Goal: Task Accomplishment & Management: Manage account settings

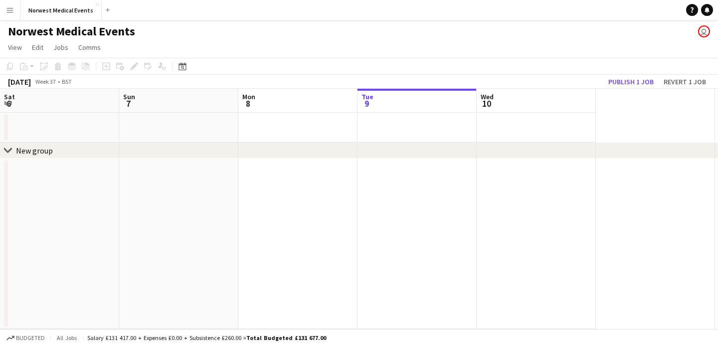
click at [10, 148] on icon at bounding box center [7, 150] width 7 height 4
click at [10, 148] on icon "chevron-right" at bounding box center [8, 151] width 8 height 8
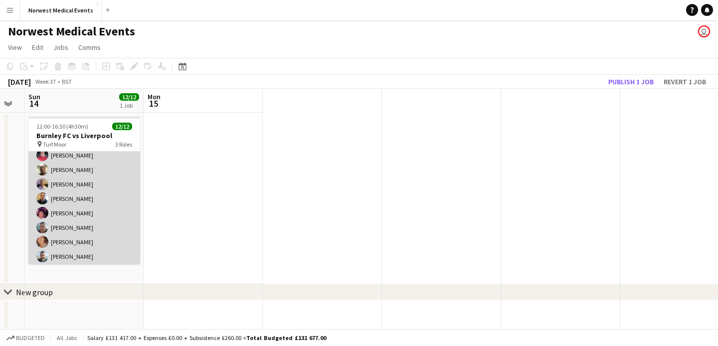
scroll to position [119, 0]
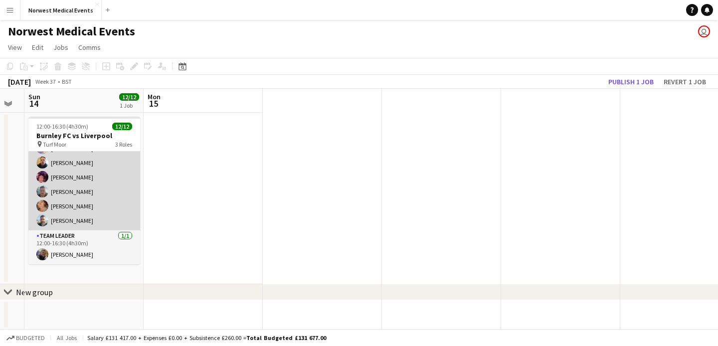
click at [102, 183] on app-card-role "Responder (First Aid) 10/10 12:00-16:30 (4h30m) Joanne Rocca Paul Walmsley Mark…" at bounding box center [84, 148] width 112 height 164
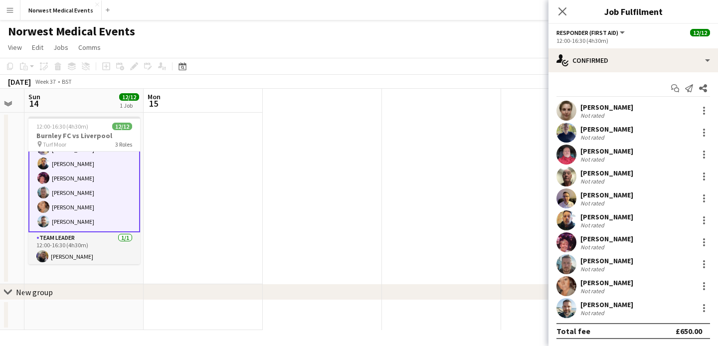
scroll to position [120, 0]
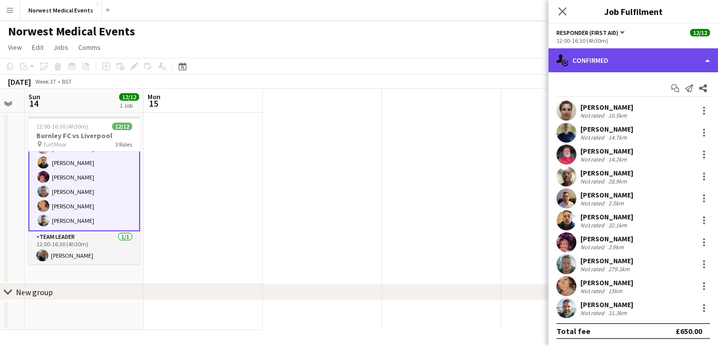
click at [622, 57] on div "single-neutral-actions-check-2 Confirmed" at bounding box center [632, 60] width 169 height 24
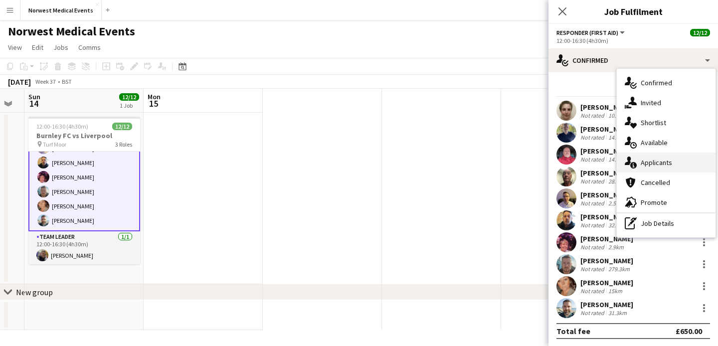
click at [657, 165] on span "Applicants" at bounding box center [655, 162] width 31 height 9
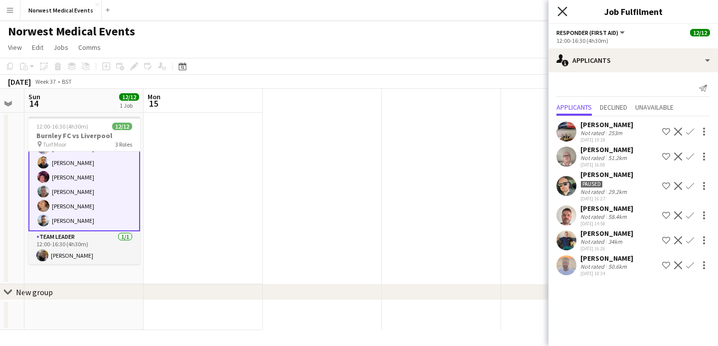
click at [562, 11] on icon at bounding box center [561, 10] width 9 height 9
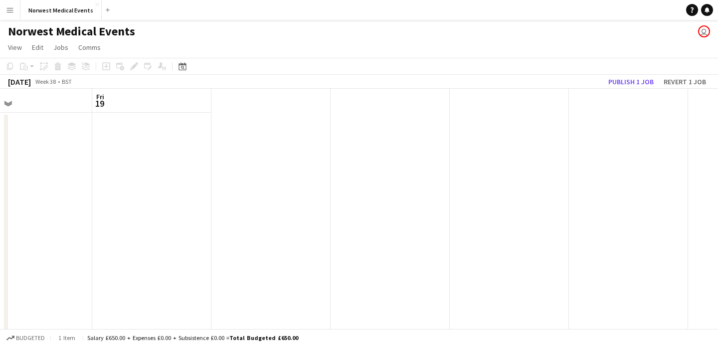
scroll to position [0, 321]
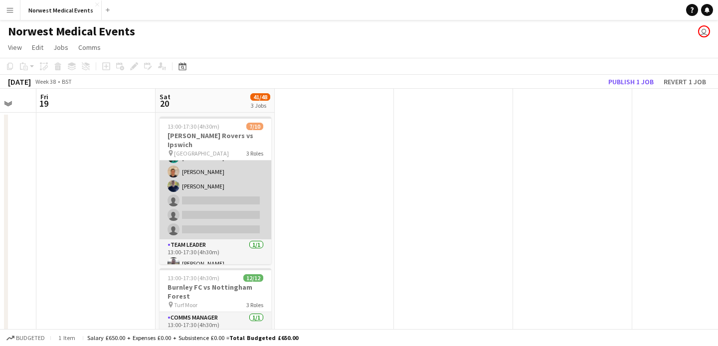
click at [220, 191] on app-card-role "Responder (First Aid) [DATE] 13:00-17:30 (4h30m) [PERSON_NAME] [PERSON_NAME] [P…" at bounding box center [215, 171] width 112 height 135
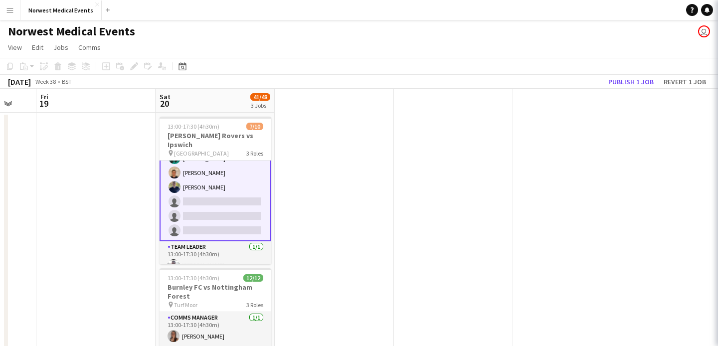
scroll to position [91, 0]
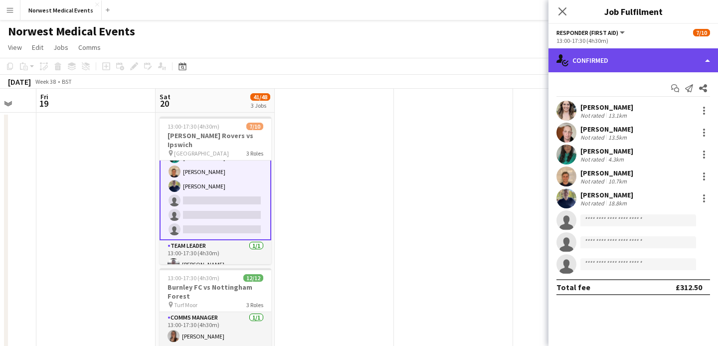
click at [635, 59] on div "single-neutral-actions-check-2 Confirmed" at bounding box center [632, 60] width 169 height 24
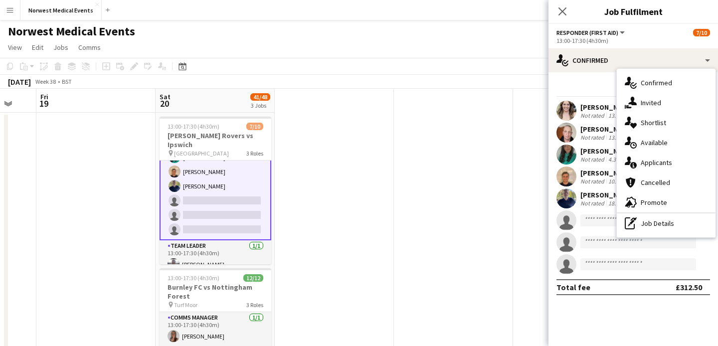
click at [650, 158] on span "Applicants" at bounding box center [655, 162] width 31 height 9
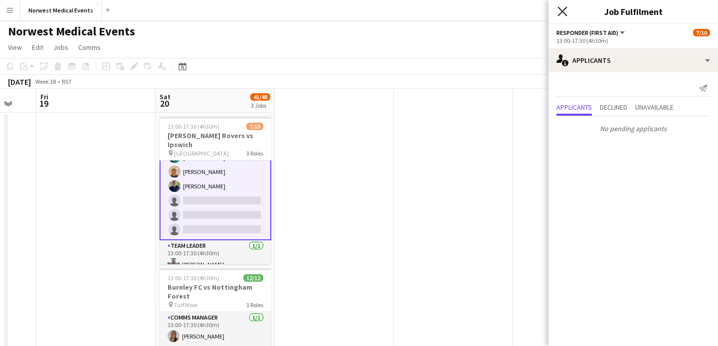
click at [562, 11] on icon at bounding box center [561, 10] width 9 height 9
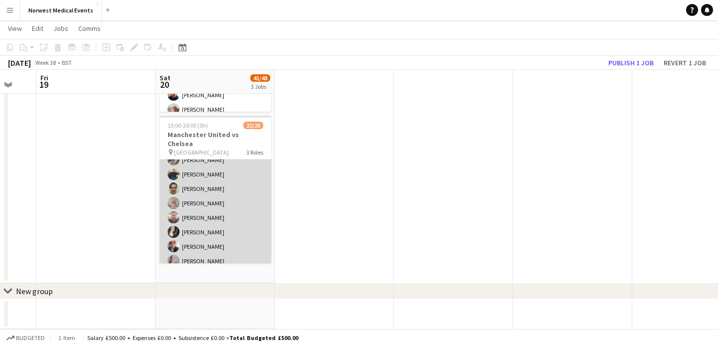
scroll to position [123, 0]
click at [225, 199] on app-card-role "First Responder (Medical) 15/19 15:00-20:00 (5h) [PERSON_NAME] [PERSON_NAME] [P…" at bounding box center [215, 184] width 112 height 294
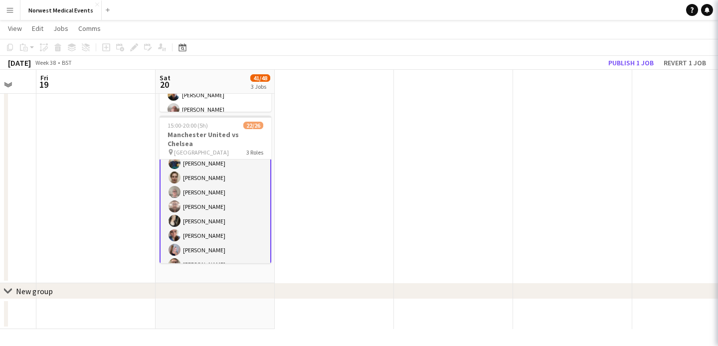
scroll to position [124, 0]
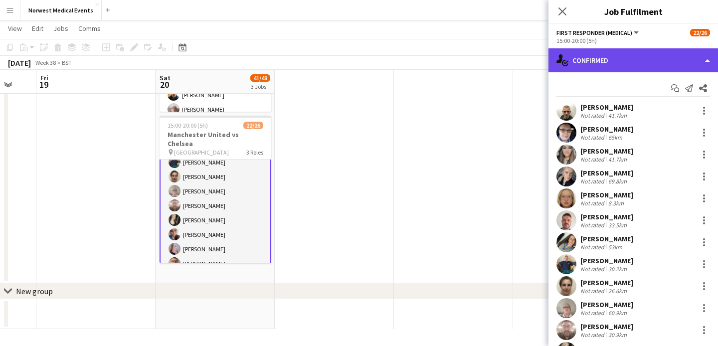
click at [609, 53] on div "single-neutral-actions-check-2 Confirmed" at bounding box center [632, 60] width 169 height 24
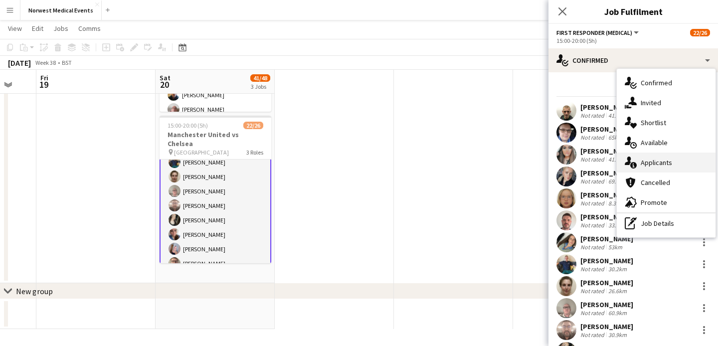
click at [657, 166] on span "Applicants" at bounding box center [655, 162] width 31 height 9
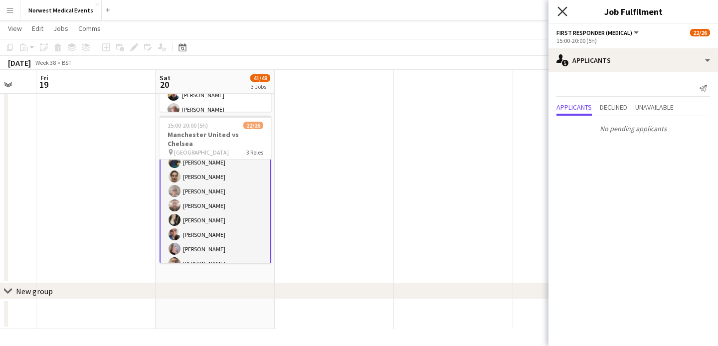
click at [563, 9] on icon "Close pop-in" at bounding box center [561, 10] width 9 height 9
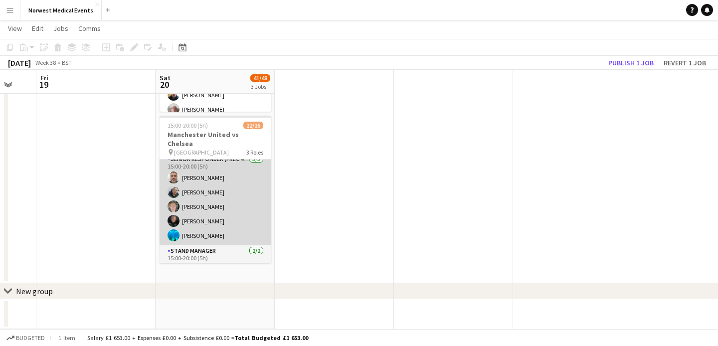
scroll to position [319, 0]
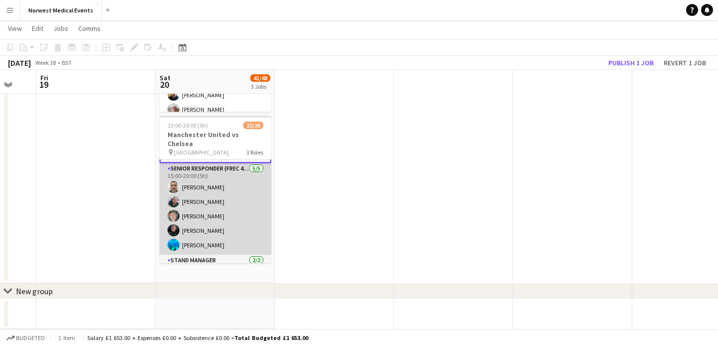
click at [240, 210] on app-card-role "Senior Responder (FREC 4 or Above) 5/5 15:00-20:00 (5h) David Bates Sarah Newsh…" at bounding box center [215, 209] width 112 height 92
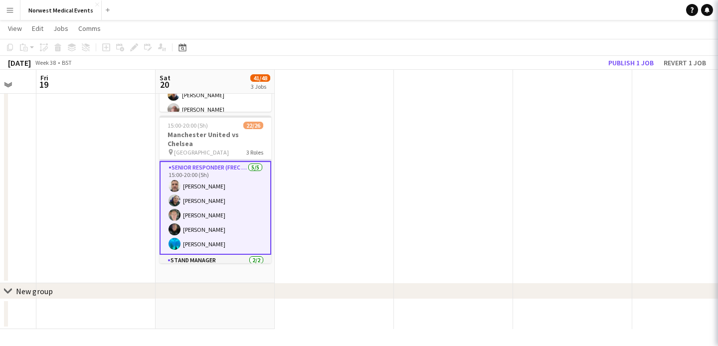
scroll to position [292, 0]
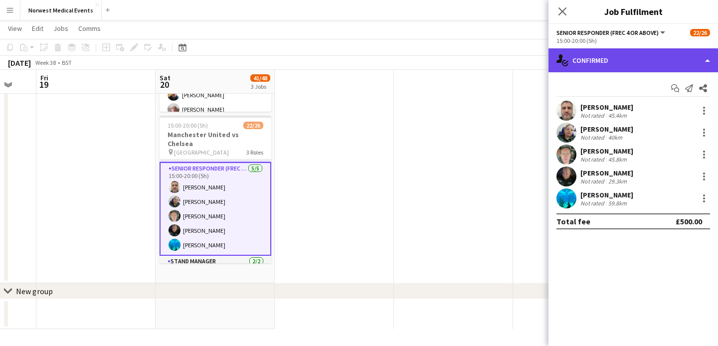
click at [610, 62] on div "single-neutral-actions-check-2 Confirmed" at bounding box center [632, 60] width 169 height 24
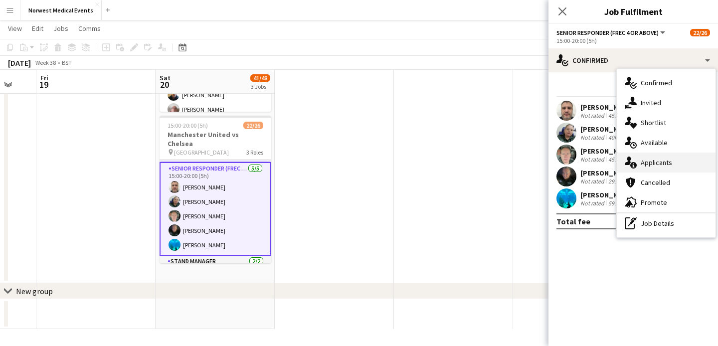
click at [663, 158] on span "Applicants" at bounding box center [655, 162] width 31 height 9
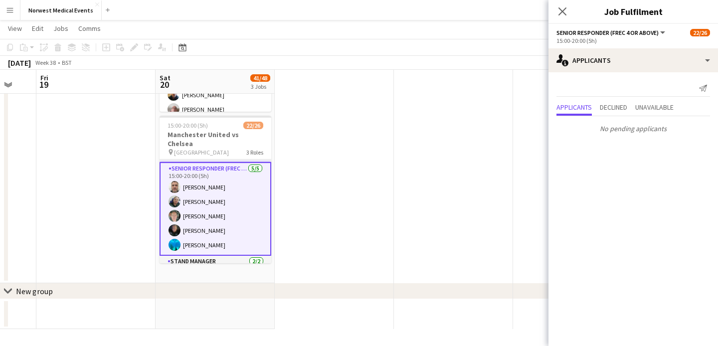
click at [561, 14] on icon "Close pop-in" at bounding box center [562, 11] width 8 height 8
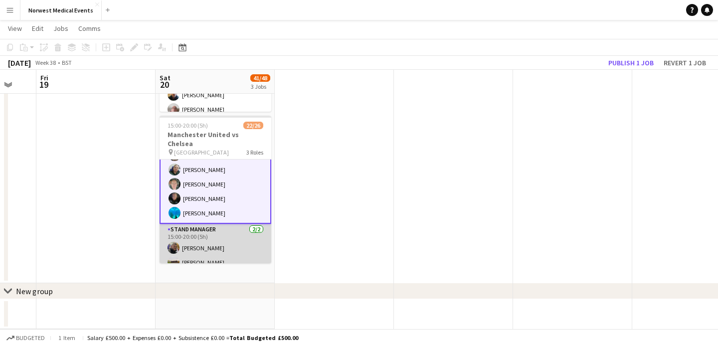
click at [215, 241] on app-card-role "Stand Manager 2/2 15:00-20:00 (5h) Jordan Marsden Garry Pamment" at bounding box center [215, 248] width 112 height 48
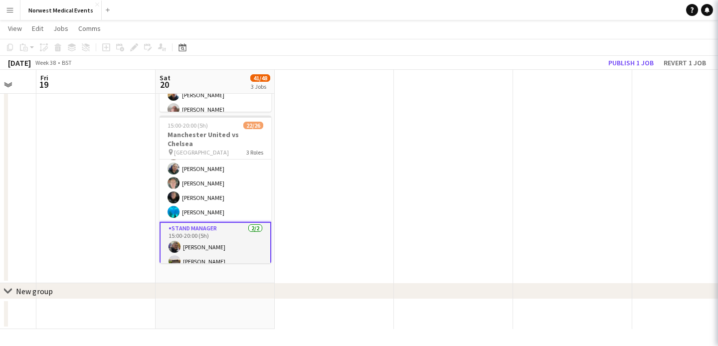
scroll to position [322, 0]
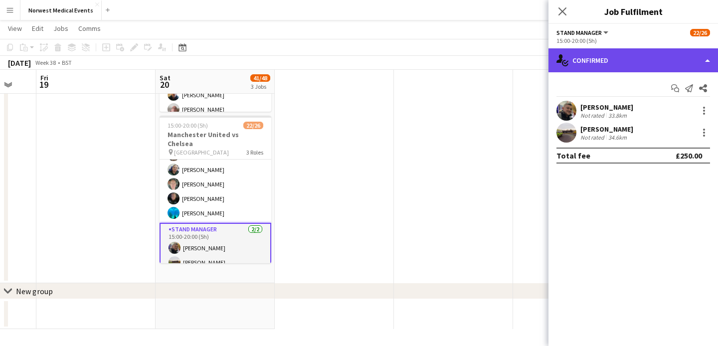
click at [626, 67] on div "single-neutral-actions-check-2 Confirmed" at bounding box center [632, 60] width 169 height 24
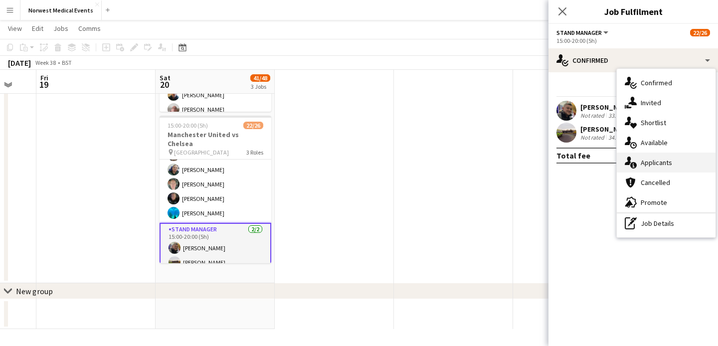
click at [660, 163] on span "Applicants" at bounding box center [655, 162] width 31 height 9
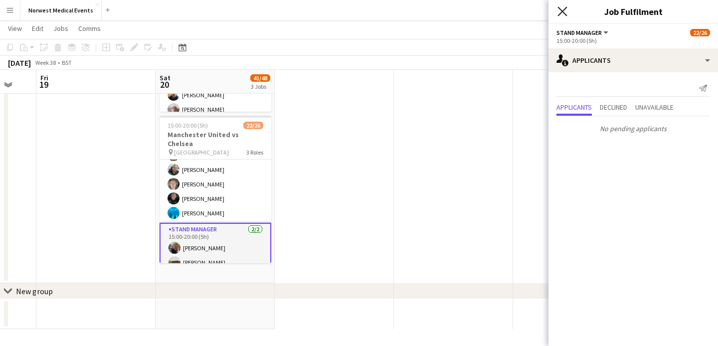
click at [565, 12] on icon "Close pop-in" at bounding box center [561, 10] width 9 height 9
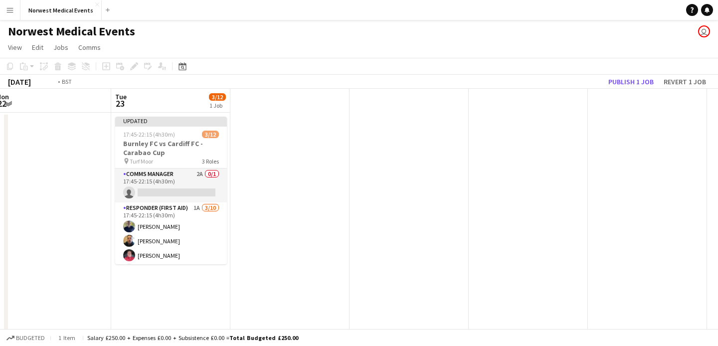
scroll to position [0, 386]
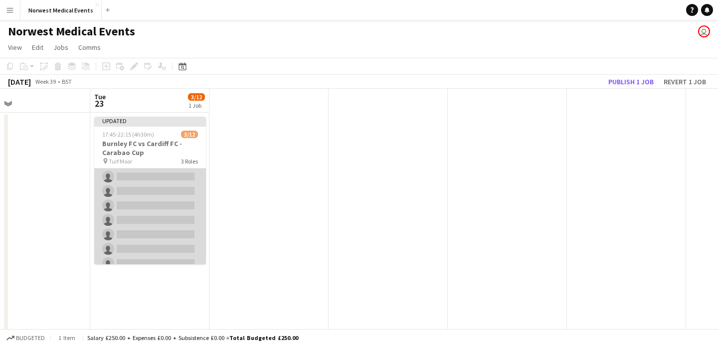
click at [172, 215] on app-card-role "Responder (First Aid) 1A 3/10 17:45-22:15 (4h30m) Paul Walmsley Stuart Winstanl…" at bounding box center [150, 191] width 112 height 164
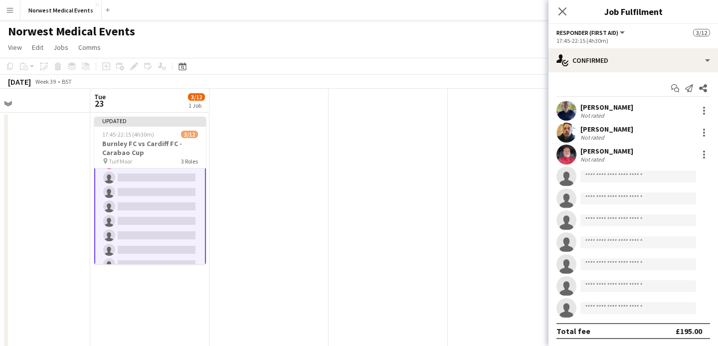
scroll to position [94, 0]
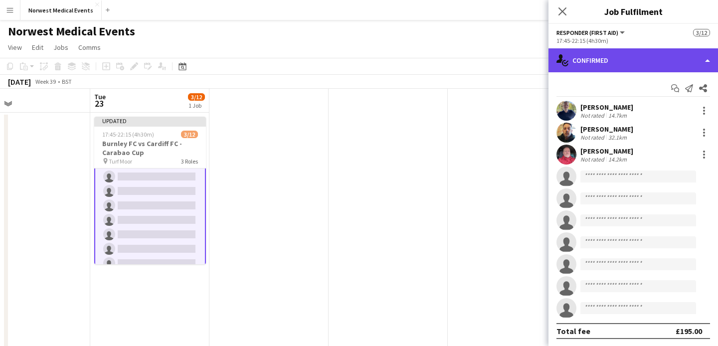
click at [618, 64] on div "single-neutral-actions-check-2 Confirmed" at bounding box center [632, 60] width 169 height 24
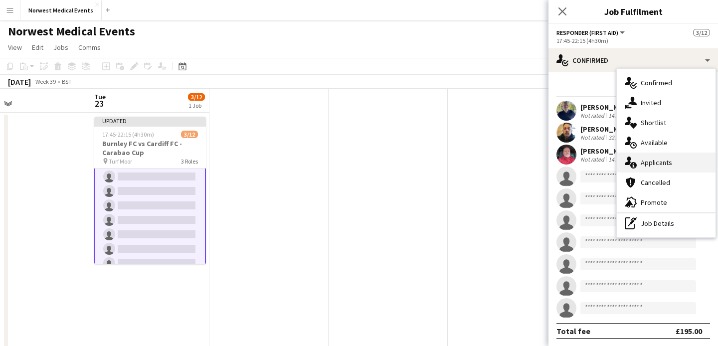
click at [650, 165] on span "Applicants" at bounding box center [655, 162] width 31 height 9
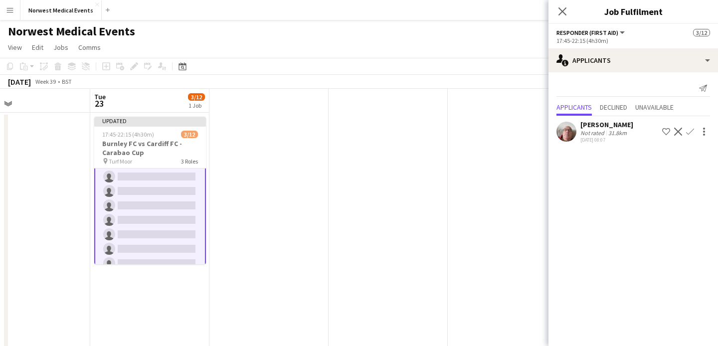
click at [690, 133] on app-icon "Confirm" at bounding box center [690, 132] width 8 height 8
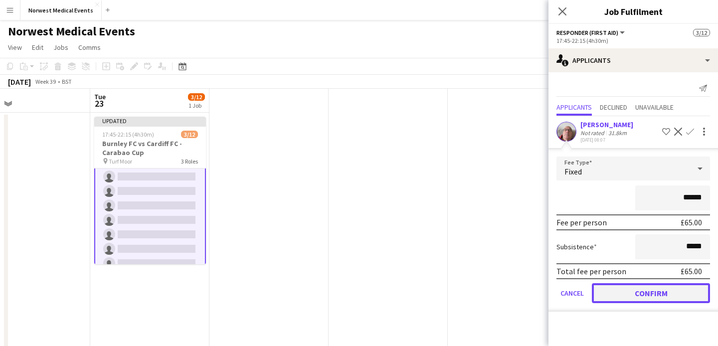
click at [661, 292] on button "Confirm" at bounding box center [651, 293] width 118 height 20
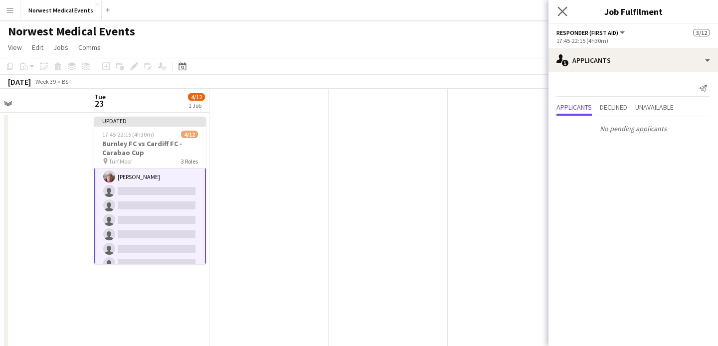
click at [564, 16] on app-icon "Close pop-in" at bounding box center [562, 11] width 14 height 14
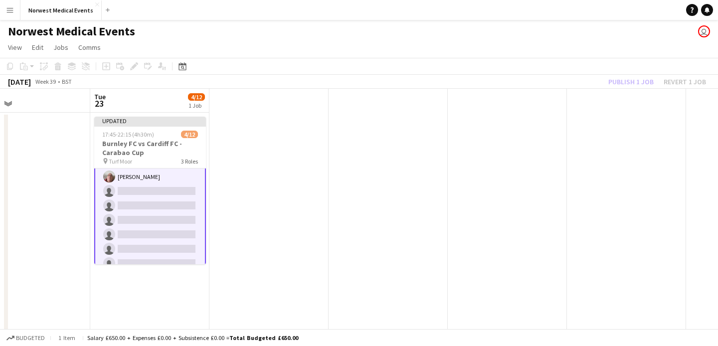
click at [630, 82] on div "Publish 1 job Revert 1 job" at bounding box center [657, 81] width 122 height 13
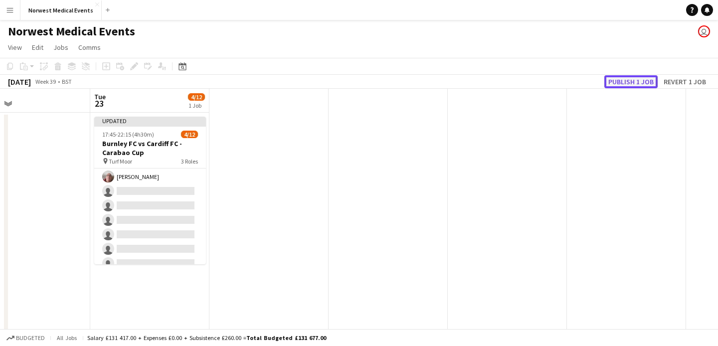
click at [630, 82] on button "Publish 1 job" at bounding box center [630, 81] width 53 height 13
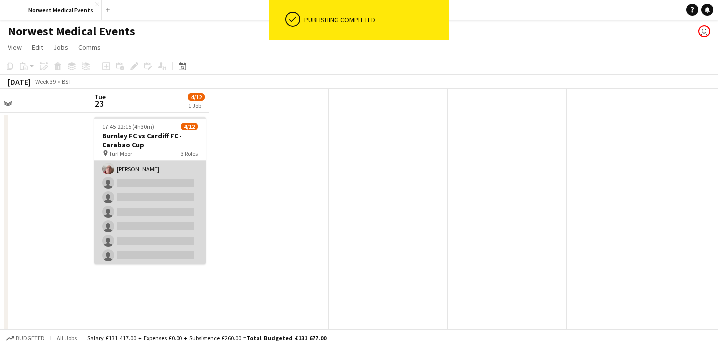
scroll to position [128, 0]
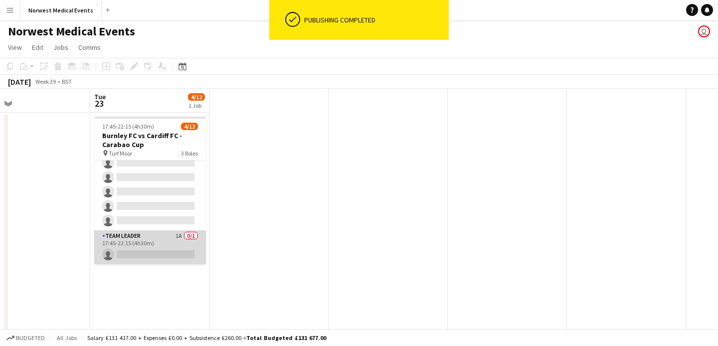
click at [152, 239] on app-card-role "Team Leader 1A 0/1 17:45-22:15 (4h30m) single-neutral-actions" at bounding box center [150, 247] width 112 height 34
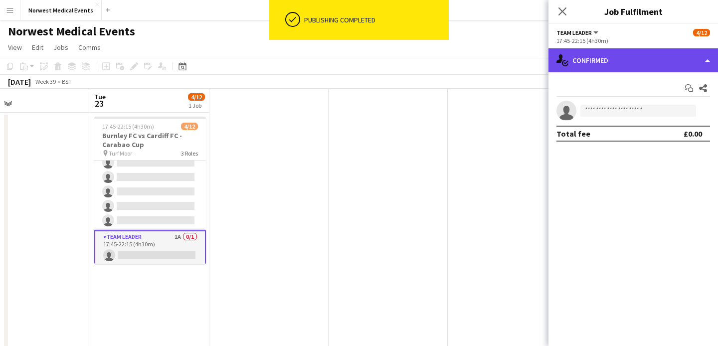
click at [632, 68] on div "single-neutral-actions-check-2 Confirmed" at bounding box center [632, 60] width 169 height 24
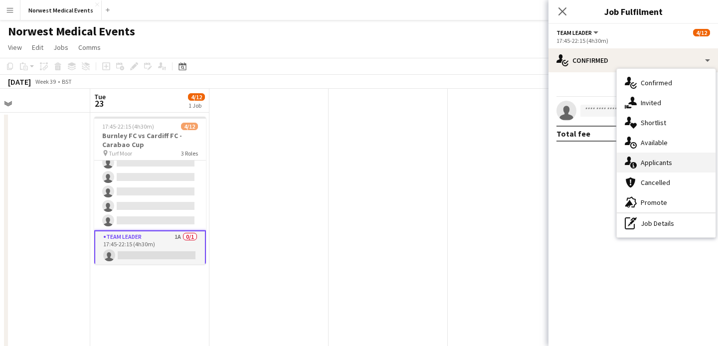
click at [655, 165] on span "Applicants" at bounding box center [655, 162] width 31 height 9
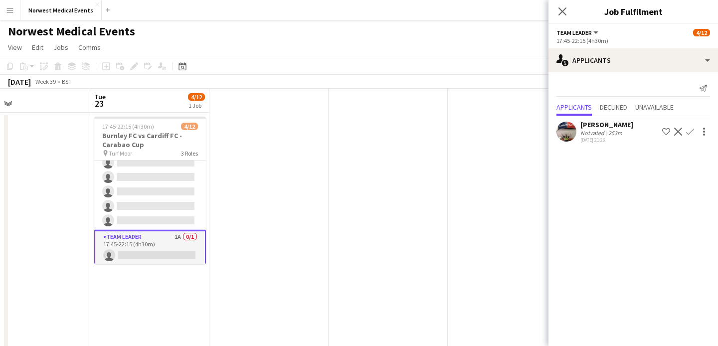
click at [688, 133] on app-icon "Confirm" at bounding box center [690, 132] width 8 height 8
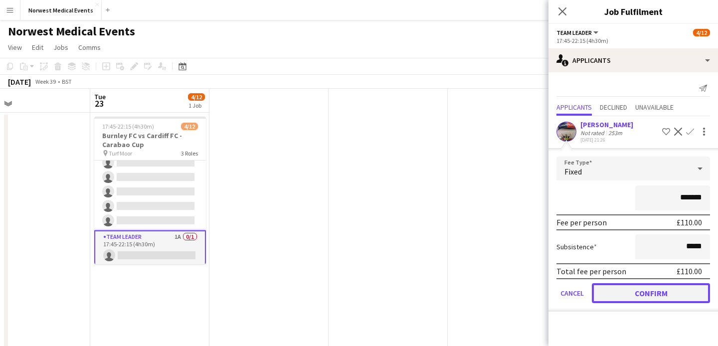
click at [652, 287] on button "Confirm" at bounding box center [651, 293] width 118 height 20
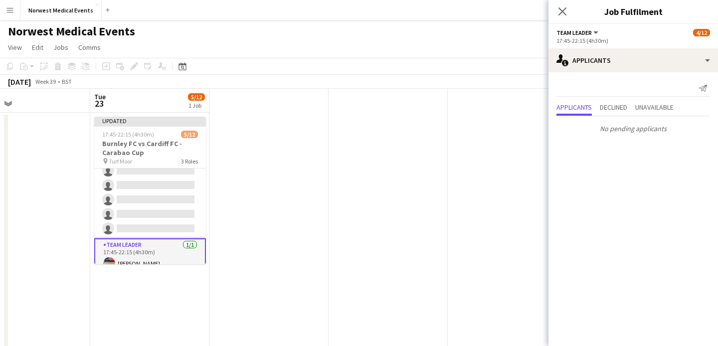
click at [561, 3] on div "Close pop-in" at bounding box center [562, 11] width 28 height 23
click at [561, 7] on icon "Close pop-in" at bounding box center [562, 11] width 8 height 8
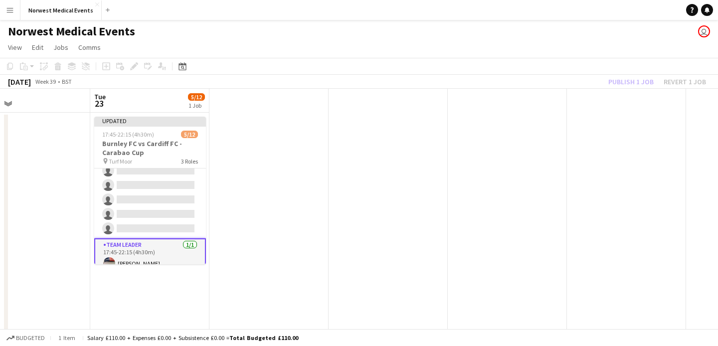
click at [628, 80] on div "Publish 1 job Revert 1 job" at bounding box center [657, 81] width 122 height 13
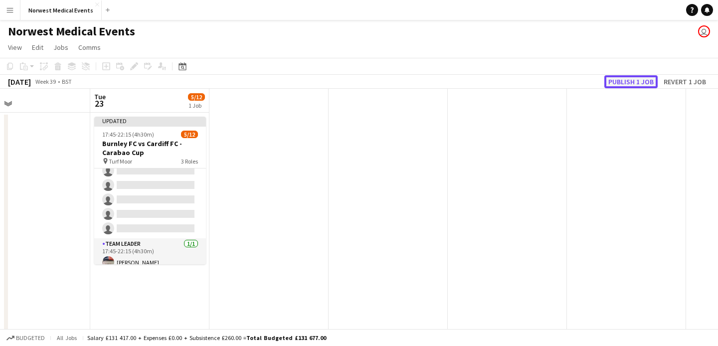
click at [628, 80] on button "Publish 1 job" at bounding box center [630, 81] width 53 height 13
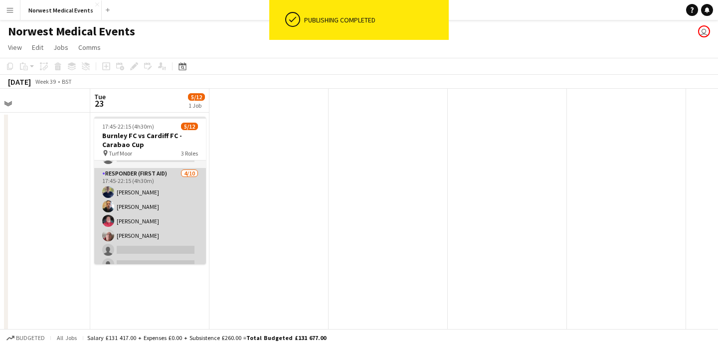
scroll to position [0, 0]
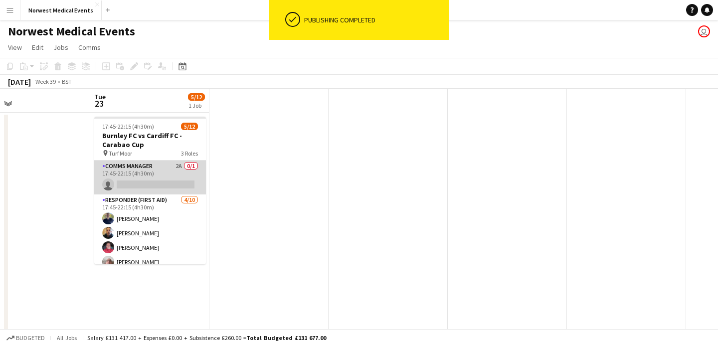
click at [160, 185] on app-card-role "Comms Manager 2A 0/1 17:45-22:15 (4h30m) single-neutral-actions" at bounding box center [150, 177] width 112 height 34
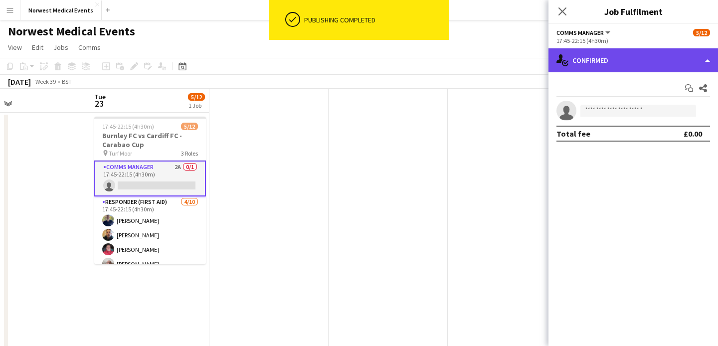
click at [623, 54] on div "single-neutral-actions-check-2 Confirmed" at bounding box center [632, 60] width 169 height 24
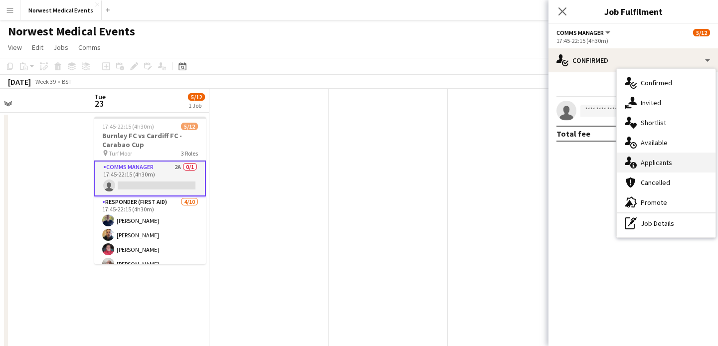
click at [649, 161] on span "Applicants" at bounding box center [655, 162] width 31 height 9
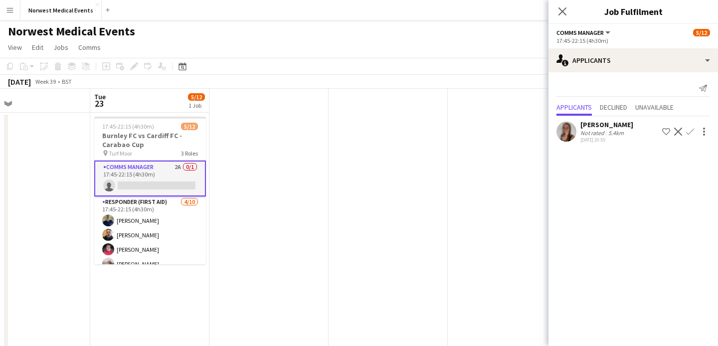
click at [690, 132] on app-icon "Confirm" at bounding box center [690, 132] width 8 height 8
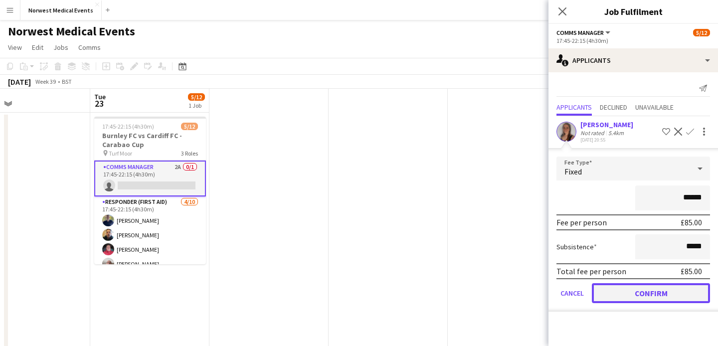
click at [664, 290] on button "Confirm" at bounding box center [651, 293] width 118 height 20
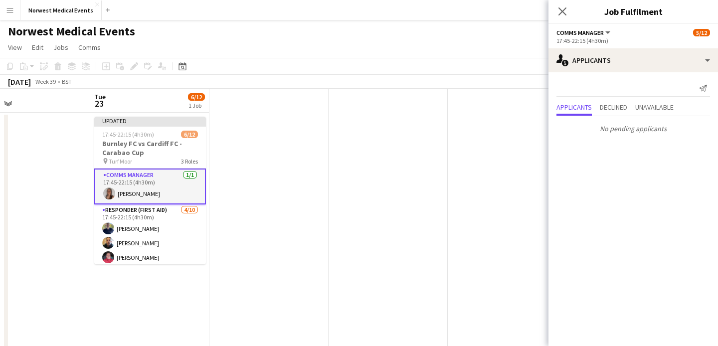
click at [563, 7] on icon "Close pop-in" at bounding box center [562, 11] width 8 height 8
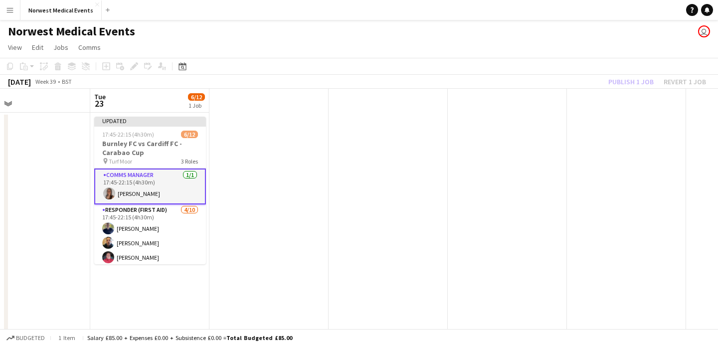
click at [626, 80] on div "Publish 1 job Revert 1 job" at bounding box center [657, 81] width 122 height 13
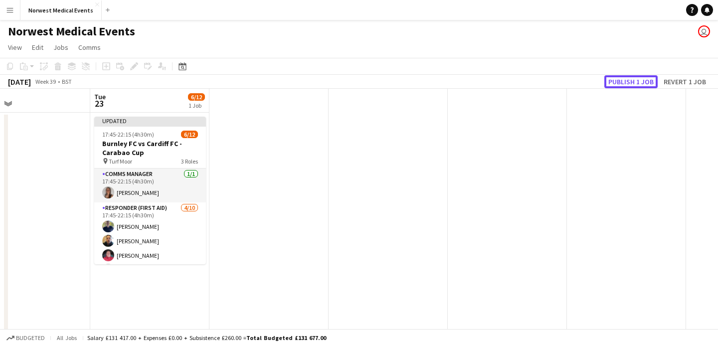
click at [626, 80] on button "Publish 1 job" at bounding box center [630, 81] width 53 height 13
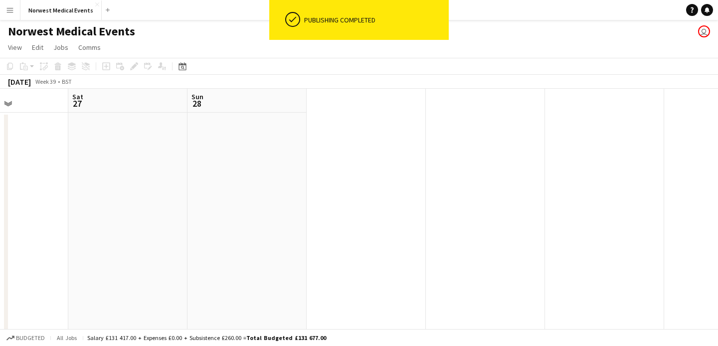
scroll to position [0, 367]
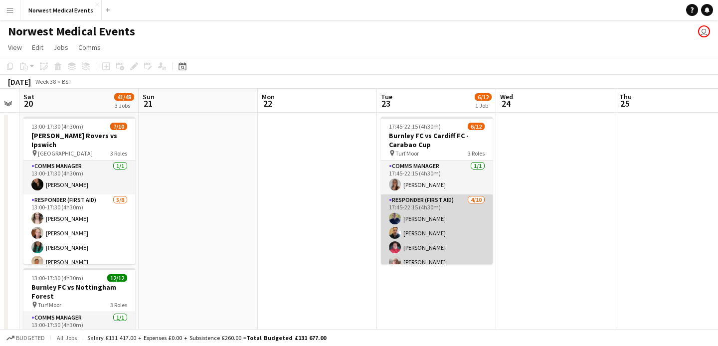
scroll to position [0, 439]
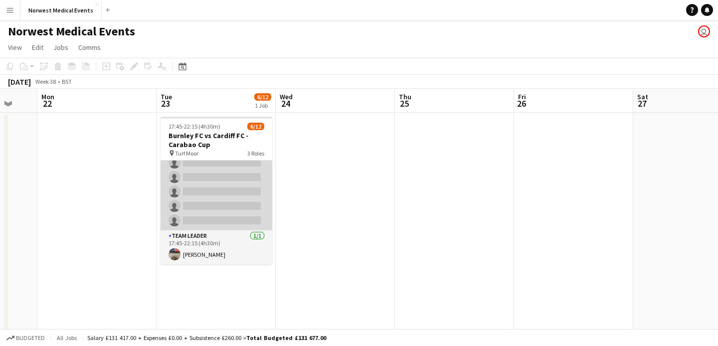
click at [230, 201] on app-card-role "Responder (First Aid) [DATE] 17:45-22:15 (4h30m) [PERSON_NAME] [PERSON_NAME] [P…" at bounding box center [216, 148] width 112 height 164
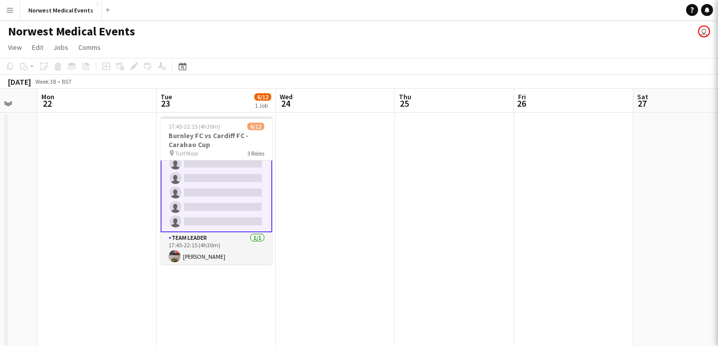
scroll to position [129, 0]
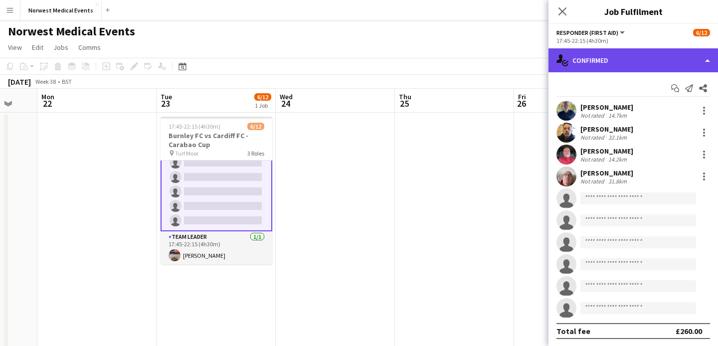
click at [643, 67] on div "single-neutral-actions-check-2 Confirmed" at bounding box center [632, 60] width 169 height 24
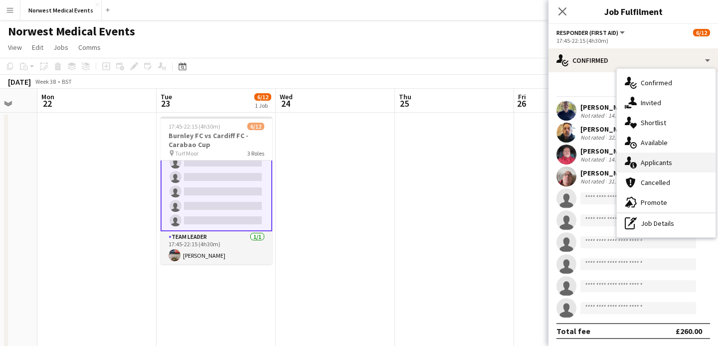
click at [664, 166] on span "Applicants" at bounding box center [655, 162] width 31 height 9
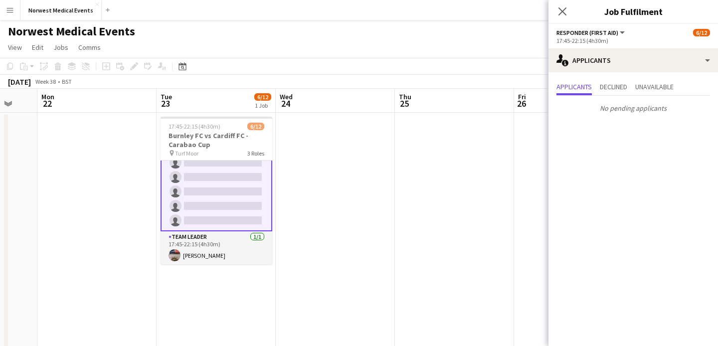
click at [562, 11] on icon at bounding box center [562, 11] width 8 height 8
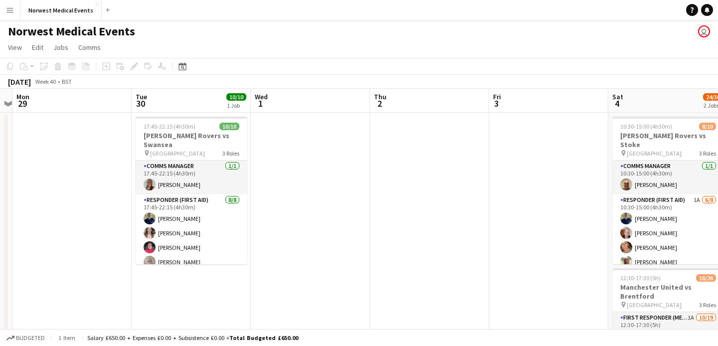
scroll to position [0, 482]
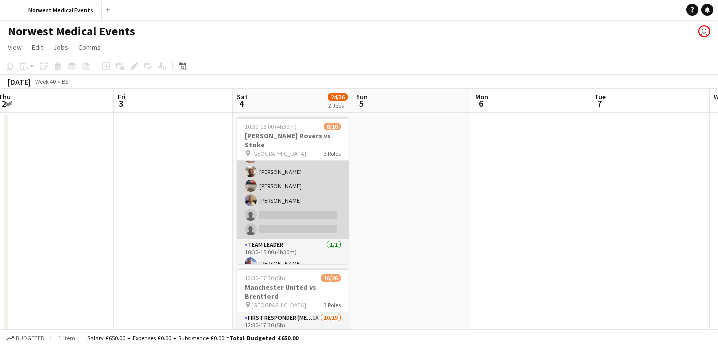
click at [304, 194] on app-card-role "Responder (First Aid) 1A [DATE] 10:30-15:00 (4h30m) [PERSON_NAME] [PERSON_NAME]…" at bounding box center [293, 171] width 112 height 135
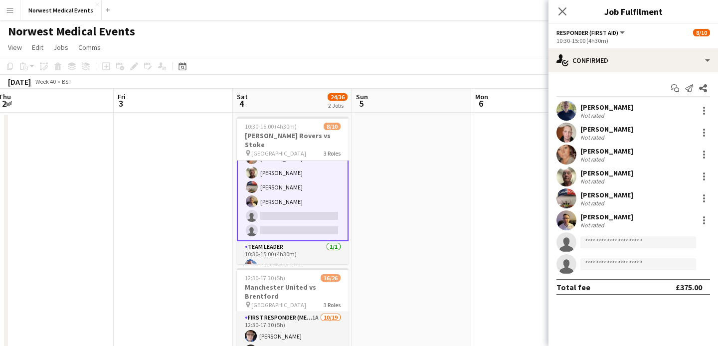
scroll to position [91, 0]
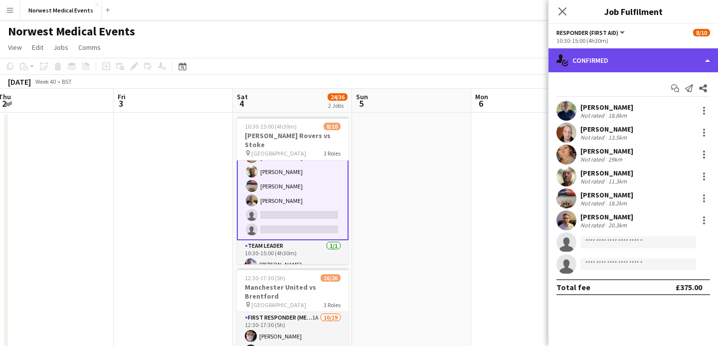
click at [594, 64] on div "single-neutral-actions-check-2 Confirmed" at bounding box center [632, 60] width 169 height 24
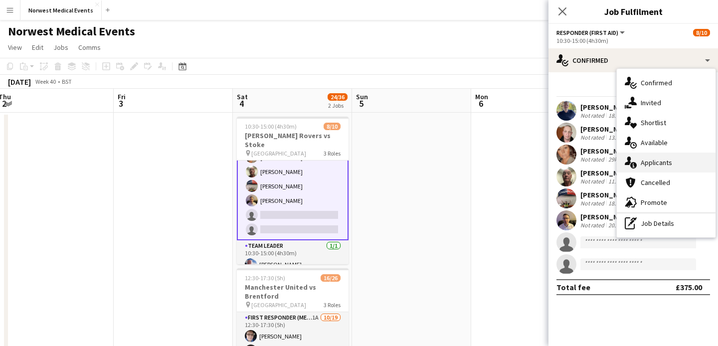
click at [665, 166] on span "Applicants" at bounding box center [655, 162] width 31 height 9
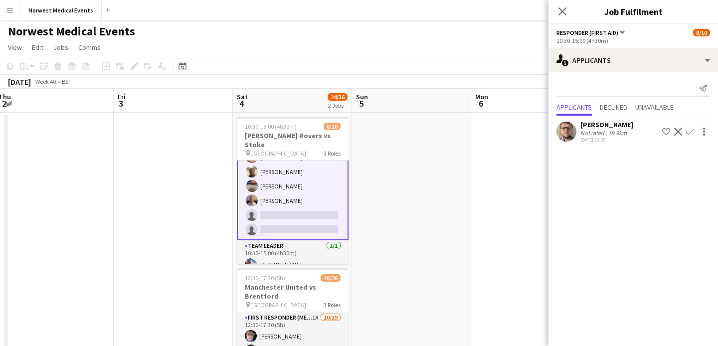
click at [691, 131] on app-icon "Confirm" at bounding box center [690, 132] width 8 height 8
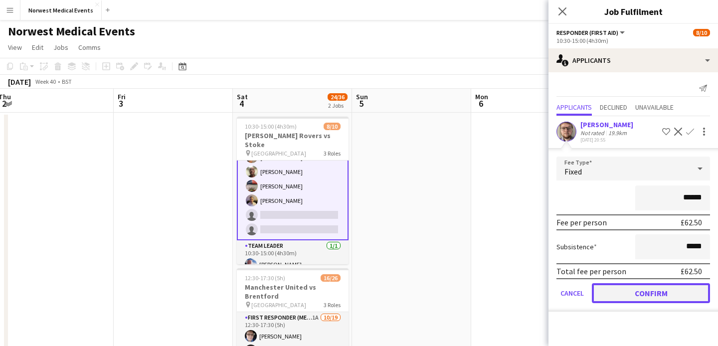
click at [666, 290] on button "Confirm" at bounding box center [651, 293] width 118 height 20
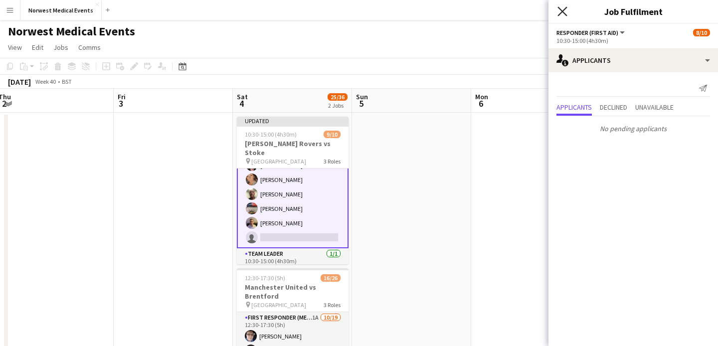
click at [561, 8] on icon "Close pop-in" at bounding box center [561, 10] width 9 height 9
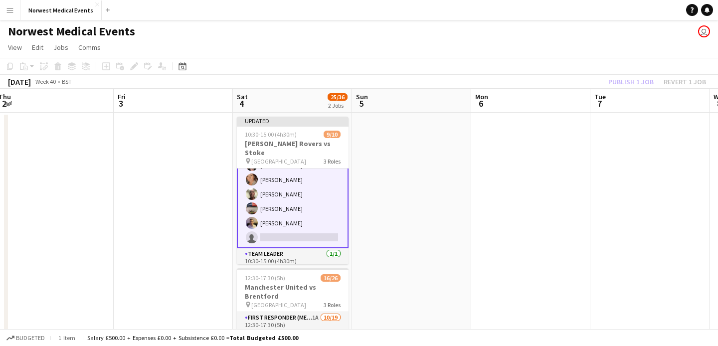
click at [631, 85] on div "Publish 1 job Revert 1 job" at bounding box center [657, 81] width 122 height 13
click at [631, 85] on button "Publish 1 job" at bounding box center [630, 81] width 53 height 13
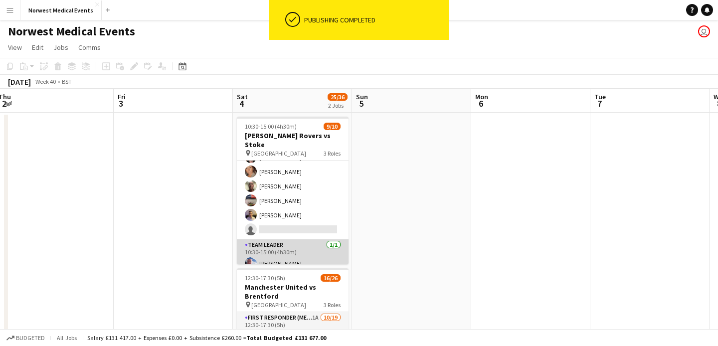
scroll to position [123, 0]
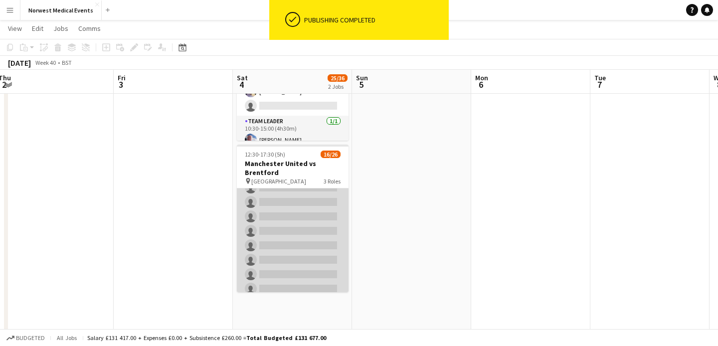
click at [313, 224] on app-card-role "First Responder (Medical) 1A [DATE] 12:30-17:30 (5h) [PERSON_NAME] [PERSON_NAME…" at bounding box center [293, 151] width 112 height 294
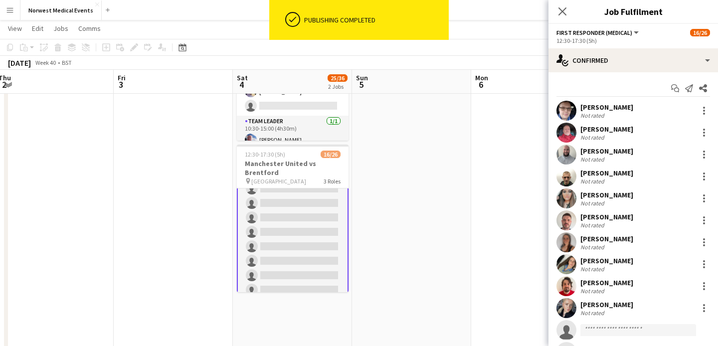
scroll to position [185, 0]
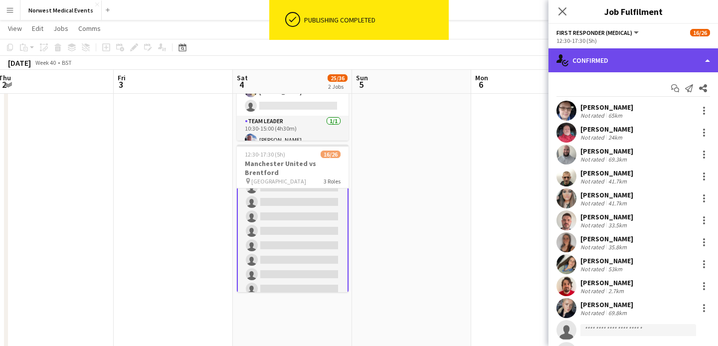
click at [607, 62] on div "single-neutral-actions-check-2 Confirmed" at bounding box center [632, 60] width 169 height 24
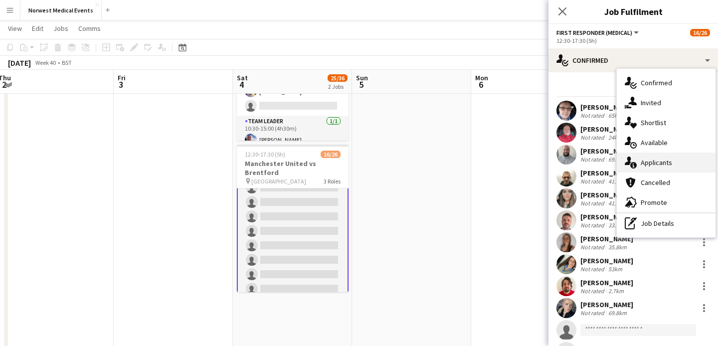
click at [667, 164] on span "Applicants" at bounding box center [655, 162] width 31 height 9
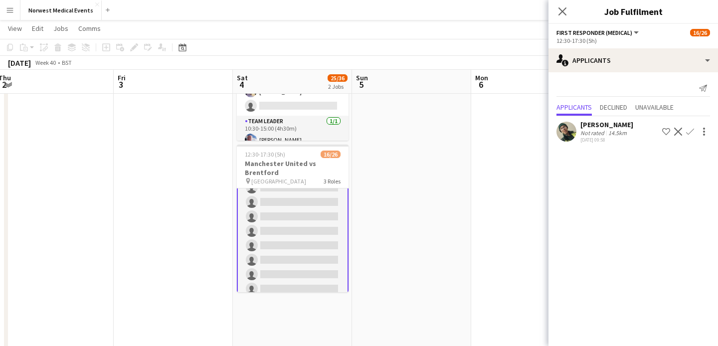
click at [691, 130] on app-icon "Confirm" at bounding box center [690, 132] width 8 height 8
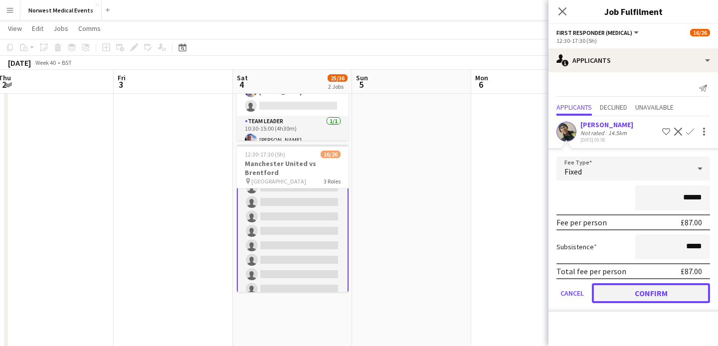
click at [671, 291] on button "Confirm" at bounding box center [651, 293] width 118 height 20
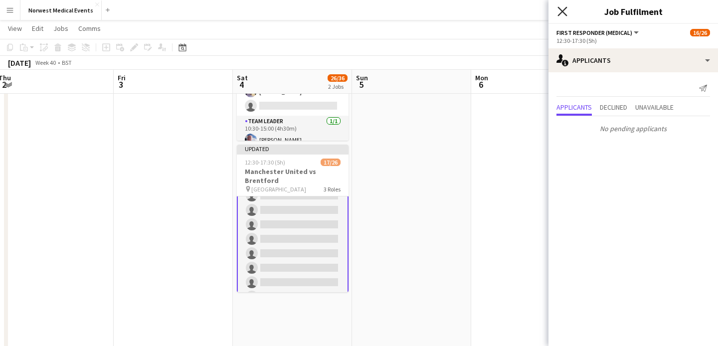
click at [561, 8] on icon "Close pop-in" at bounding box center [561, 10] width 9 height 9
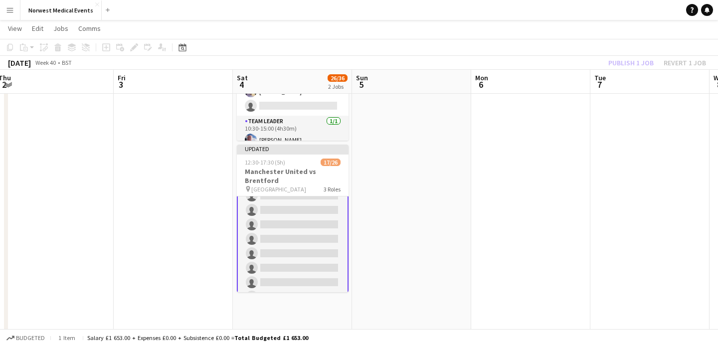
click at [621, 64] on div "Publish 1 job Revert 1 job" at bounding box center [657, 62] width 122 height 13
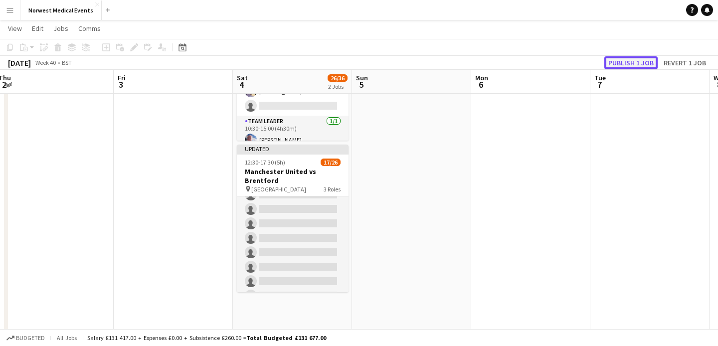
scroll to position [184, 0]
click at [621, 64] on button "Publish 1 job" at bounding box center [630, 62] width 53 height 13
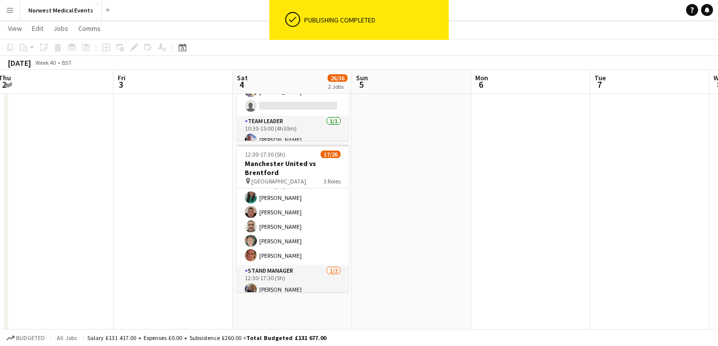
scroll to position [330, 0]
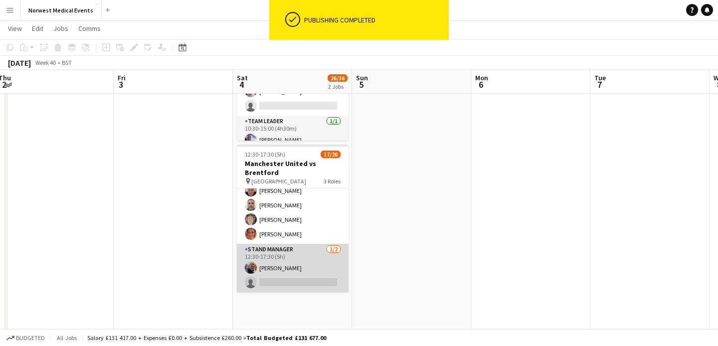
click at [287, 274] on app-card-role "Stand Manager [DATE] 12:30-17:30 (5h) [PERSON_NAME] single-neutral-actions" at bounding box center [293, 268] width 112 height 48
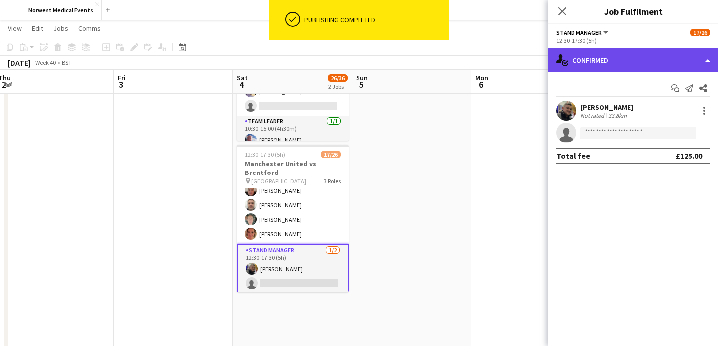
click at [621, 62] on div "single-neutral-actions-check-2 Confirmed" at bounding box center [632, 60] width 169 height 24
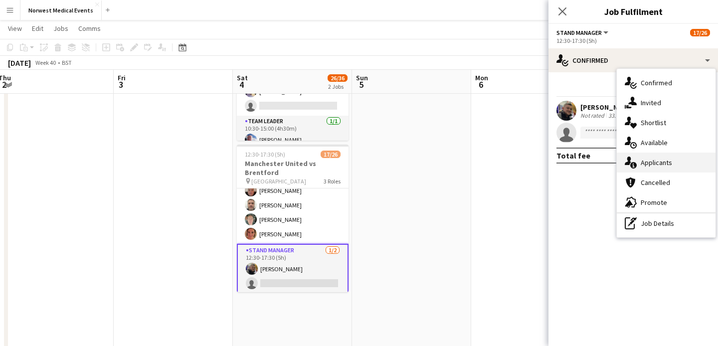
click at [658, 166] on span "Applicants" at bounding box center [655, 162] width 31 height 9
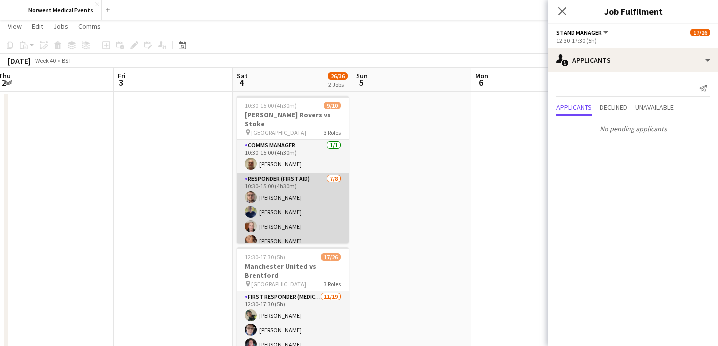
scroll to position [90, 0]
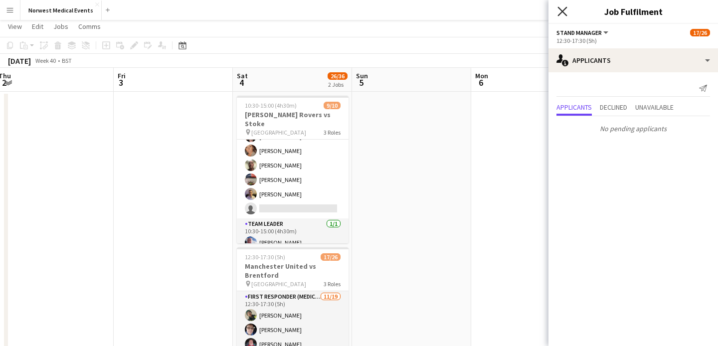
click at [558, 11] on icon "Close pop-in" at bounding box center [561, 10] width 9 height 9
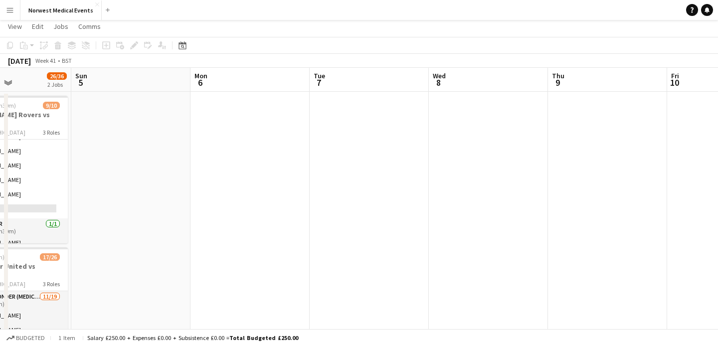
scroll to position [0, 499]
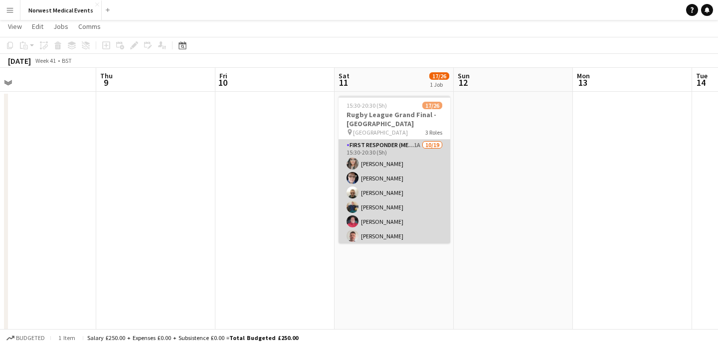
click at [411, 191] on app-card-role "First Responder (Medical) 1A [DATE] 15:30-20:30 (5h) [PERSON_NAME] [PERSON_NAME…" at bounding box center [394, 287] width 112 height 294
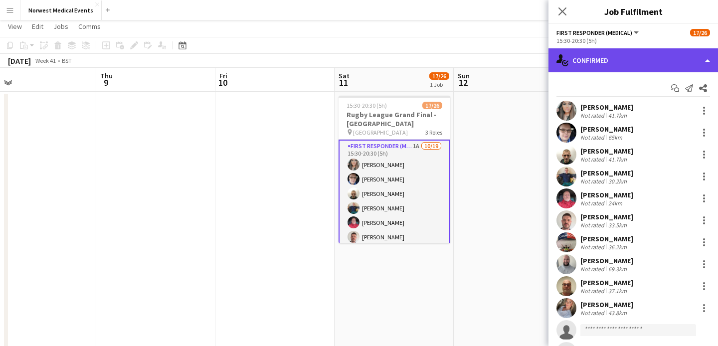
click at [645, 58] on div "single-neutral-actions-check-2 Confirmed" at bounding box center [632, 60] width 169 height 24
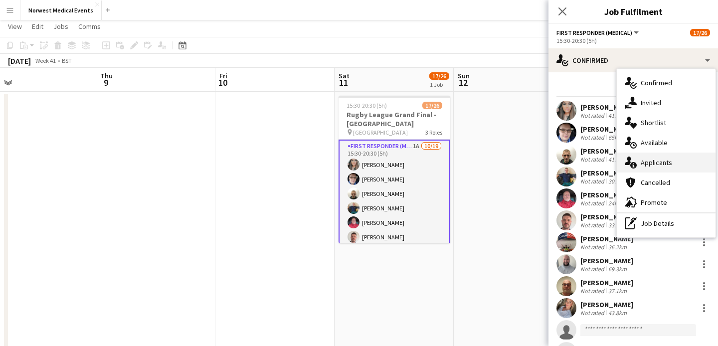
click at [653, 162] on span "Applicants" at bounding box center [655, 162] width 31 height 9
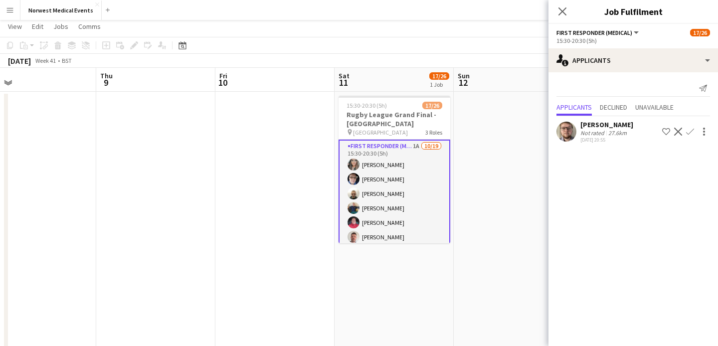
click at [690, 131] on app-icon "Confirm" at bounding box center [690, 132] width 8 height 8
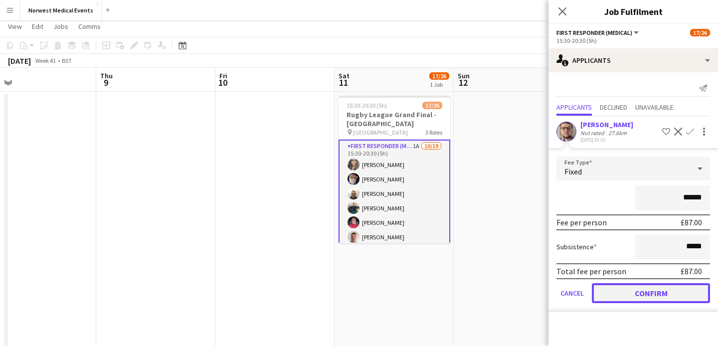
click at [658, 297] on button "Confirm" at bounding box center [651, 293] width 118 height 20
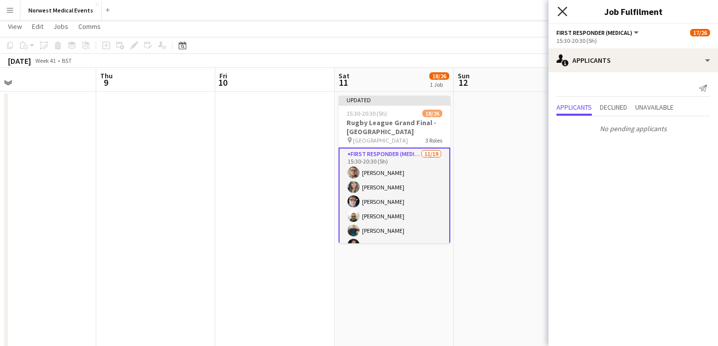
click at [562, 12] on icon "Close pop-in" at bounding box center [561, 10] width 9 height 9
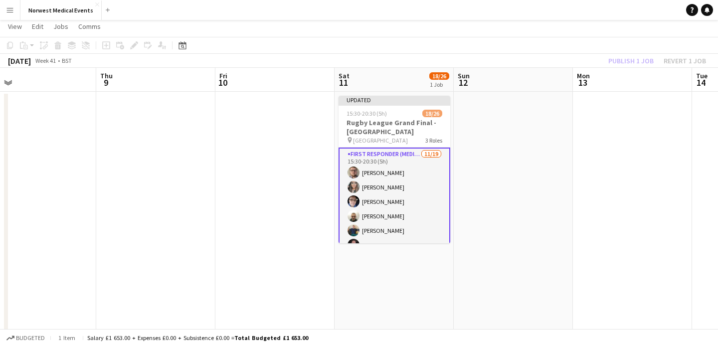
click at [635, 62] on div "Publish 1 job Revert 1 job" at bounding box center [657, 60] width 122 height 13
click at [635, 61] on button "Publish 1 job" at bounding box center [630, 60] width 53 height 13
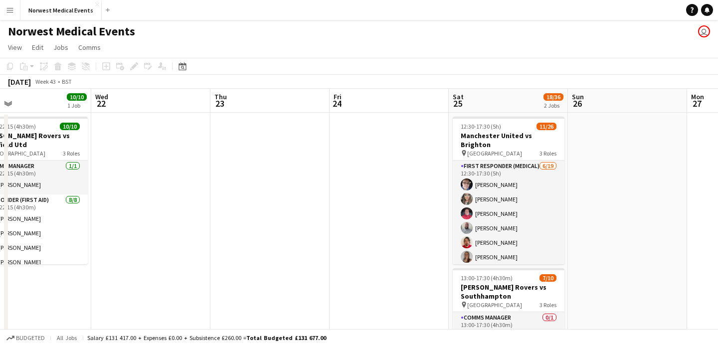
scroll to position [0, 284]
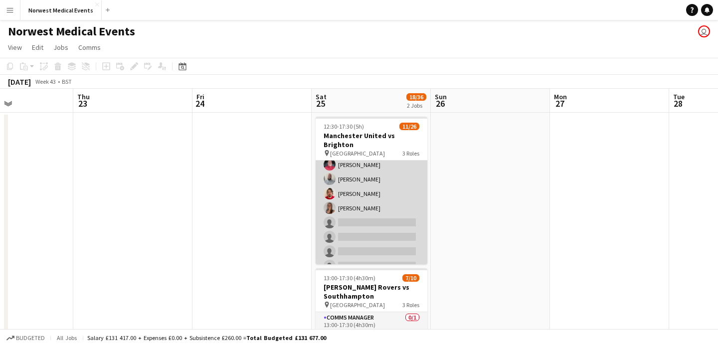
click at [365, 200] on app-card-role "First Responder (Medical) [DATE] 12:30-17:30 (5h) [PERSON_NAME] [PERSON_NAME] […" at bounding box center [371, 259] width 112 height 294
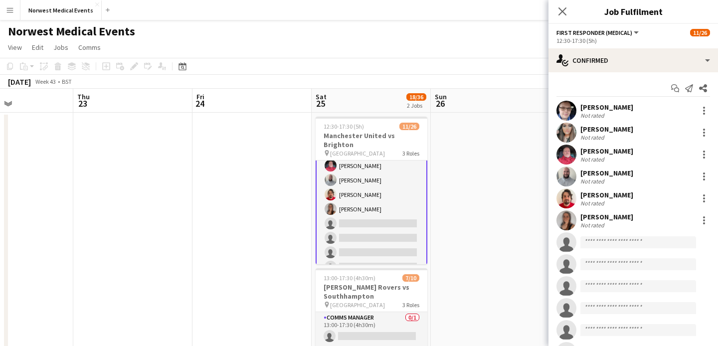
scroll to position [50, 0]
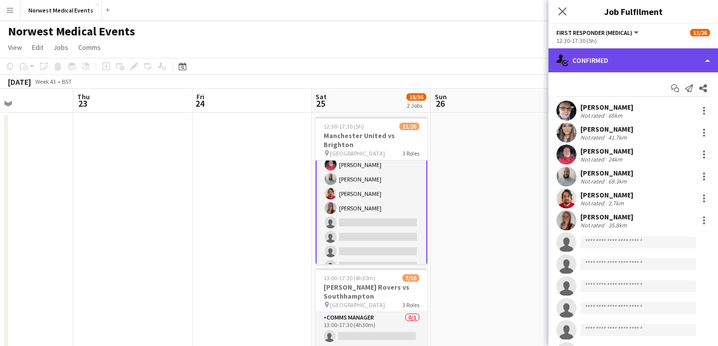
click at [601, 62] on div "single-neutral-actions-check-2 Confirmed" at bounding box center [632, 60] width 169 height 24
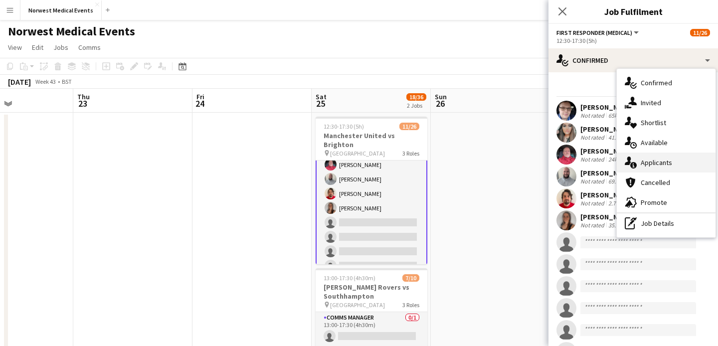
click at [660, 161] on span "Applicants" at bounding box center [655, 162] width 31 height 9
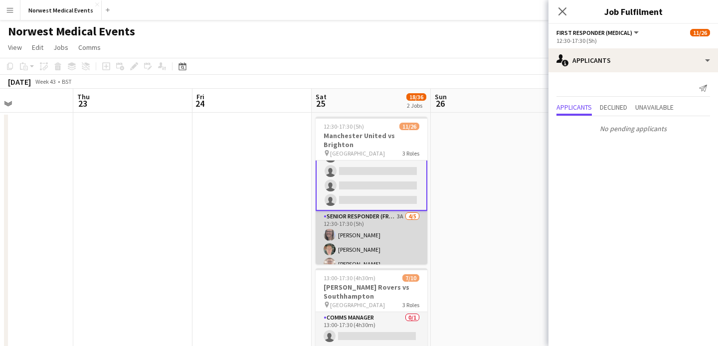
scroll to position [323, 0]
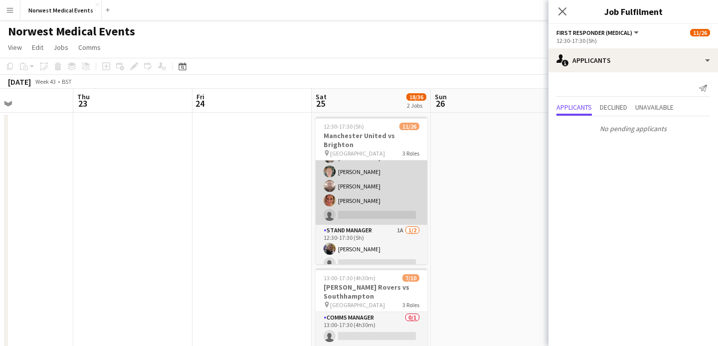
click at [382, 193] on app-card-role "Senior Responder (FREC 4 or Above) 3A [DATE] 12:30-17:30 (5h) [PERSON_NAME] [PE…" at bounding box center [371, 179] width 112 height 92
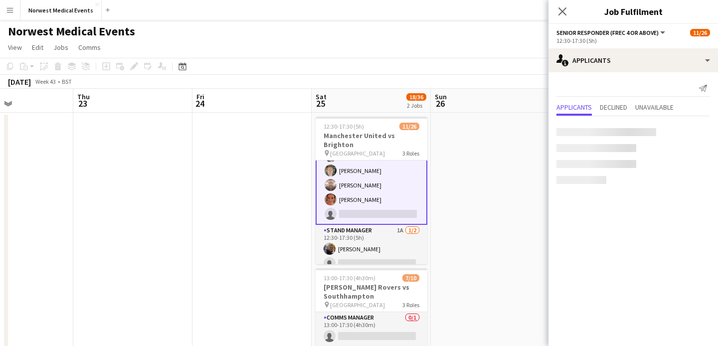
scroll to position [322, 0]
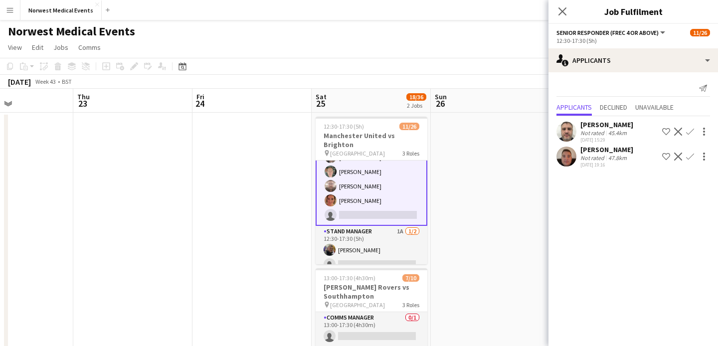
click at [692, 157] on app-icon "Confirm" at bounding box center [690, 157] width 8 height 8
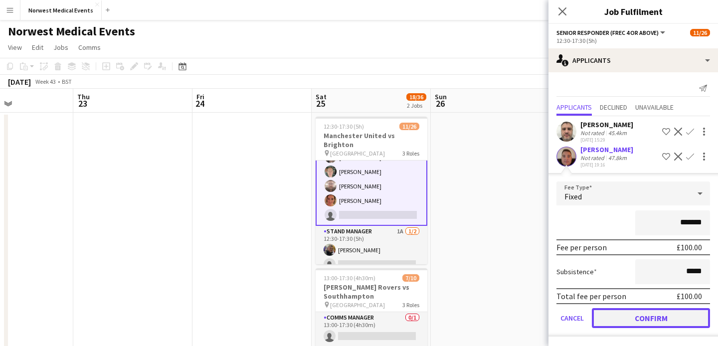
click at [662, 315] on button "Confirm" at bounding box center [651, 318] width 118 height 20
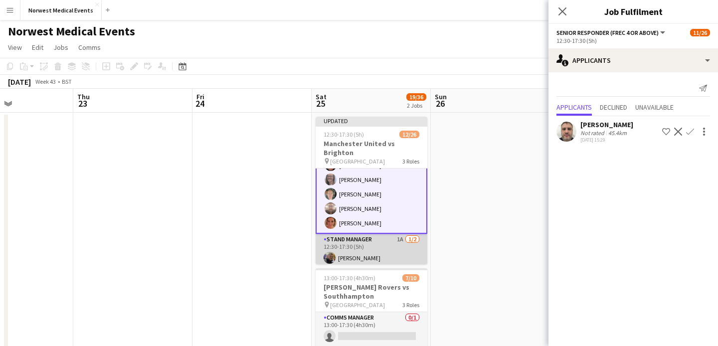
click at [385, 242] on app-card-role "Stand Manager 1A [DATE] 12:30-17:30 (5h) [PERSON_NAME] single-neutral-actions" at bounding box center [371, 258] width 112 height 48
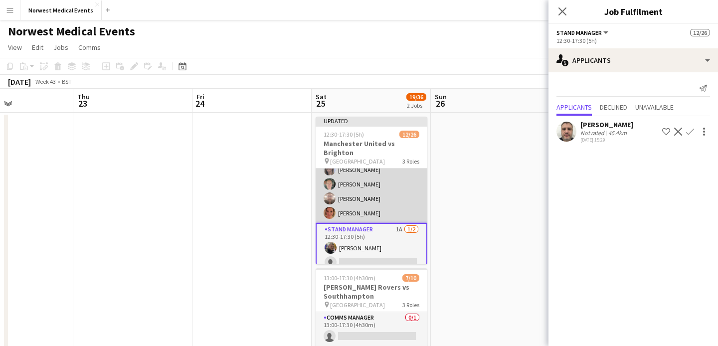
scroll to position [0, 0]
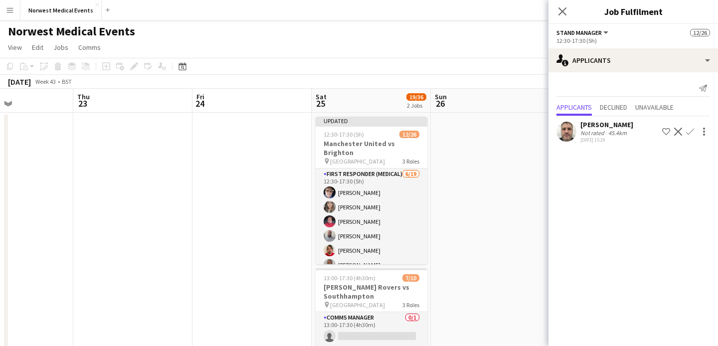
click at [689, 132] on app-icon "Confirm" at bounding box center [690, 132] width 8 height 8
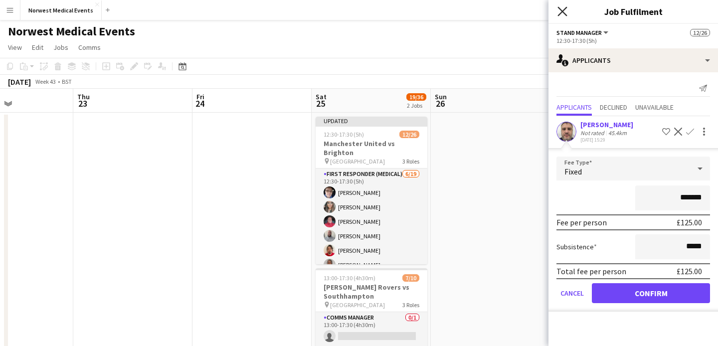
click at [563, 10] on icon at bounding box center [561, 10] width 9 height 9
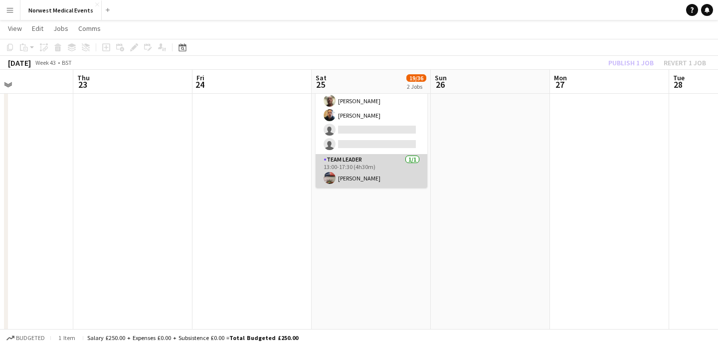
scroll to position [42, 0]
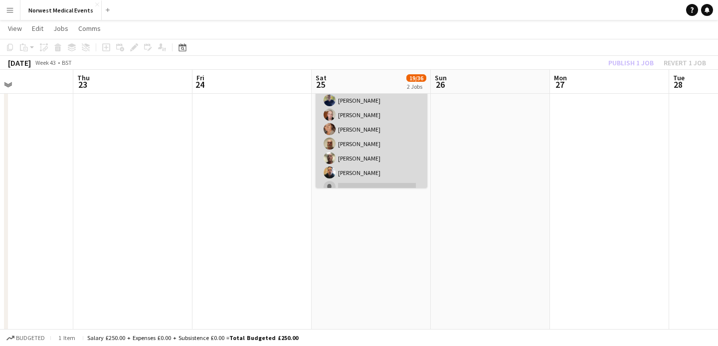
click at [391, 165] on app-card-role "Responder (First Aid) 1A [DATE] 13:00-17:30 (4h30m) [PERSON_NAME] [PERSON_NAME]…" at bounding box center [371, 143] width 112 height 135
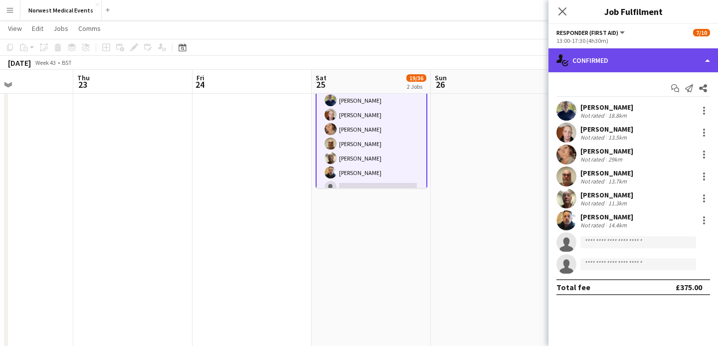
click at [647, 51] on div "single-neutral-actions-check-2 Confirmed" at bounding box center [632, 60] width 169 height 24
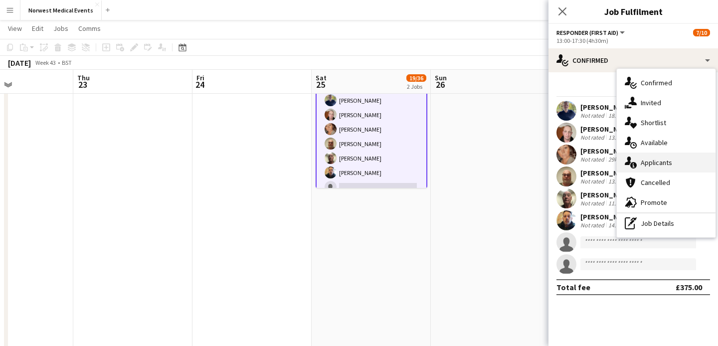
click at [670, 156] on div "single-neutral-actions-information Applicants" at bounding box center [666, 163] width 99 height 20
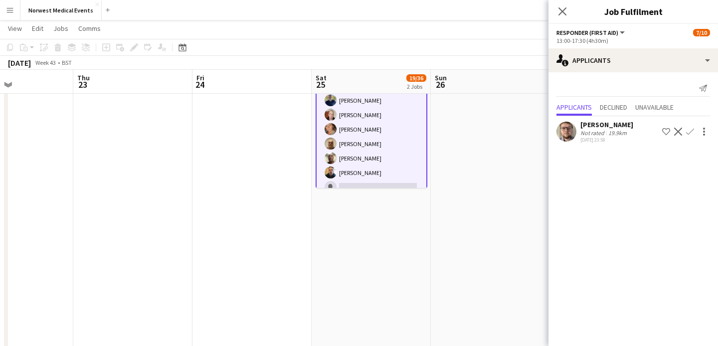
click at [690, 133] on app-icon "Confirm" at bounding box center [690, 132] width 8 height 8
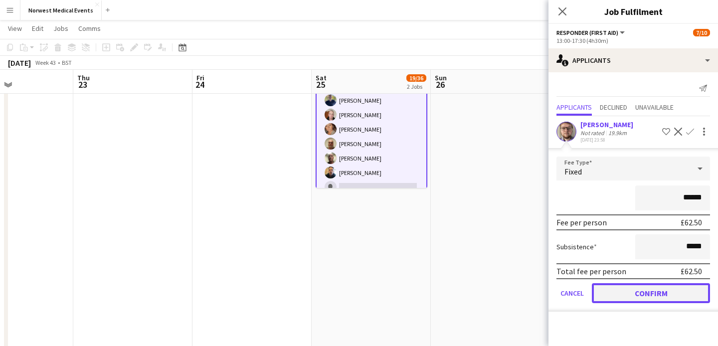
click at [656, 294] on button "Confirm" at bounding box center [651, 293] width 118 height 20
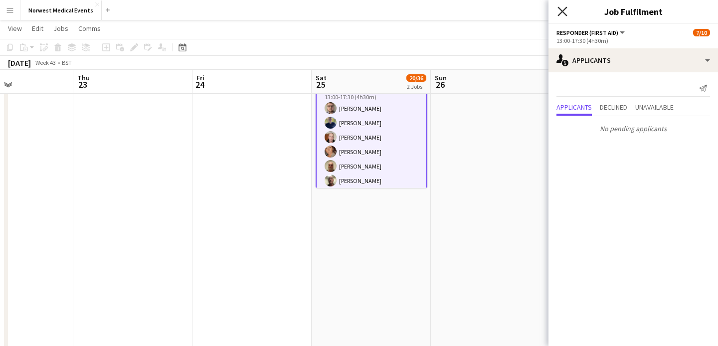
click at [562, 11] on icon at bounding box center [561, 10] width 9 height 9
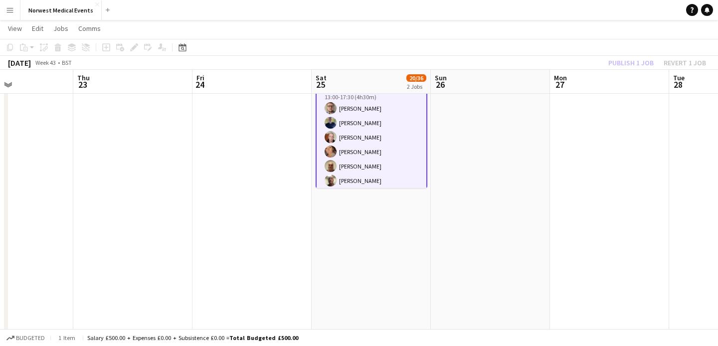
click at [617, 58] on div "Publish 1 job Revert 1 job" at bounding box center [657, 62] width 122 height 13
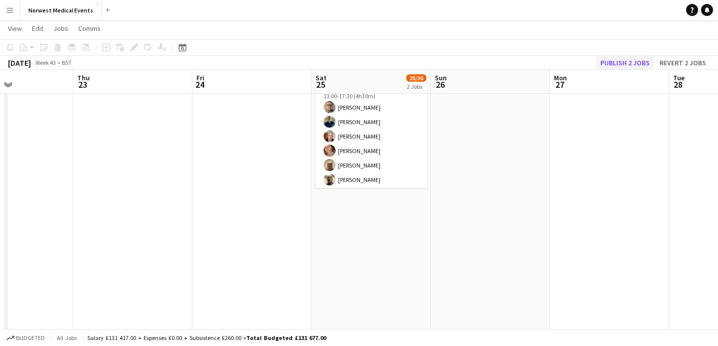
scroll to position [42, 0]
click at [617, 58] on button "Publish 2 jobs" at bounding box center [624, 62] width 57 height 13
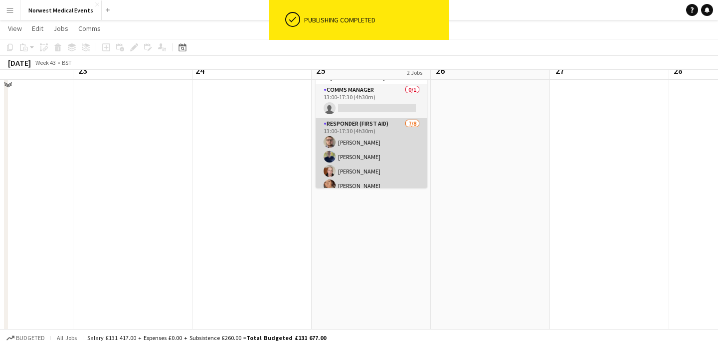
scroll to position [173, 0]
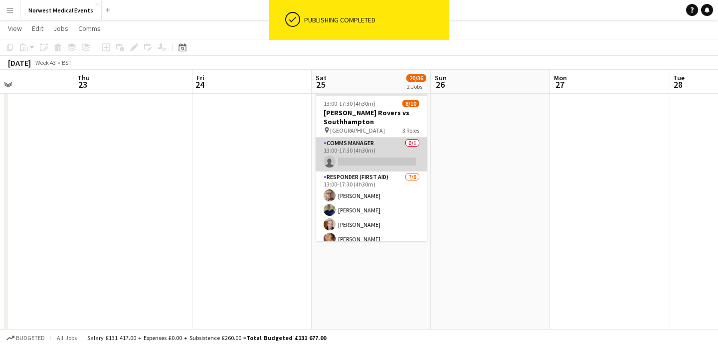
click at [381, 155] on app-card-role "Comms Manager 0/1 13:00-17:30 (4h30m) single-neutral-actions" at bounding box center [371, 155] width 112 height 34
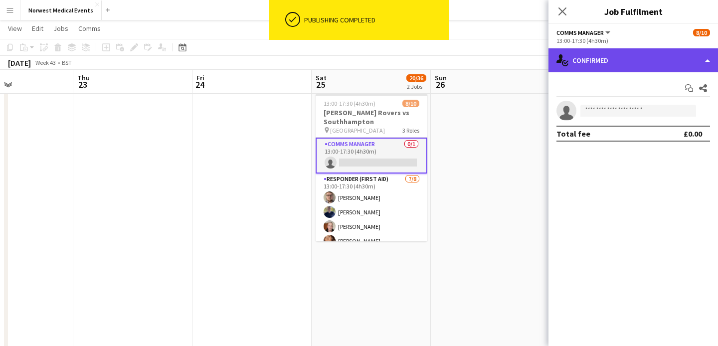
click at [628, 68] on div "single-neutral-actions-check-2 Confirmed" at bounding box center [632, 60] width 169 height 24
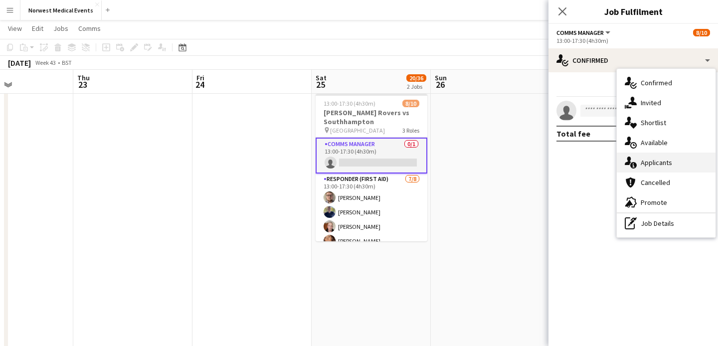
click at [651, 164] on span "Applicants" at bounding box center [655, 162] width 31 height 9
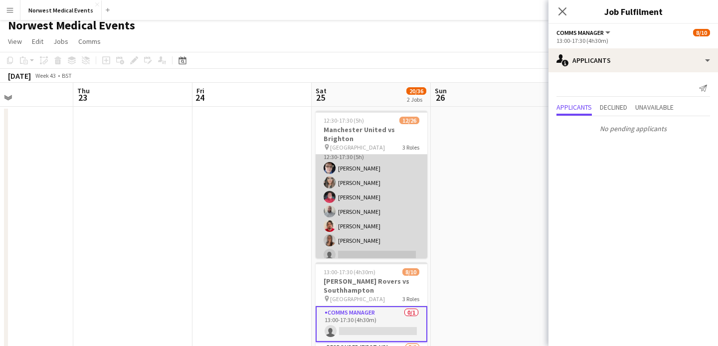
scroll to position [0, 0]
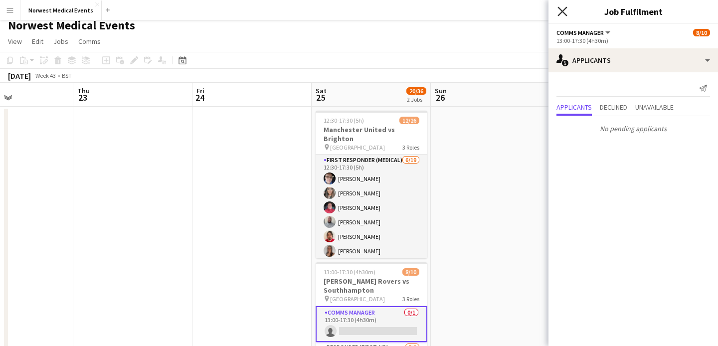
click at [565, 12] on icon "Close pop-in" at bounding box center [561, 10] width 9 height 9
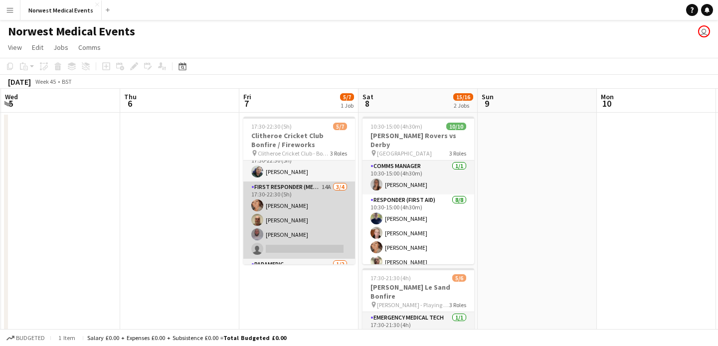
scroll to position [56, 0]
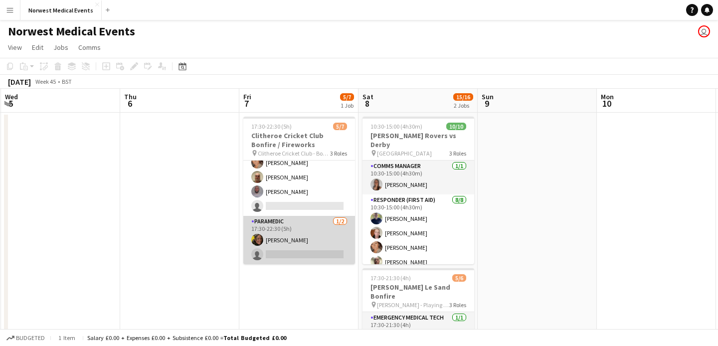
click at [306, 258] on app-card-role "Paramedic [DATE] 17:30-22:30 (5h) [PERSON_NAME] single-neutral-actions" at bounding box center [299, 240] width 112 height 48
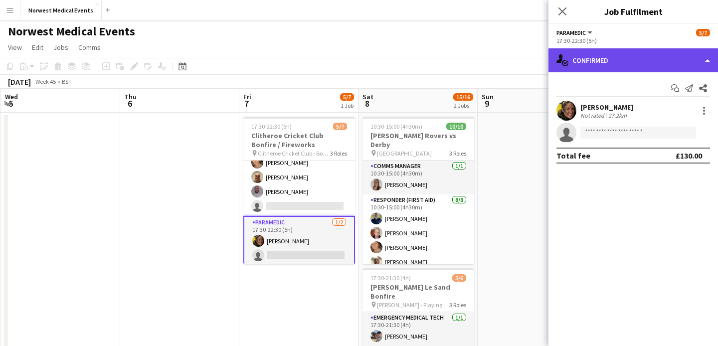
click at [599, 68] on div "single-neutral-actions-check-2 Confirmed" at bounding box center [632, 60] width 169 height 24
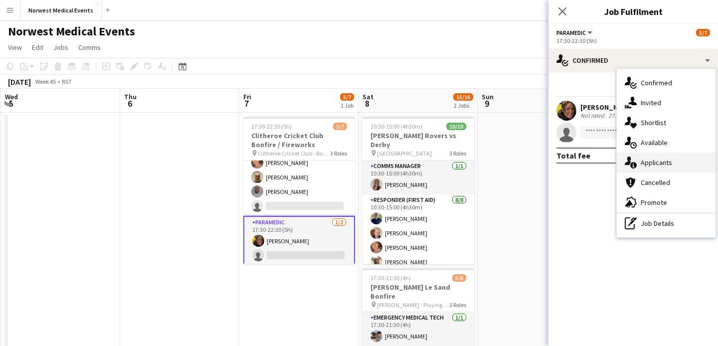
click at [662, 163] on span "Applicants" at bounding box center [655, 162] width 31 height 9
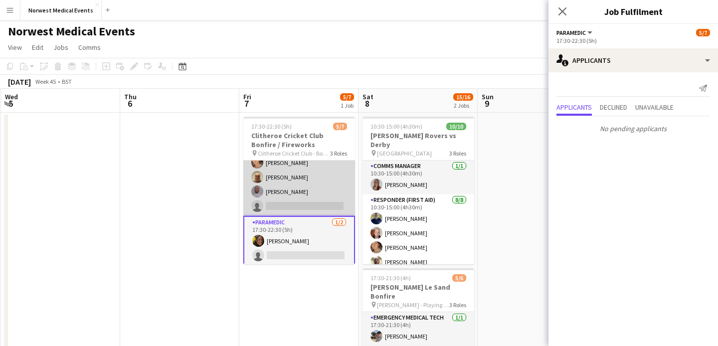
click at [289, 197] on app-card-role "First Responder (Medical) 14A [DATE] 17:30-22:30 (5h) [PERSON_NAME] [PERSON_NAM…" at bounding box center [299, 177] width 112 height 77
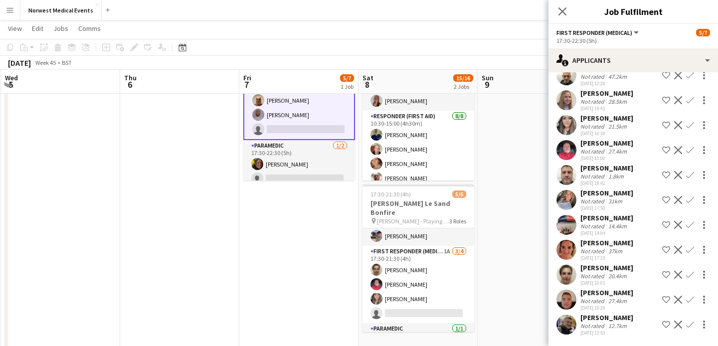
scroll to position [58, 0]
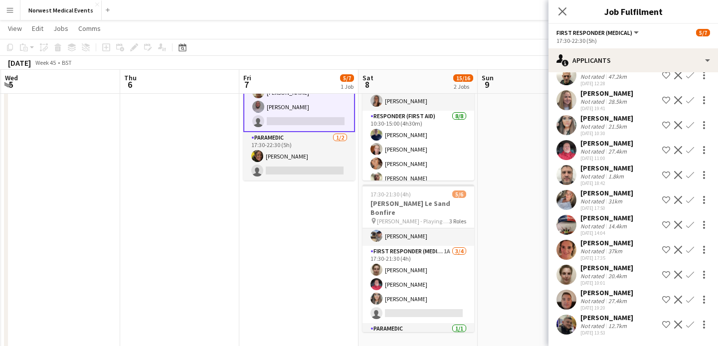
click at [689, 325] on app-icon "Confirm" at bounding box center [690, 324] width 8 height 8
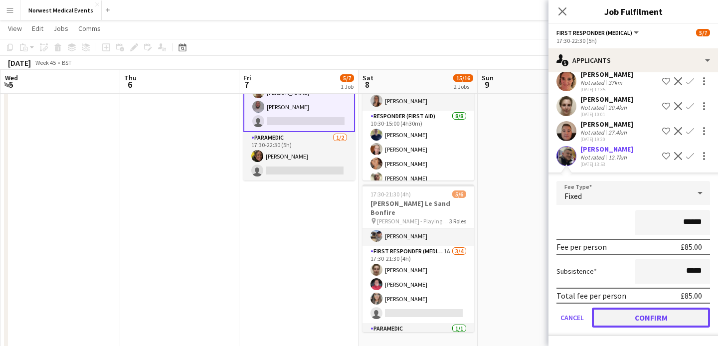
click at [664, 313] on button "Confirm" at bounding box center [651, 318] width 118 height 20
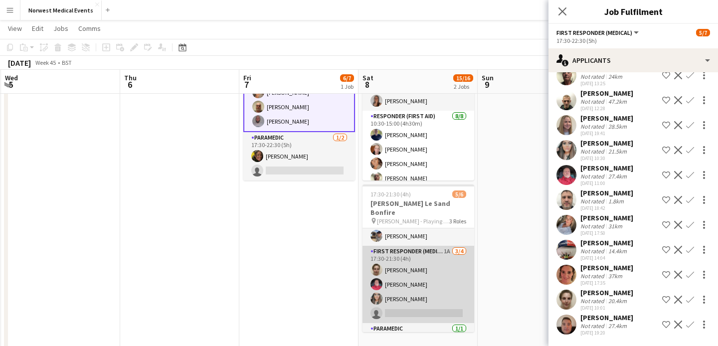
scroll to position [18, 0]
click at [431, 274] on app-card-role "First Responder (Medical) 1A [DATE] 17:30-21:30 (4h) [PERSON_NAME] [PERSON_NAME…" at bounding box center [418, 282] width 112 height 77
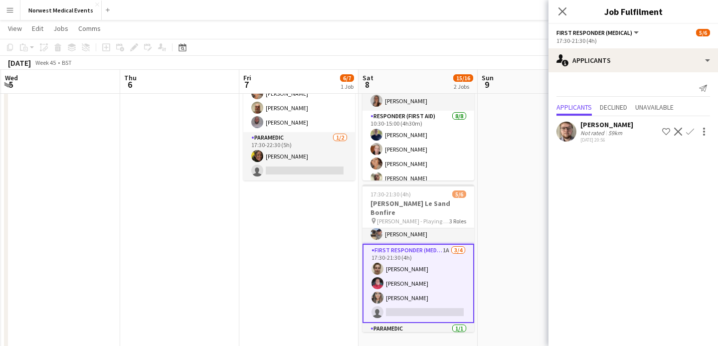
click at [689, 131] on app-icon "Confirm" at bounding box center [690, 132] width 8 height 8
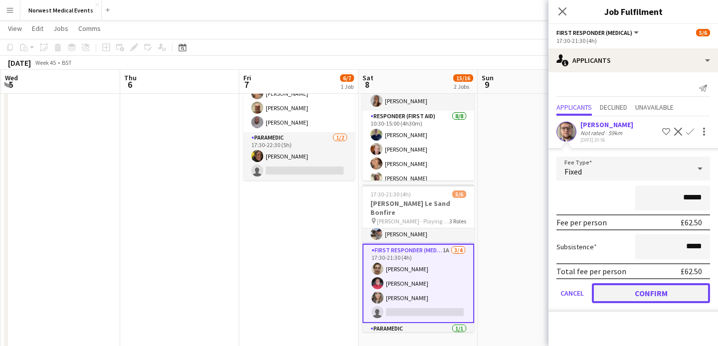
click at [643, 298] on button "Confirm" at bounding box center [651, 293] width 118 height 20
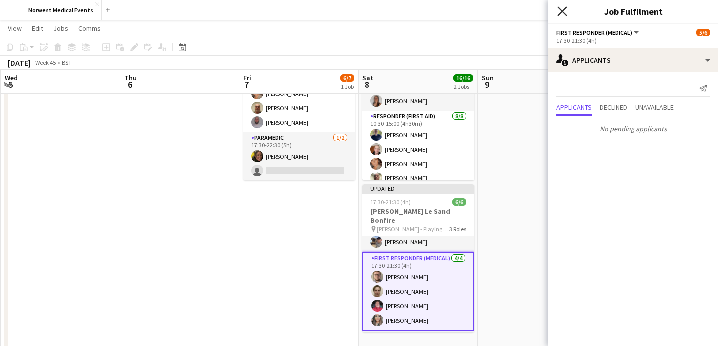
click at [565, 11] on icon "Close pop-in" at bounding box center [561, 10] width 9 height 9
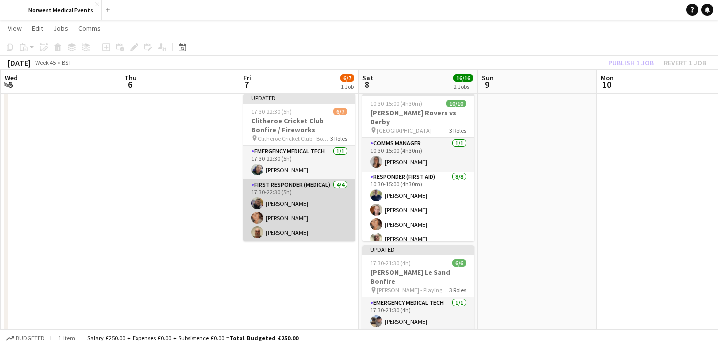
scroll to position [64, 0]
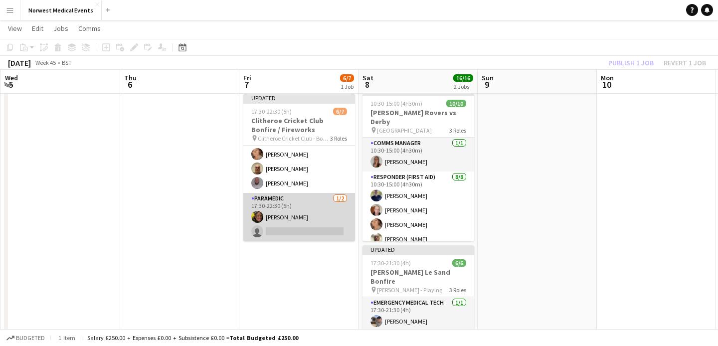
click at [312, 235] on app-card-role "Paramedic [DATE] 17:30-22:30 (5h) [PERSON_NAME] single-neutral-actions" at bounding box center [299, 217] width 112 height 48
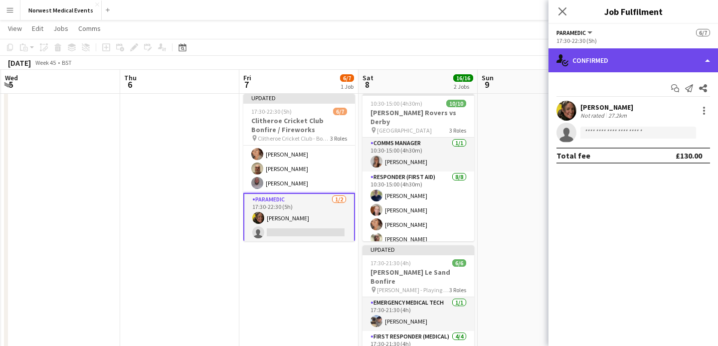
click at [641, 58] on div "single-neutral-actions-check-2 Confirmed" at bounding box center [632, 60] width 169 height 24
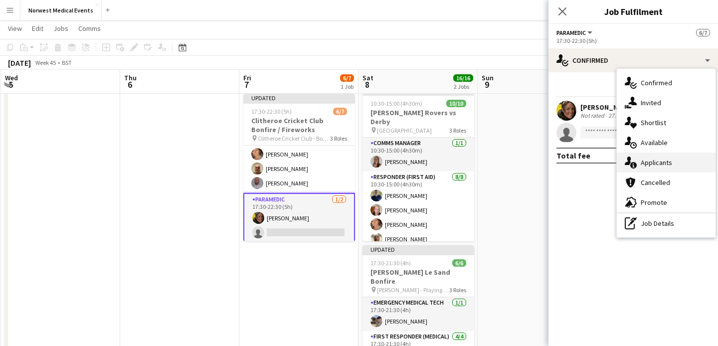
click at [658, 163] on span "Applicants" at bounding box center [655, 162] width 31 height 9
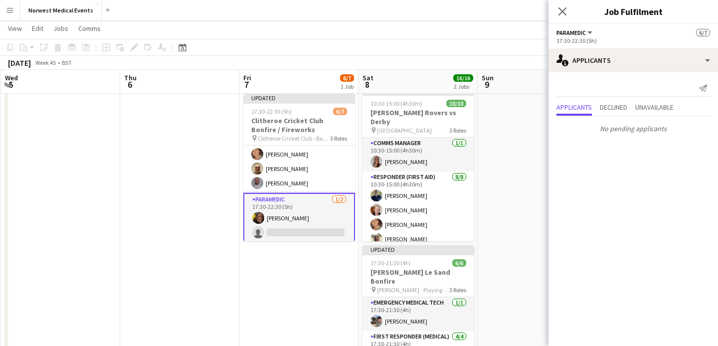
click at [558, 13] on icon "Close pop-in" at bounding box center [562, 11] width 8 height 8
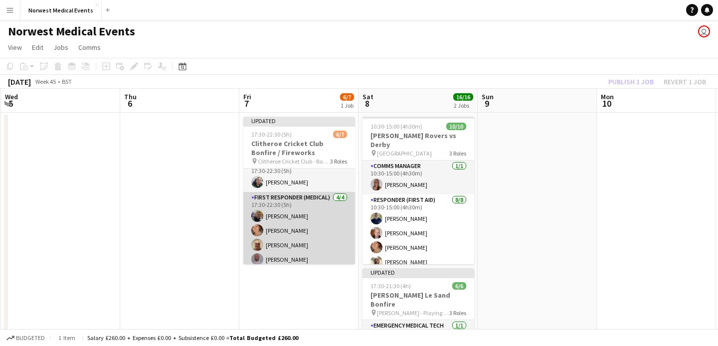
scroll to position [66, 0]
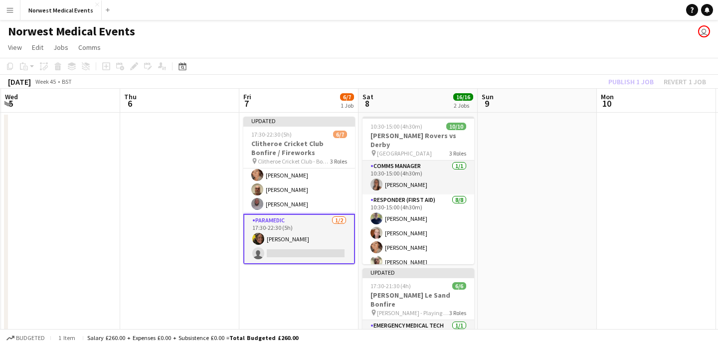
click at [635, 81] on div "Publish 1 job Revert 1 job" at bounding box center [657, 81] width 122 height 13
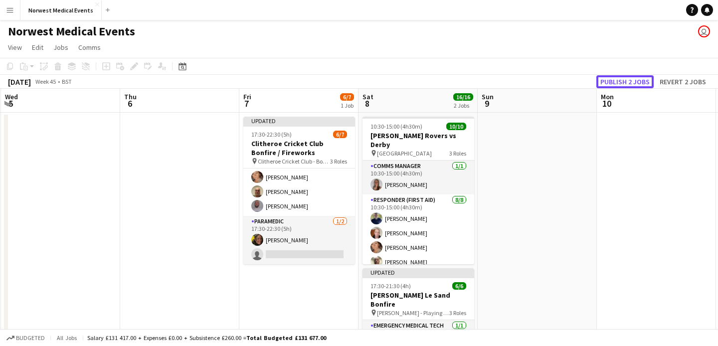
click at [635, 81] on button "Publish 2 jobs" at bounding box center [624, 81] width 57 height 13
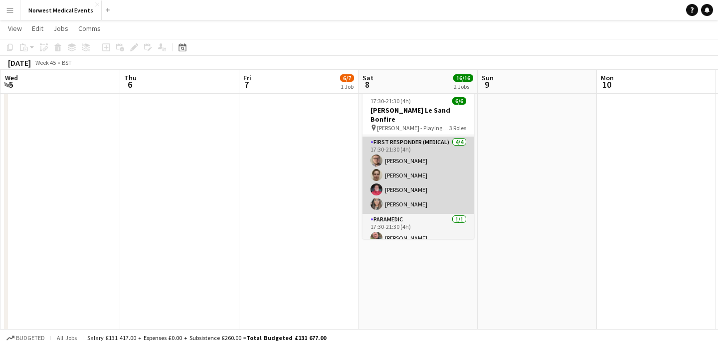
scroll to position [0, 0]
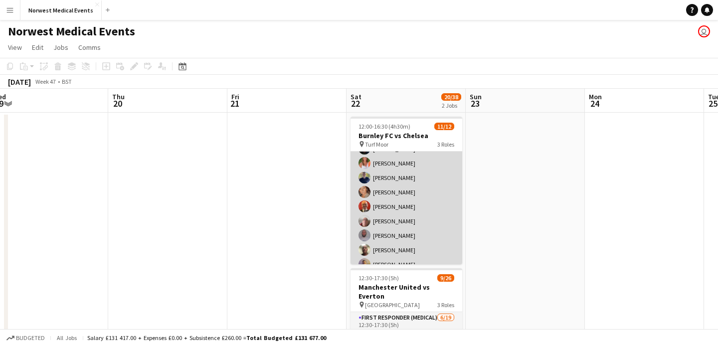
click at [420, 206] on app-card-role "Responder (First Aid) [DATE] 12:00-16:30 (4h30m) [PERSON_NAME] [PERSON_NAME] [P…" at bounding box center [406, 207] width 112 height 164
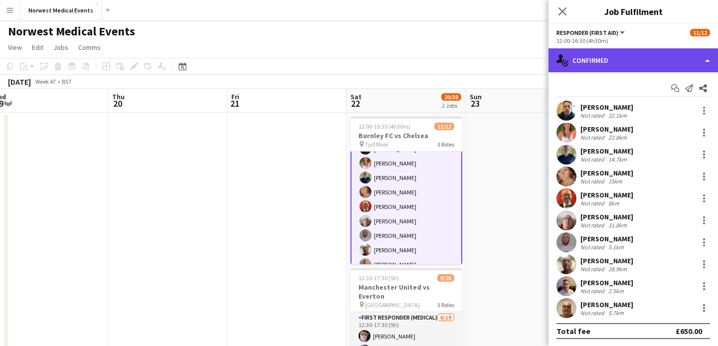
click at [634, 60] on div "single-neutral-actions-check-2 Confirmed" at bounding box center [632, 60] width 169 height 24
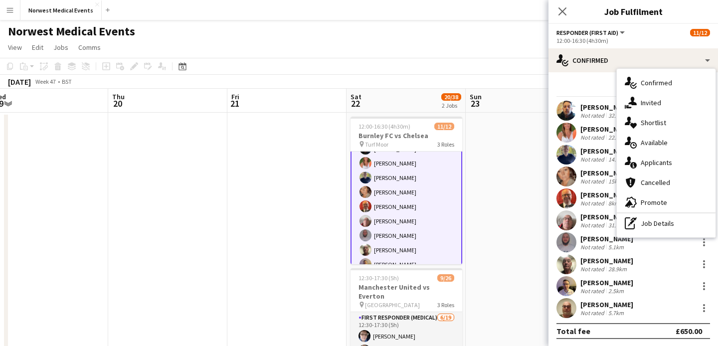
click at [656, 156] on div "single-neutral-actions-information Applicants" at bounding box center [666, 163] width 99 height 20
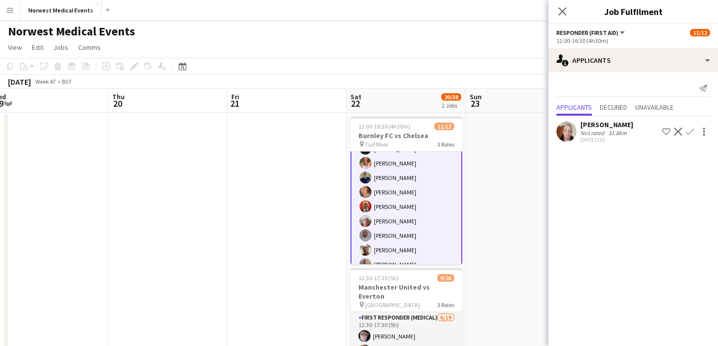
click at [691, 129] on app-icon "Confirm" at bounding box center [690, 132] width 8 height 8
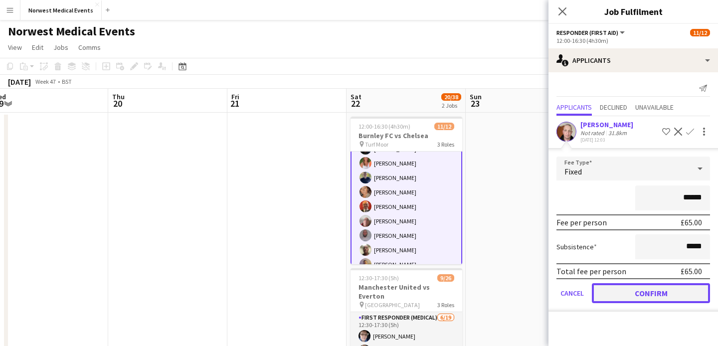
click at [669, 292] on button "Confirm" at bounding box center [651, 293] width 118 height 20
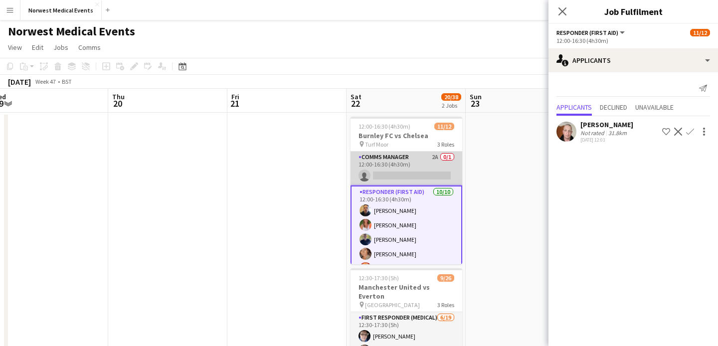
click at [436, 170] on app-card-role "Comms Manager 2A 0/1 12:00-16:30 (4h30m) single-neutral-actions" at bounding box center [406, 169] width 112 height 34
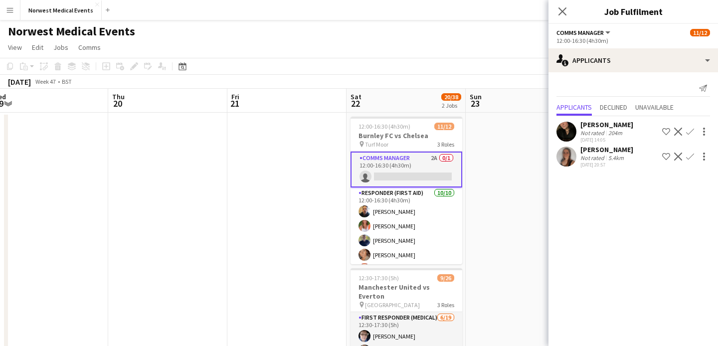
click at [688, 157] on app-icon "Confirm" at bounding box center [690, 157] width 8 height 8
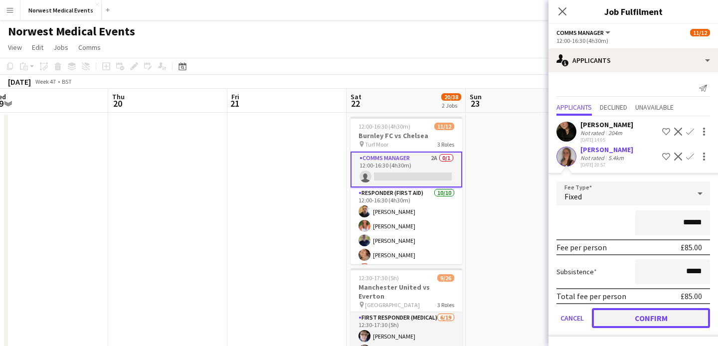
click at [641, 321] on button "Confirm" at bounding box center [651, 318] width 118 height 20
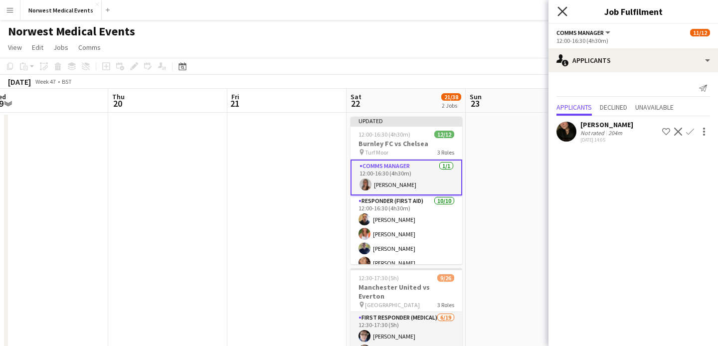
click at [562, 10] on icon at bounding box center [561, 10] width 9 height 9
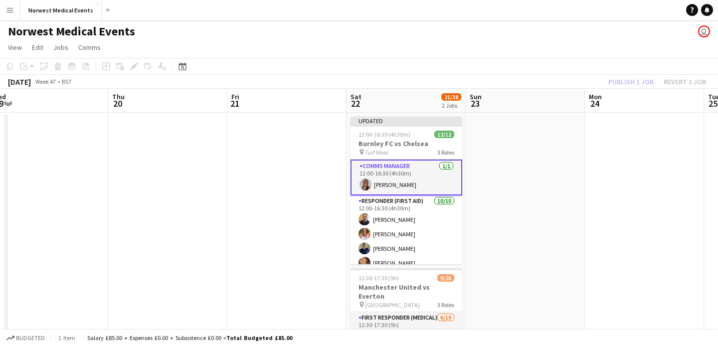
click at [624, 83] on div "Publish 1 job Revert 1 job" at bounding box center [657, 81] width 122 height 13
click at [624, 83] on button "Publish 1 job" at bounding box center [630, 81] width 53 height 13
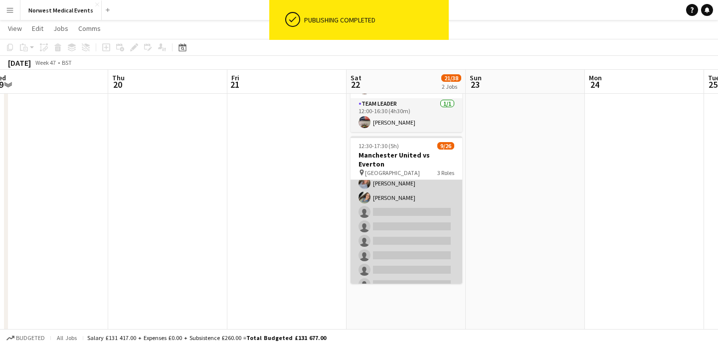
click at [423, 214] on app-card-role "First Responder (Medical) [DATE] 12:30-17:30 (5h) [PERSON_NAME] [PERSON_NAME] […" at bounding box center [406, 248] width 112 height 294
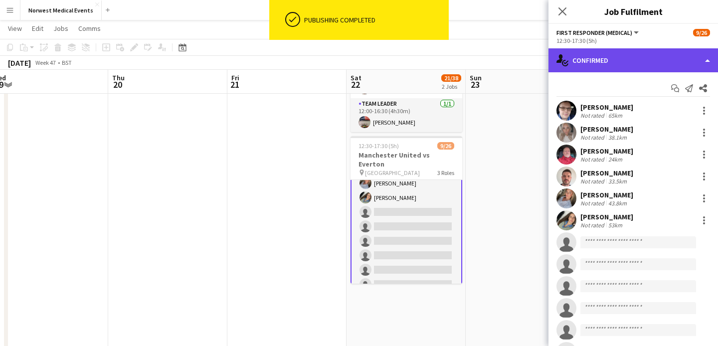
click at [607, 68] on div "single-neutral-actions-check-2 Confirmed" at bounding box center [632, 60] width 169 height 24
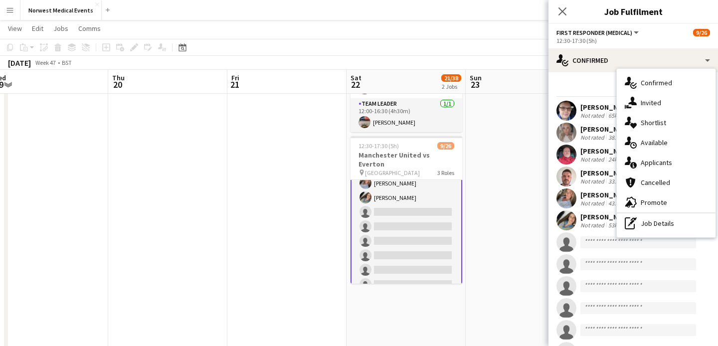
click at [677, 161] on div "single-neutral-actions-information Applicants" at bounding box center [666, 163] width 99 height 20
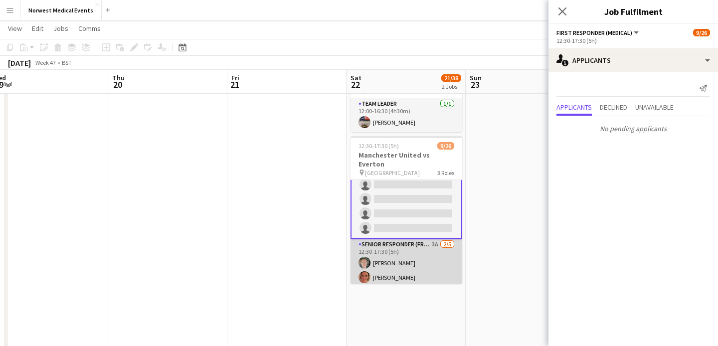
click at [411, 262] on app-card-role "Senior Responder (FREC 4 or Above) 3A [DATE] 12:30-17:30 (5h) [PERSON_NAME] [PE…" at bounding box center [406, 285] width 112 height 92
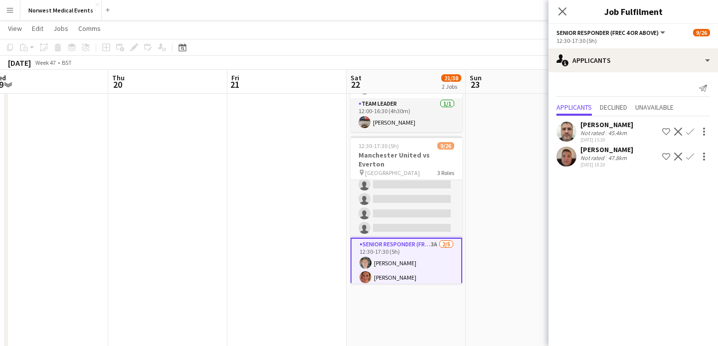
click at [689, 133] on app-icon "Confirm" at bounding box center [690, 132] width 8 height 8
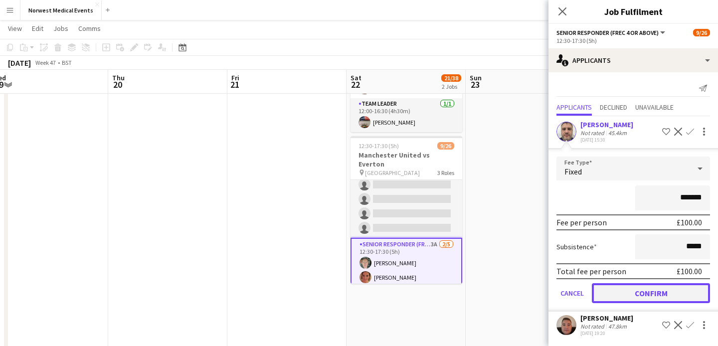
click at [669, 290] on button "Confirm" at bounding box center [651, 293] width 118 height 20
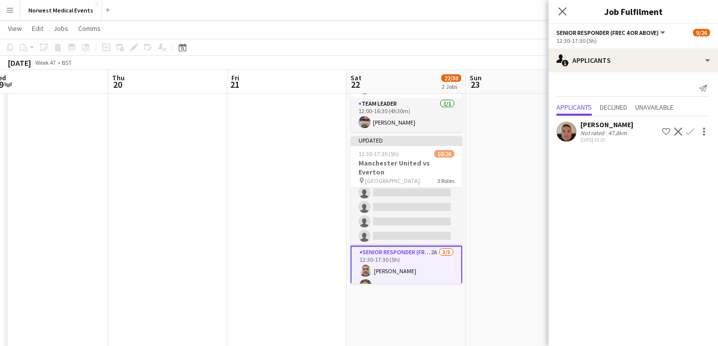
click at [692, 130] on app-icon "Confirm" at bounding box center [690, 132] width 8 height 8
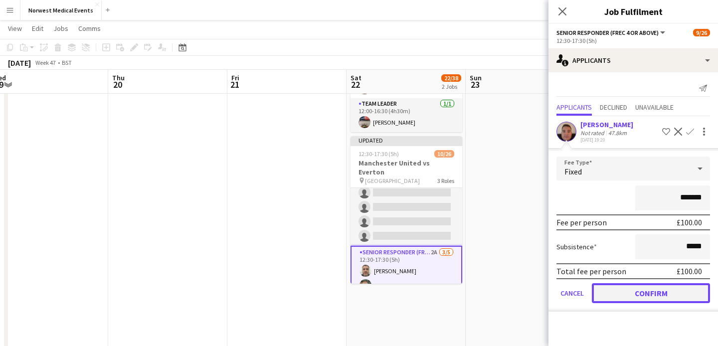
click at [662, 294] on button "Confirm" at bounding box center [651, 293] width 118 height 20
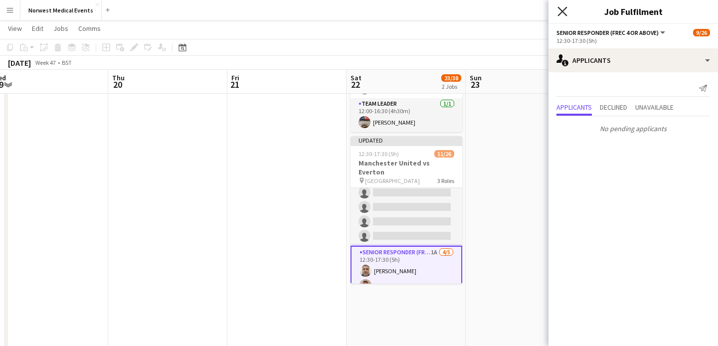
click at [563, 14] on icon "Close pop-in" at bounding box center [561, 10] width 9 height 9
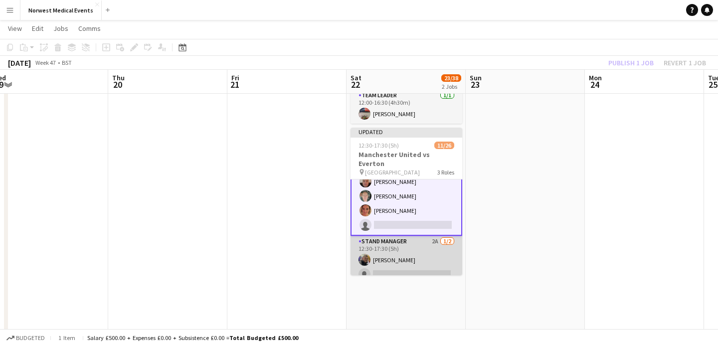
click at [414, 244] on app-card-role "Stand Manager 2A [DATE] 12:30-17:30 (5h) [PERSON_NAME] single-neutral-actions" at bounding box center [406, 260] width 112 height 48
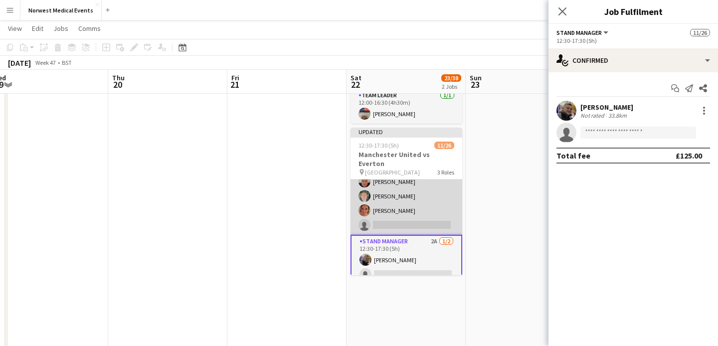
click at [423, 199] on app-card-role "Senior Responder (FREC 4 or Above) 1A [DATE] 12:30-17:30 (5h) [PERSON_NAME] [PE…" at bounding box center [406, 189] width 112 height 92
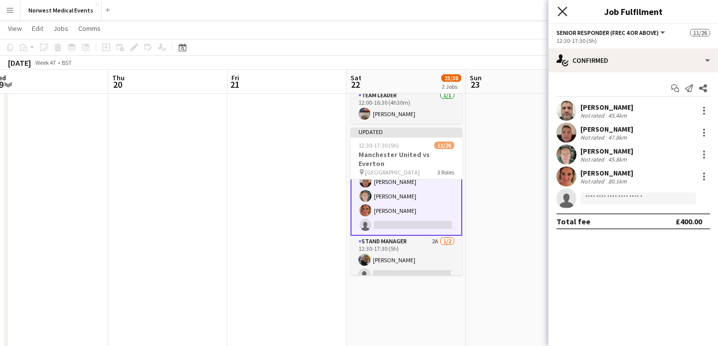
click at [565, 8] on icon "Close pop-in" at bounding box center [561, 10] width 9 height 9
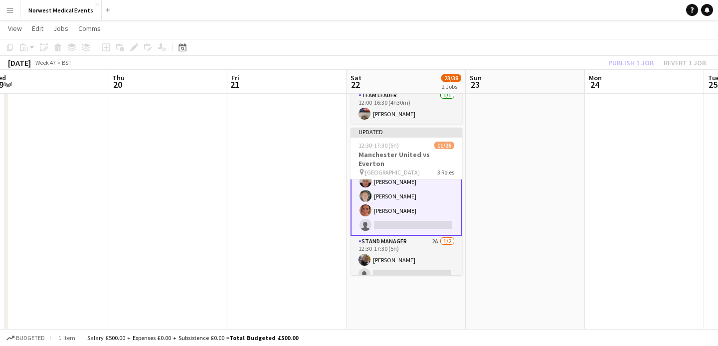
click at [627, 59] on div "Publish 1 job Revert 1 job" at bounding box center [657, 62] width 122 height 13
click at [627, 59] on button "Publish 1 job" at bounding box center [630, 62] width 53 height 13
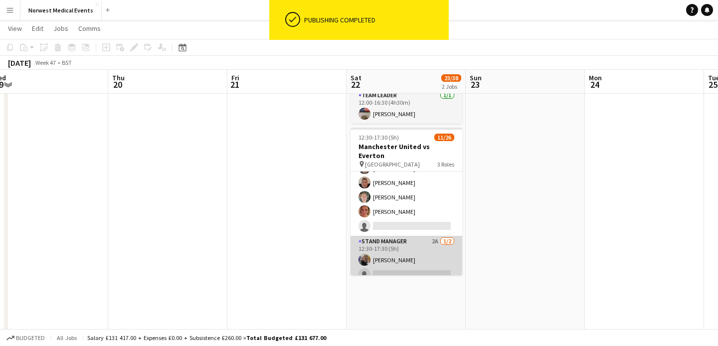
click at [409, 244] on app-card-role "Stand Manager 2A [DATE] 12:30-17:30 (5h) [PERSON_NAME] single-neutral-actions" at bounding box center [406, 260] width 112 height 48
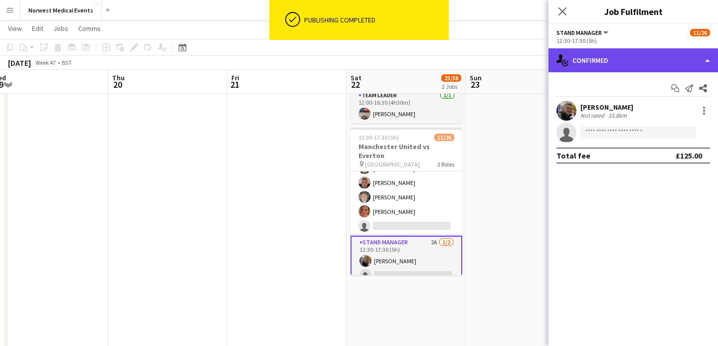
click at [628, 53] on div "single-neutral-actions-check-2 Confirmed" at bounding box center [632, 60] width 169 height 24
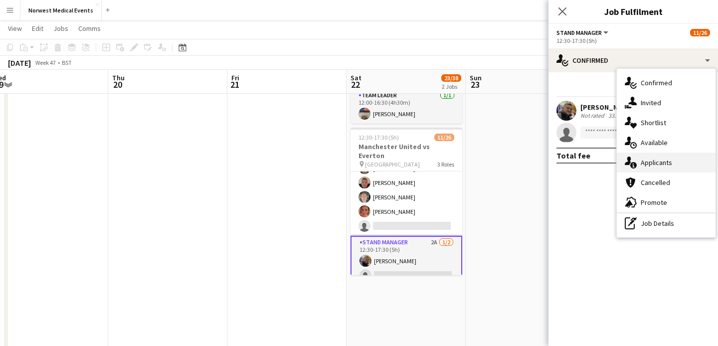
click at [661, 166] on span "Applicants" at bounding box center [655, 162] width 31 height 9
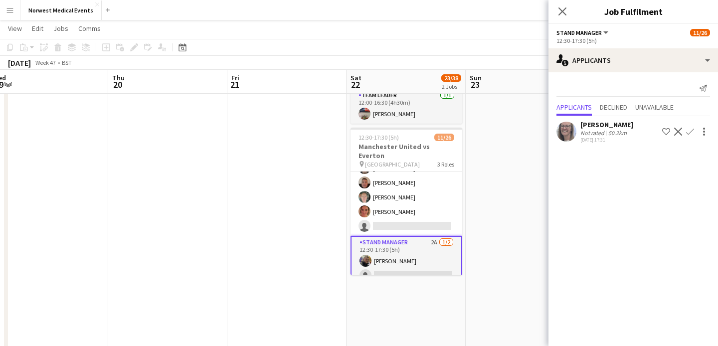
click at [562, 8] on icon "Close pop-in" at bounding box center [562, 11] width 8 height 8
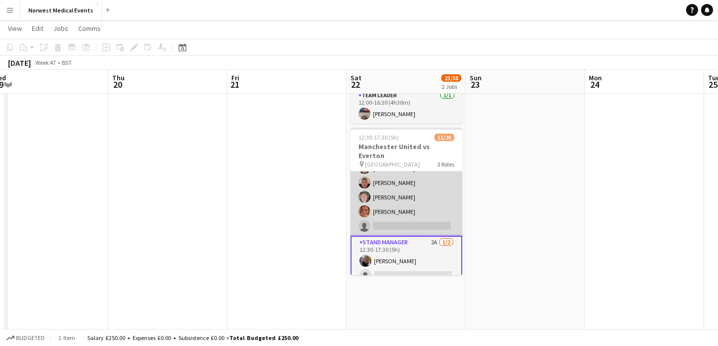
click at [414, 199] on app-card-role "Senior Responder (FREC 4 or Above) 1A [DATE] 12:30-17:30 (5h) [PERSON_NAME] [PE…" at bounding box center [406, 190] width 112 height 92
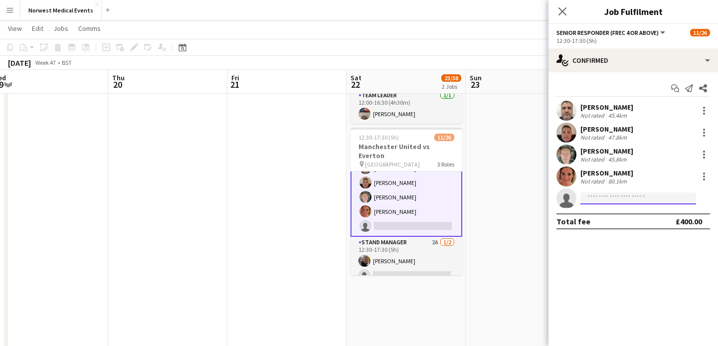
click at [626, 201] on input at bounding box center [638, 198] width 116 height 12
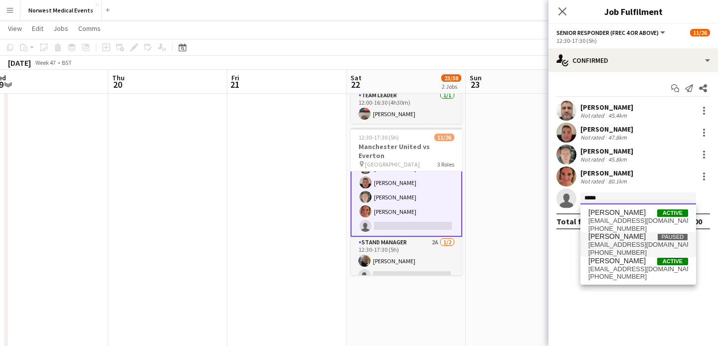
type input "*****"
click at [631, 256] on span "[PHONE_NUMBER]" at bounding box center [638, 253] width 100 height 8
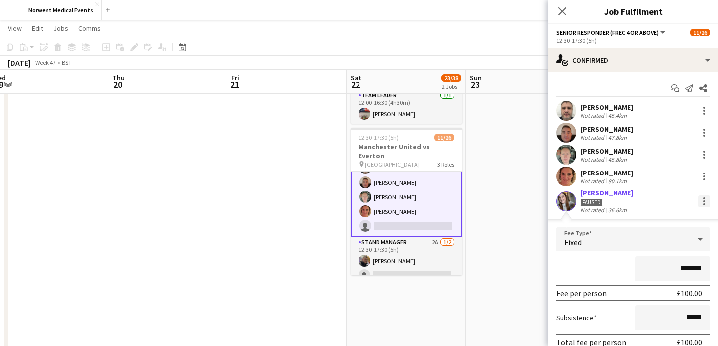
click at [701, 200] on div at bounding box center [704, 201] width 12 height 12
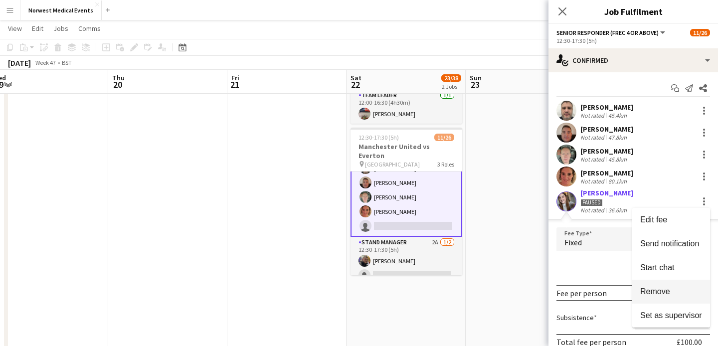
click at [668, 290] on span "Remove" at bounding box center [655, 291] width 30 height 8
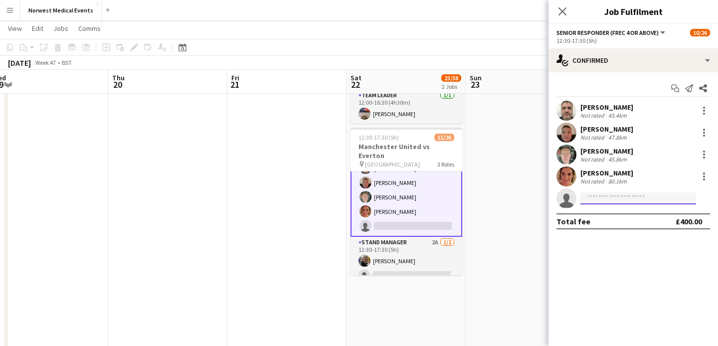
click at [634, 195] on input at bounding box center [638, 198] width 116 height 12
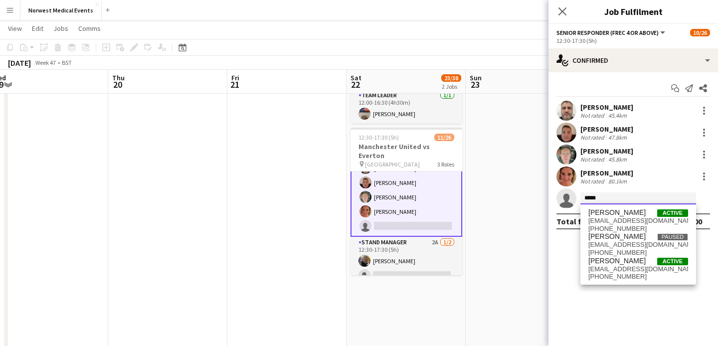
type input "*****"
click at [632, 264] on span "[PERSON_NAME] Active" at bounding box center [638, 261] width 100 height 8
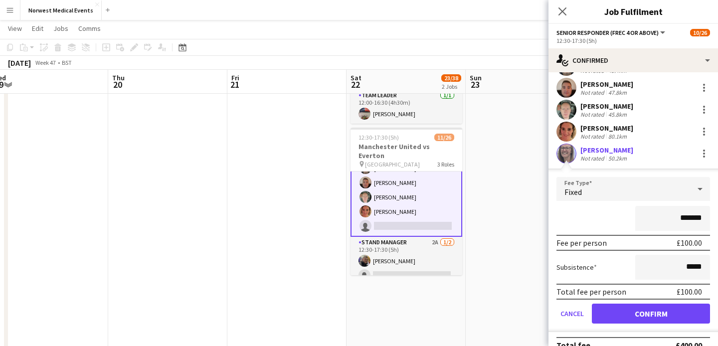
scroll to position [60, 0]
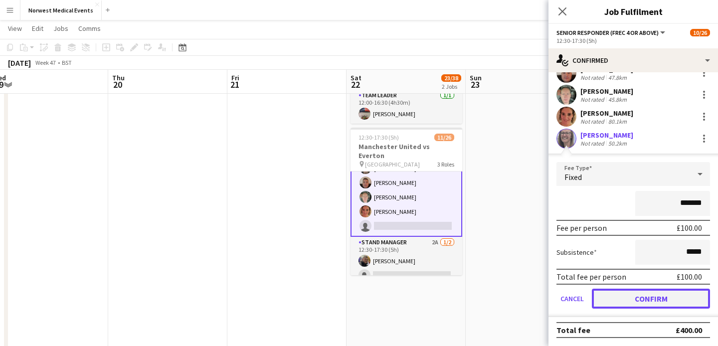
click at [652, 296] on button "Confirm" at bounding box center [651, 299] width 118 height 20
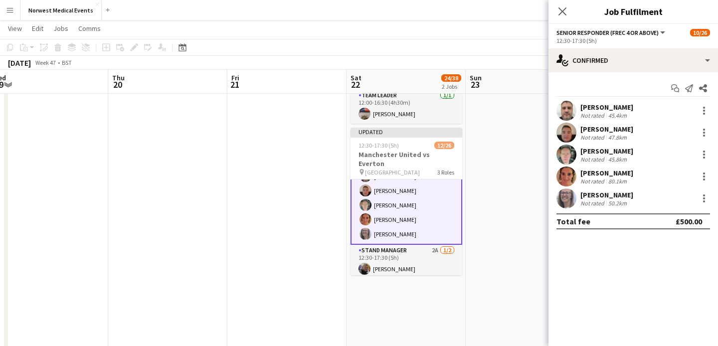
click at [563, 19] on div "Close pop-in" at bounding box center [562, 11] width 28 height 23
click at [563, 7] on icon "Close pop-in" at bounding box center [561, 10] width 9 height 9
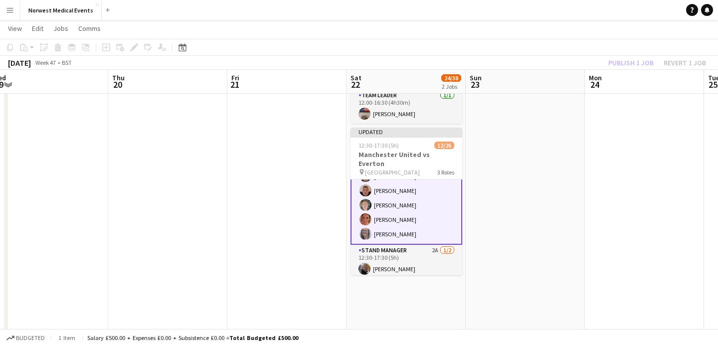
click at [618, 59] on div "Publish 1 job Revert 1 job" at bounding box center [657, 62] width 122 height 13
click at [618, 59] on button "Publish 1 job" at bounding box center [630, 62] width 53 height 13
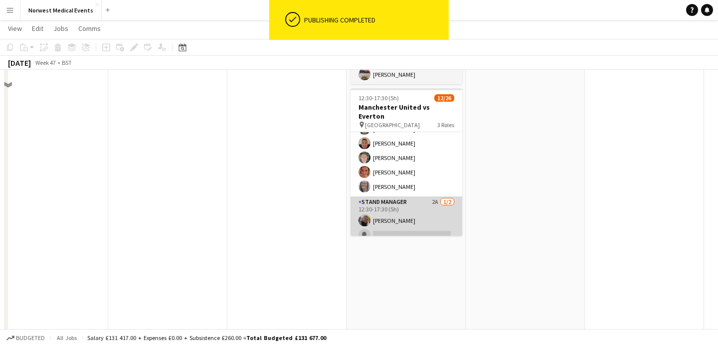
scroll to position [211, 0]
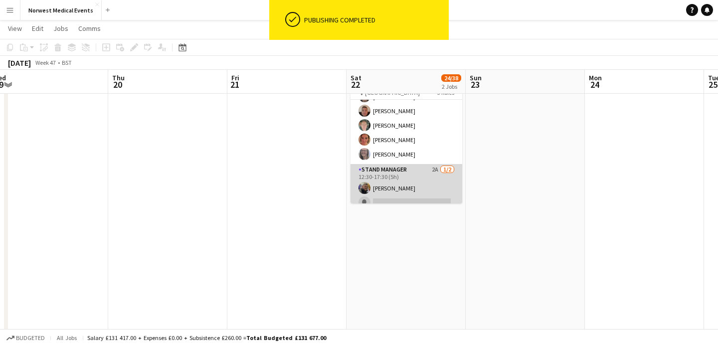
click at [418, 190] on app-card-role "Stand Manager 2A [DATE] 12:30-17:30 (5h) [PERSON_NAME] single-neutral-actions" at bounding box center [406, 188] width 112 height 48
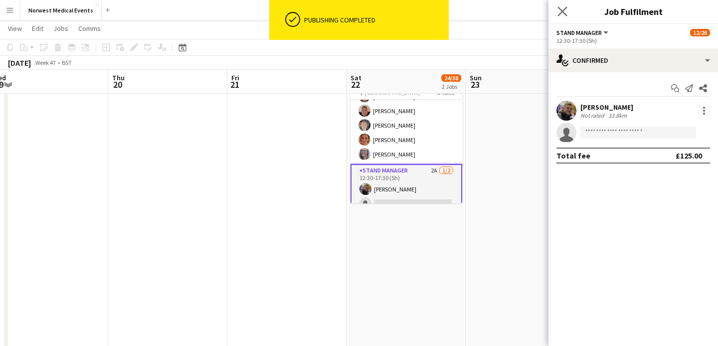
click at [567, 10] on app-icon "Close pop-in" at bounding box center [562, 11] width 14 height 14
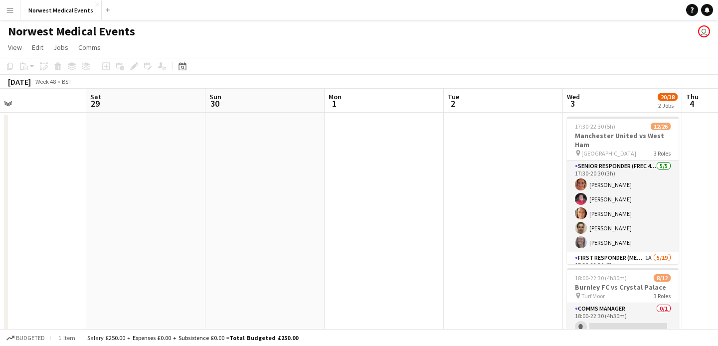
scroll to position [0, 442]
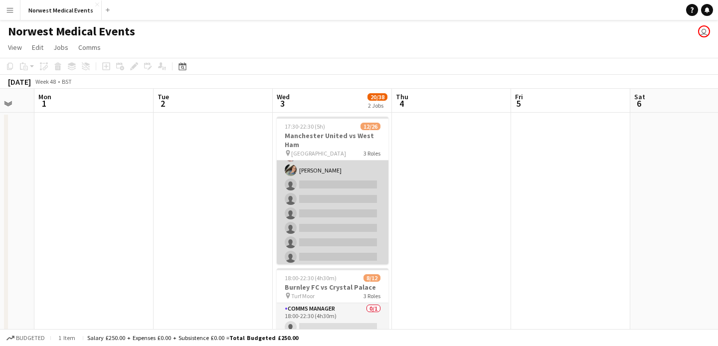
click at [345, 188] on app-card-role "First Responder (Medical) 1A [DATE] 17:30-22:30 (5h) [PERSON_NAME] [PERSON_NAME…" at bounding box center [333, 235] width 112 height 294
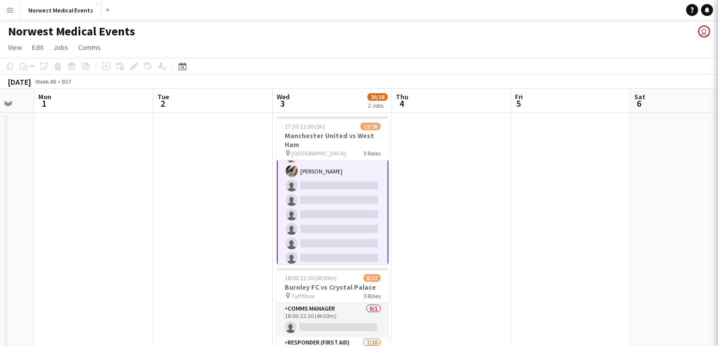
scroll to position [165, 0]
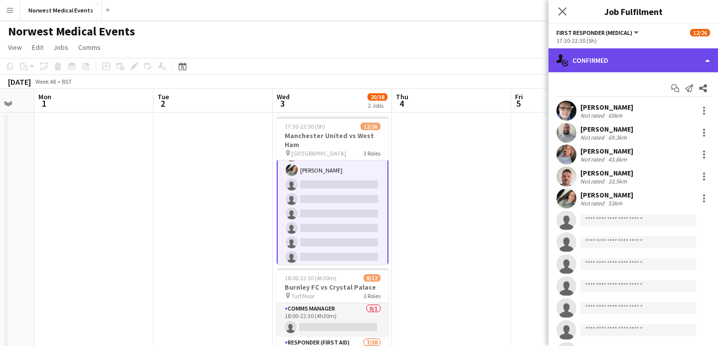
click at [656, 59] on div "single-neutral-actions-check-2 Confirmed" at bounding box center [632, 60] width 169 height 24
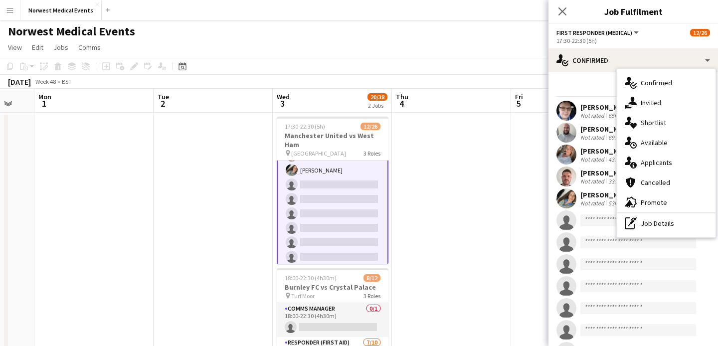
click at [669, 156] on div "single-neutral-actions-information Applicants" at bounding box center [666, 163] width 99 height 20
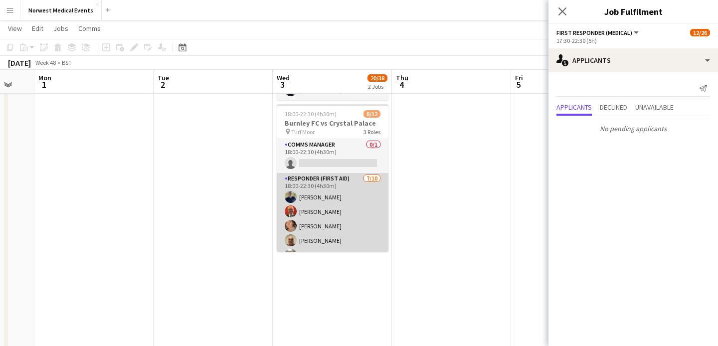
scroll to position [119, 0]
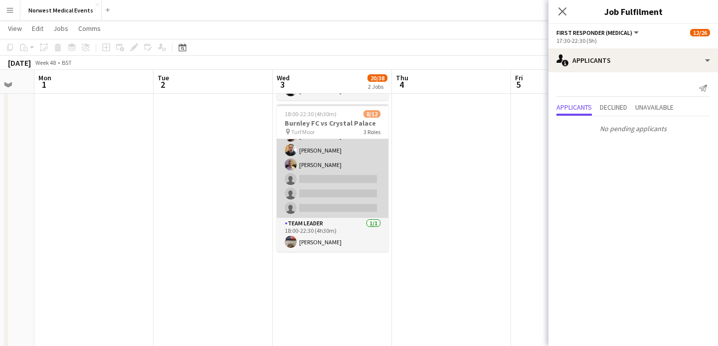
click at [349, 182] on app-card-role "Responder (First Aid) [DATE] 18:00-22:30 (4h30m) [PERSON_NAME] [PERSON_NAME] [P…" at bounding box center [333, 136] width 112 height 164
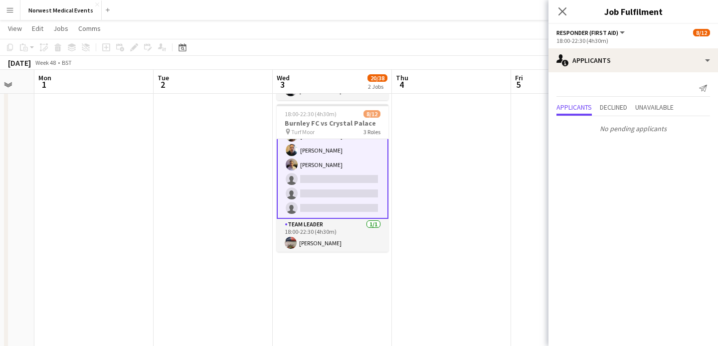
scroll to position [13, 0]
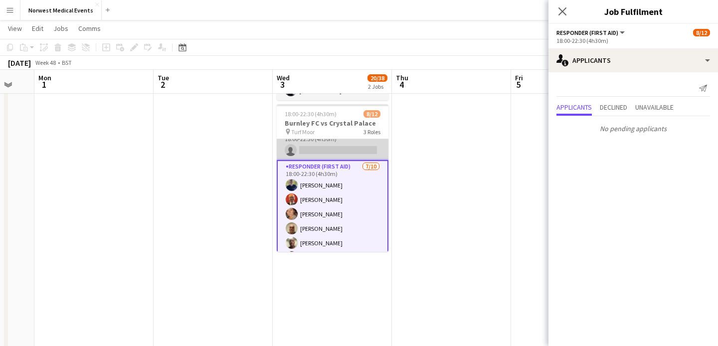
click at [351, 152] on app-card-role "Comms Manager 0/1 18:00-22:30 (4h30m) single-neutral-actions" at bounding box center [333, 143] width 112 height 34
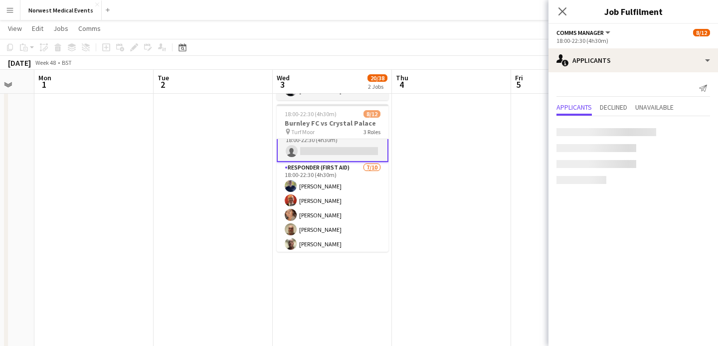
scroll to position [14, 0]
click at [564, 8] on icon "Close pop-in" at bounding box center [561, 10] width 9 height 9
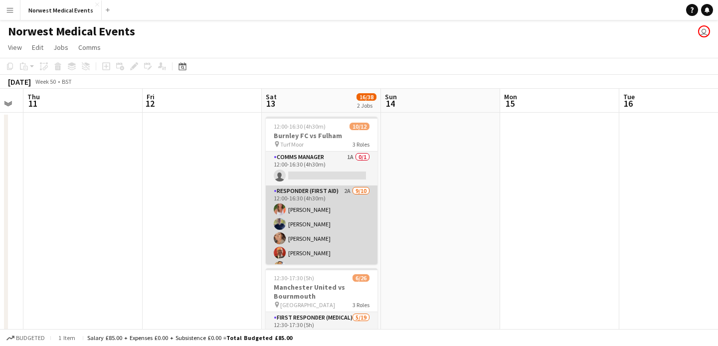
scroll to position [119, 0]
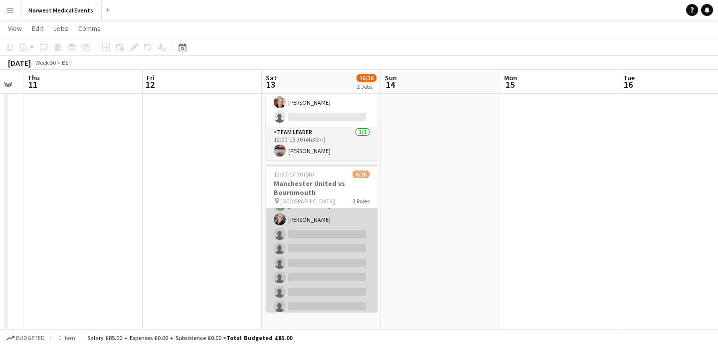
click at [333, 240] on app-card-role "First Responder (Medical) [DATE] 12:30-17:30 (5h) [PERSON_NAME] [PERSON_NAME] […" at bounding box center [322, 285] width 112 height 294
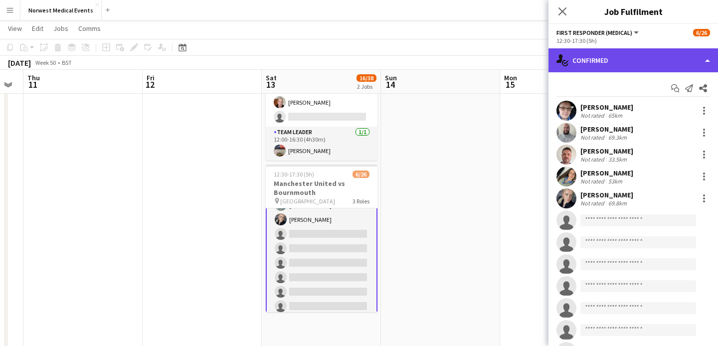
click at [624, 65] on div "single-neutral-actions-check-2 Confirmed" at bounding box center [632, 60] width 169 height 24
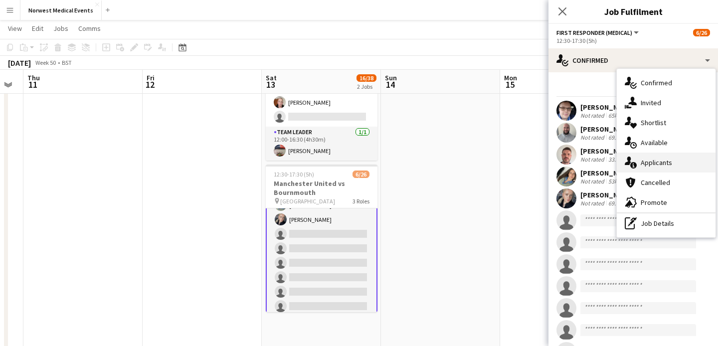
click at [665, 162] on span "Applicants" at bounding box center [655, 162] width 31 height 9
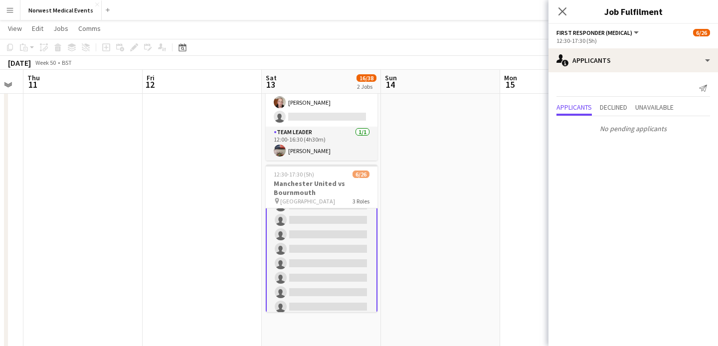
scroll to position [315, 0]
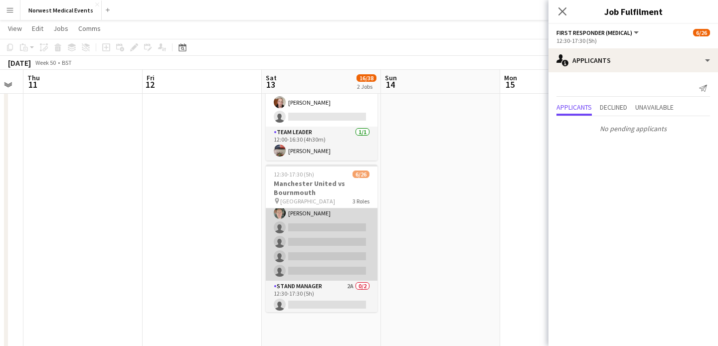
click at [332, 247] on app-card-role "Senior Responder (FREC 4 or Above) 2A [DATE] 12:30-17:30 (5h) [PERSON_NAME] sin…" at bounding box center [322, 235] width 112 height 92
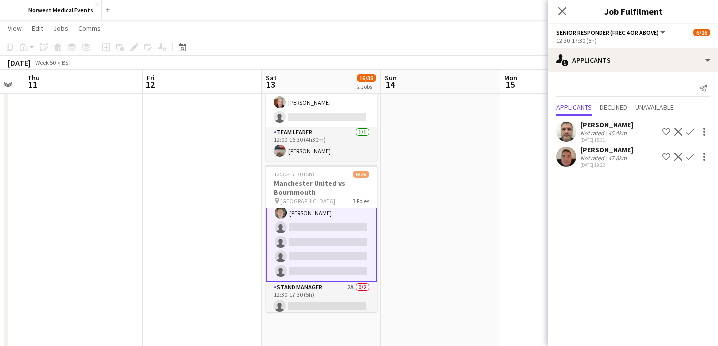
click at [692, 130] on app-icon "Confirm" at bounding box center [690, 132] width 8 height 8
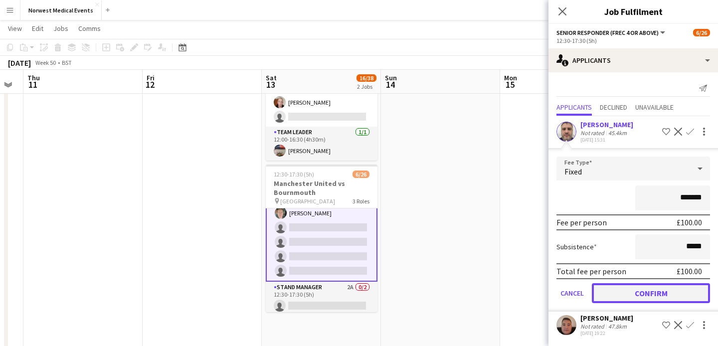
click at [664, 289] on button "Confirm" at bounding box center [651, 293] width 118 height 20
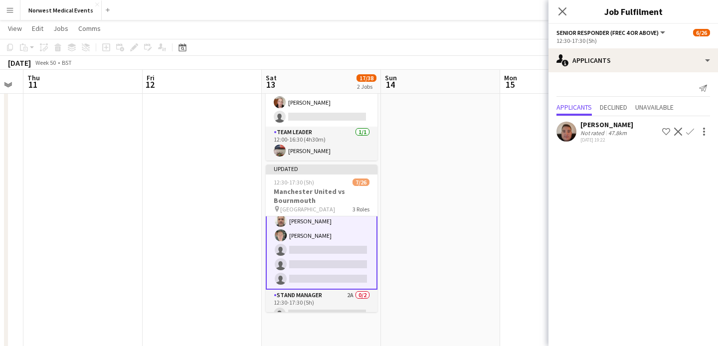
click at [688, 133] on app-icon "Confirm" at bounding box center [690, 132] width 8 height 8
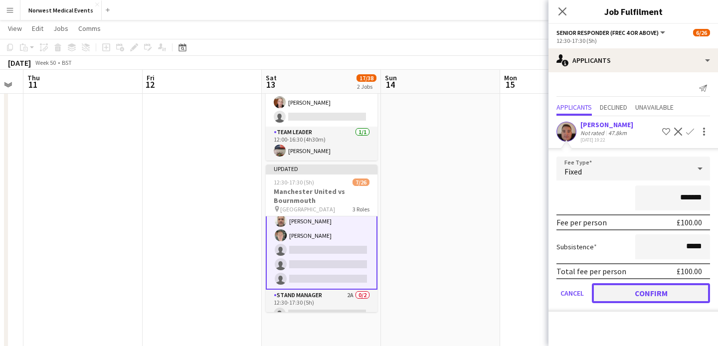
click at [660, 288] on button "Confirm" at bounding box center [651, 293] width 118 height 20
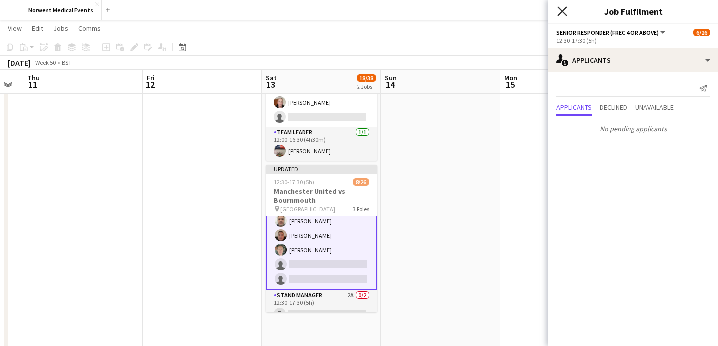
click at [563, 10] on icon at bounding box center [561, 10] width 9 height 9
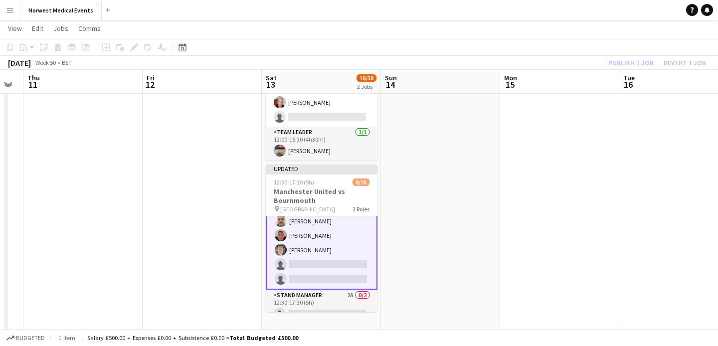
click at [623, 64] on div "Publish 1 job Revert 1 job" at bounding box center [657, 62] width 122 height 13
click at [623, 64] on button "Publish 1 job" at bounding box center [630, 62] width 53 height 13
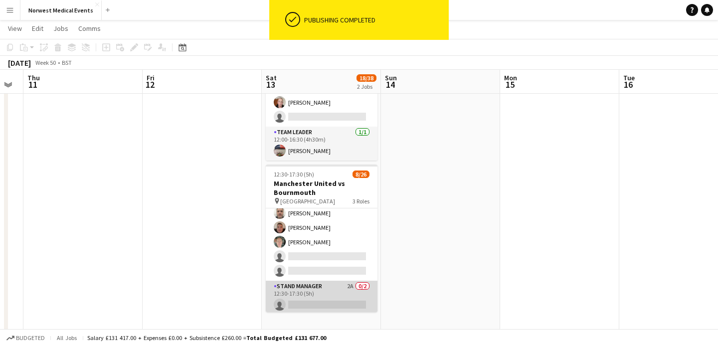
click at [324, 302] on app-card-role "Stand Manager 2A 0/2 12:30-17:30 (5h) single-neutral-actions single-neutral-act…" at bounding box center [322, 305] width 112 height 48
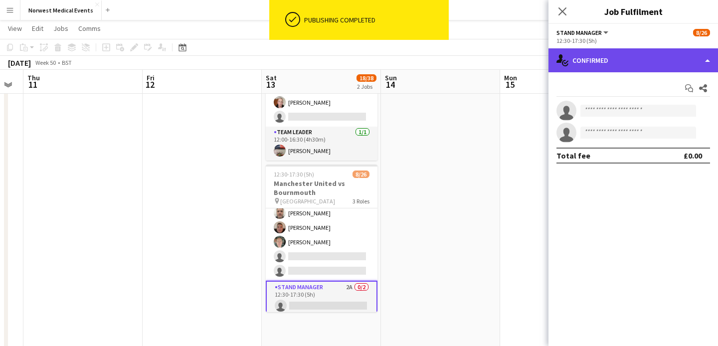
click at [600, 58] on div "single-neutral-actions-check-2 Confirmed" at bounding box center [632, 60] width 169 height 24
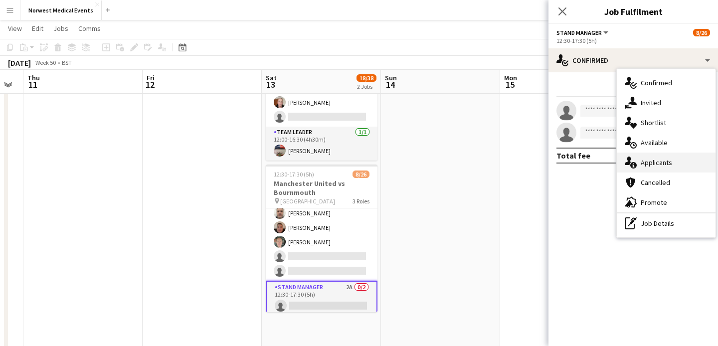
click at [655, 163] on span "Applicants" at bounding box center [655, 162] width 31 height 9
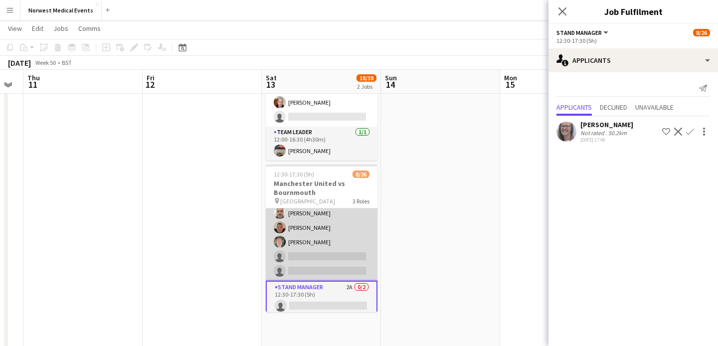
click at [304, 263] on app-card-role "Senior Responder (FREC 4 or Above) [DATE] 12:30-17:30 (5h) [PERSON_NAME] [PERSO…" at bounding box center [322, 235] width 112 height 92
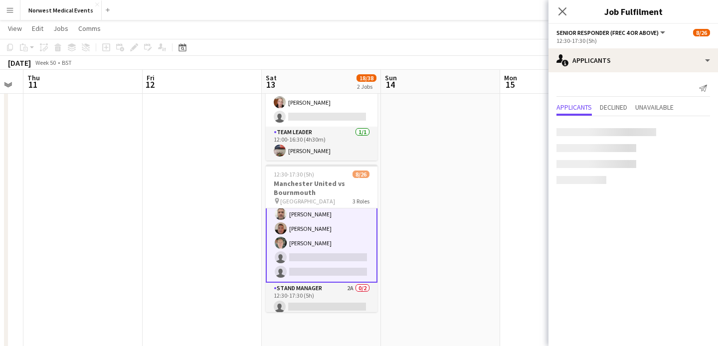
scroll to position [315, 0]
click at [332, 249] on app-card-role "Senior Responder (FREC 4 or Above) [DATE] 12:30-17:30 (5h) [PERSON_NAME] [PERSO…" at bounding box center [322, 235] width 112 height 94
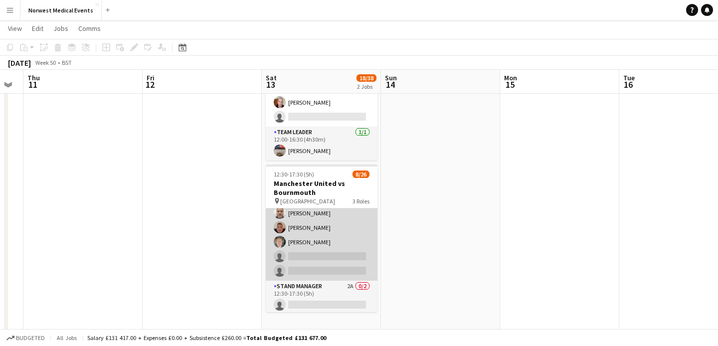
click at [330, 251] on app-card-role "Senior Responder (FREC 4 or Above) [DATE] 12:30-17:30 (5h) [PERSON_NAME] [PERSO…" at bounding box center [322, 235] width 112 height 92
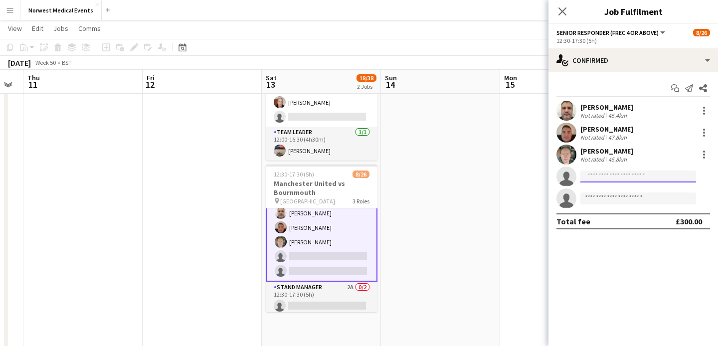
click at [609, 178] on input at bounding box center [638, 176] width 116 height 12
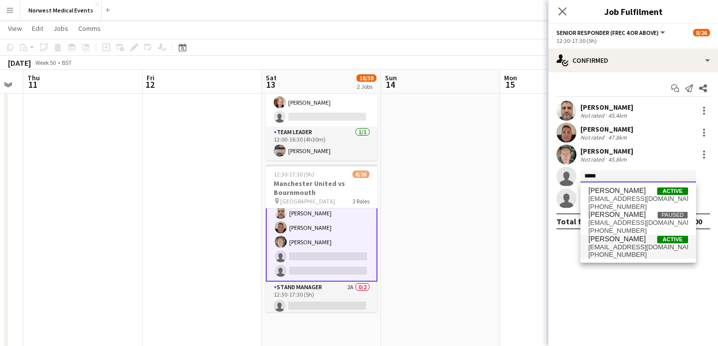
type input "*****"
click at [629, 238] on span "[PERSON_NAME]" at bounding box center [616, 239] width 57 height 8
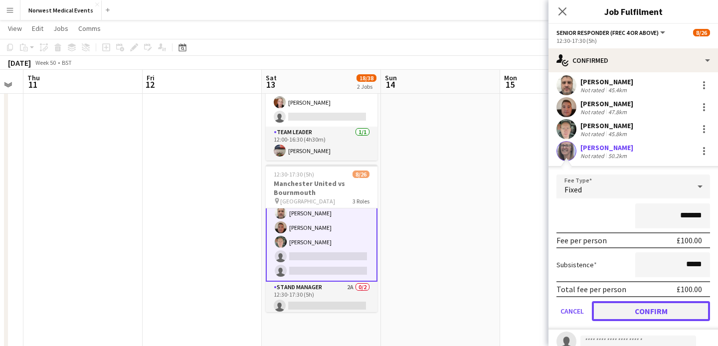
click at [650, 310] on button "Confirm" at bounding box center [651, 311] width 118 height 20
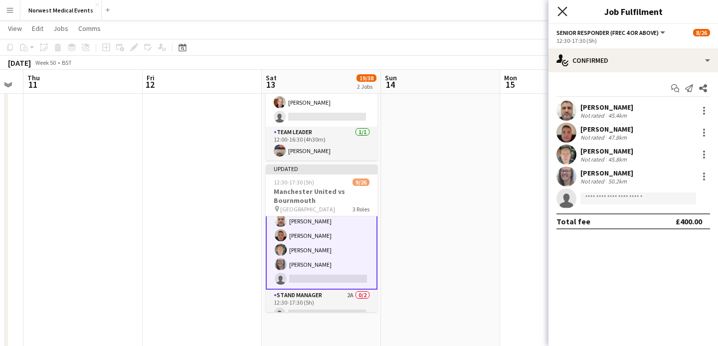
click at [566, 12] on icon "Close pop-in" at bounding box center [561, 10] width 9 height 9
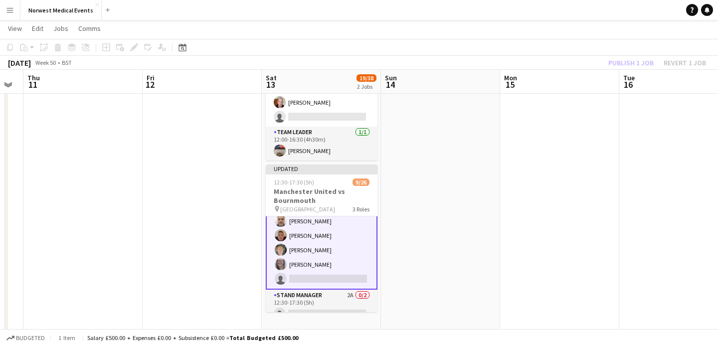
click at [626, 64] on div "Publish 1 job Revert 1 job" at bounding box center [657, 62] width 122 height 13
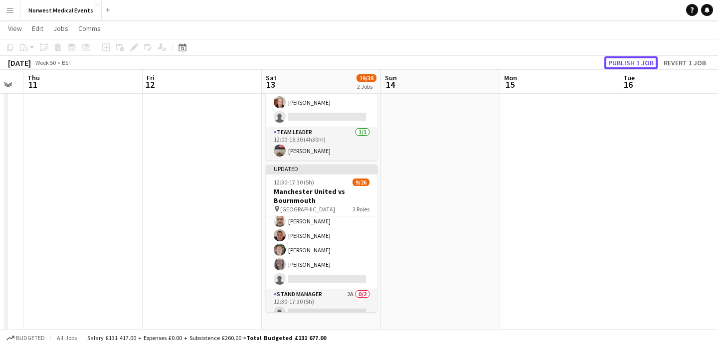
click at [626, 64] on button "Publish 1 job" at bounding box center [630, 62] width 53 height 13
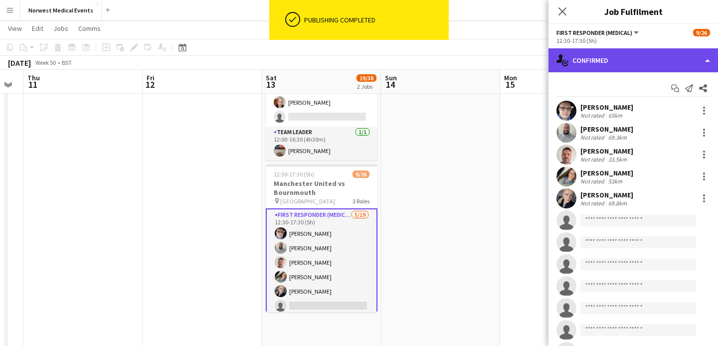
click at [621, 63] on div "single-neutral-actions-check-2 Confirmed" at bounding box center [632, 60] width 169 height 24
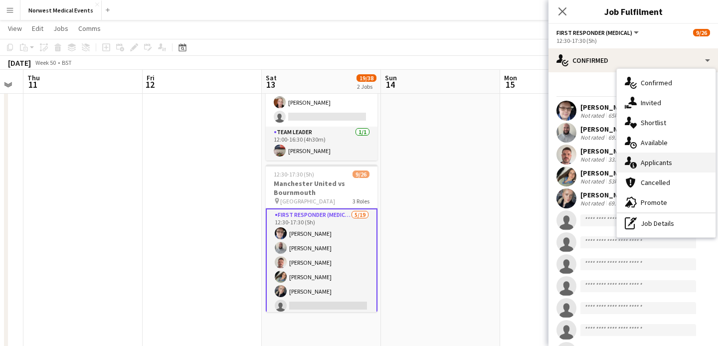
click at [655, 162] on span "Applicants" at bounding box center [655, 162] width 31 height 9
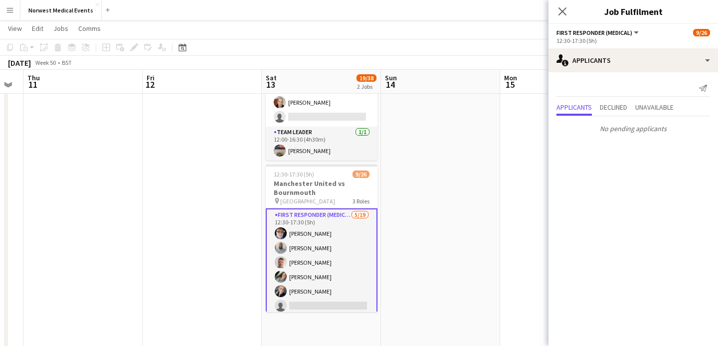
click at [563, 9] on icon at bounding box center [562, 11] width 8 height 8
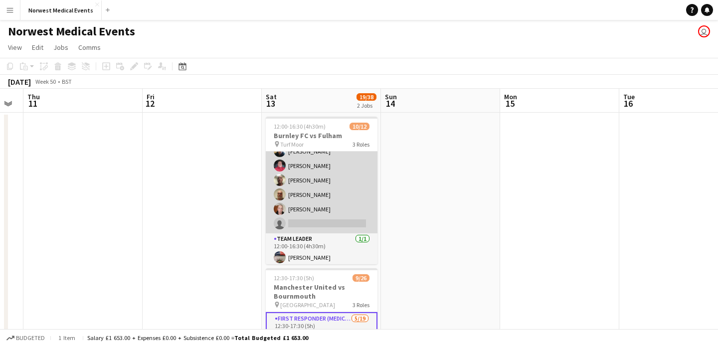
click at [330, 199] on app-card-role "Responder (First Aid) 2A [DATE] 12:00-16:30 (4h30m) [PERSON_NAME] [PERSON_NAME]…" at bounding box center [322, 151] width 112 height 164
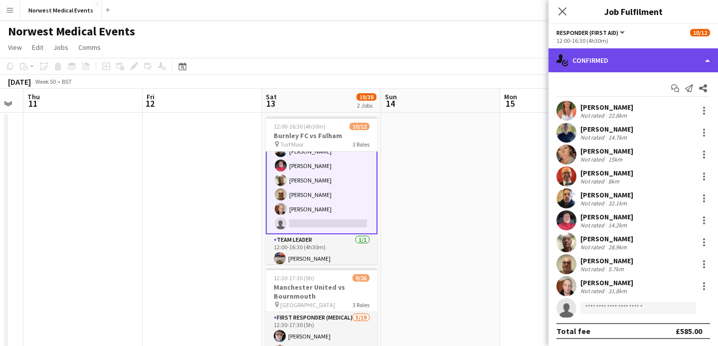
click at [650, 60] on div "single-neutral-actions-check-2 Confirmed" at bounding box center [632, 60] width 169 height 24
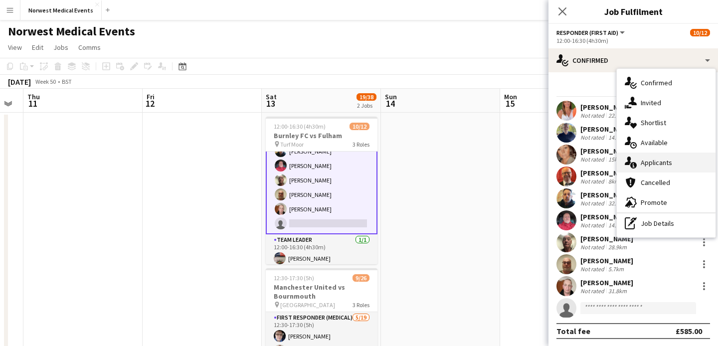
click at [658, 162] on span "Applicants" at bounding box center [655, 162] width 31 height 9
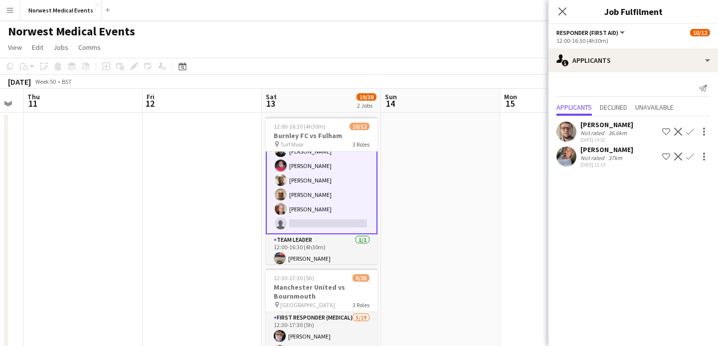
click at [692, 158] on app-icon "Confirm" at bounding box center [690, 157] width 8 height 8
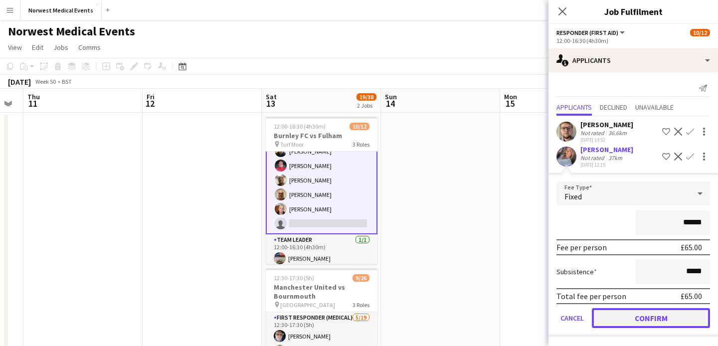
click at [655, 316] on button "Confirm" at bounding box center [651, 318] width 118 height 20
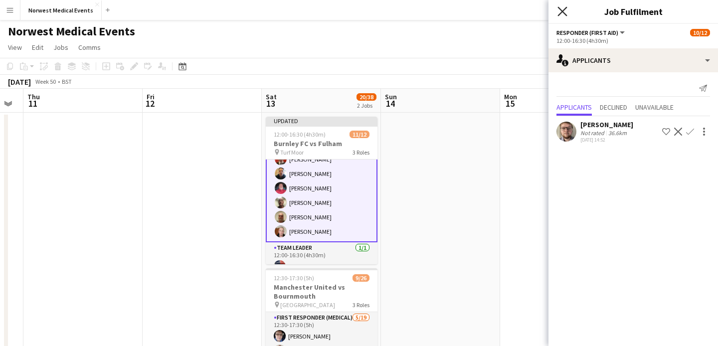
click at [566, 6] on icon "Close pop-in" at bounding box center [561, 10] width 9 height 9
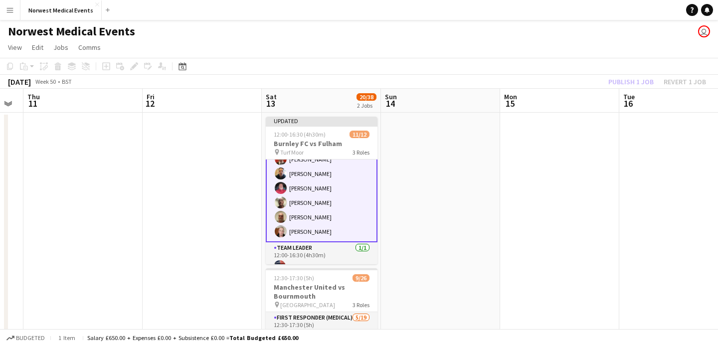
click at [635, 81] on div "Publish 1 job Revert 1 job" at bounding box center [657, 81] width 122 height 13
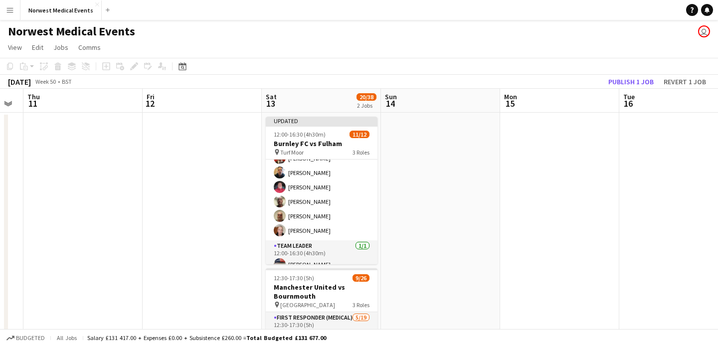
scroll to position [116, 0]
click at [635, 81] on button "Publish 1 job" at bounding box center [630, 81] width 53 height 13
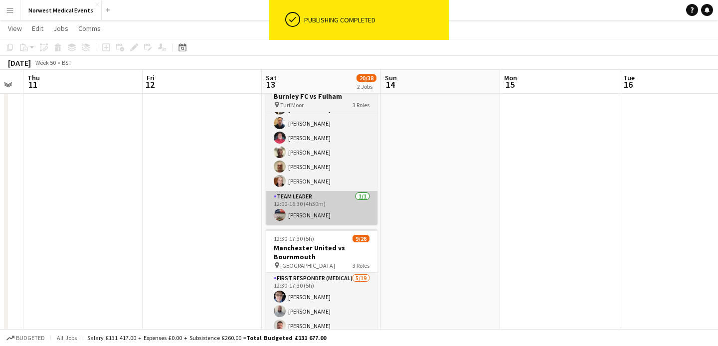
scroll to position [161, 0]
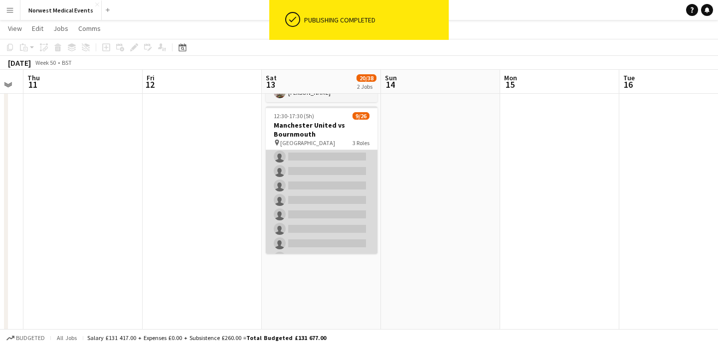
click at [330, 202] on app-card-role "First Responder (Medical) [DATE] 12:30-17:30 (5h) [PERSON_NAME] [PERSON_NAME] […" at bounding box center [322, 207] width 112 height 294
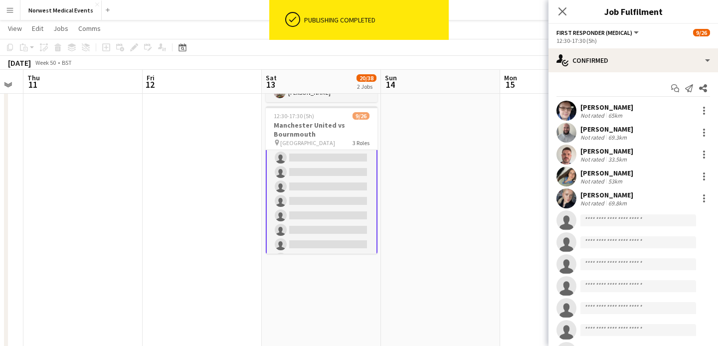
scroll to position [91, 0]
click at [612, 223] on input at bounding box center [638, 220] width 116 height 12
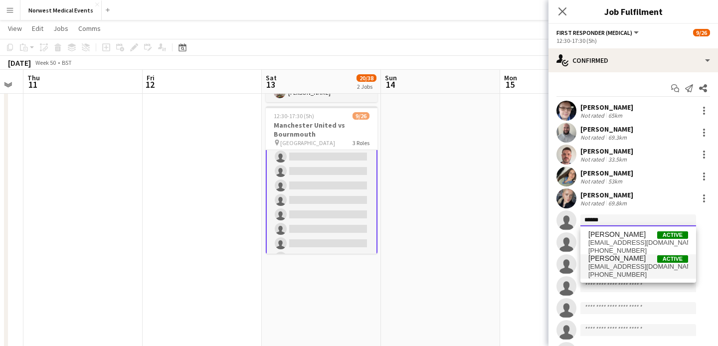
type input "******"
click at [622, 266] on span "[EMAIL_ADDRESS][DOMAIN_NAME]" at bounding box center [638, 267] width 100 height 8
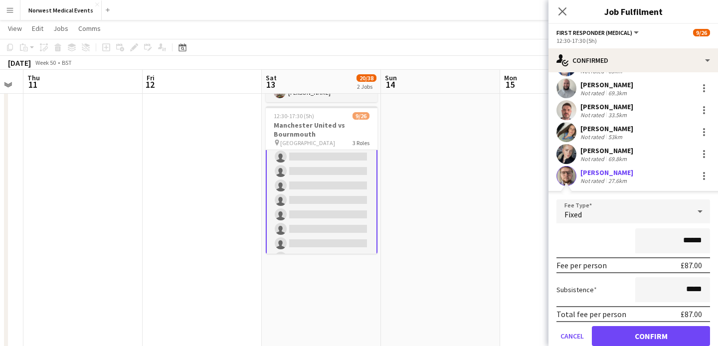
scroll to position [90, 0]
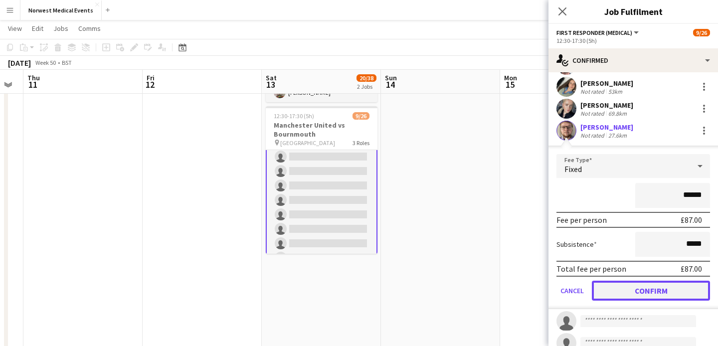
click at [649, 293] on button "Confirm" at bounding box center [651, 291] width 118 height 20
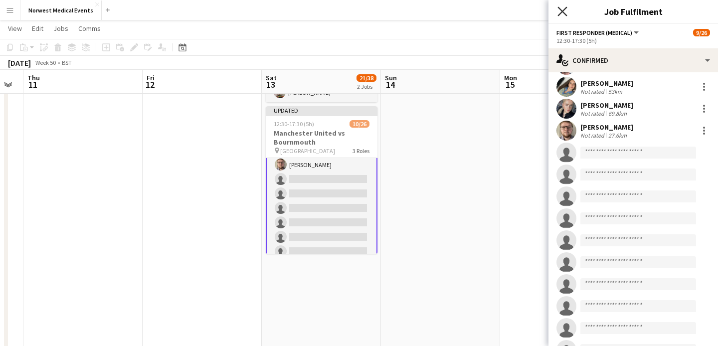
click at [564, 8] on icon at bounding box center [561, 10] width 9 height 9
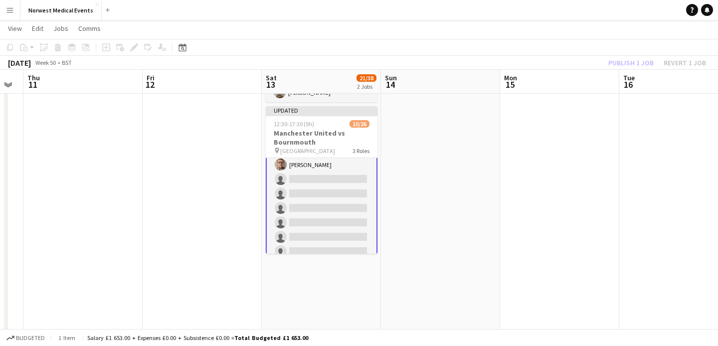
click at [621, 64] on div "Publish 1 job Revert 1 job" at bounding box center [657, 62] width 122 height 13
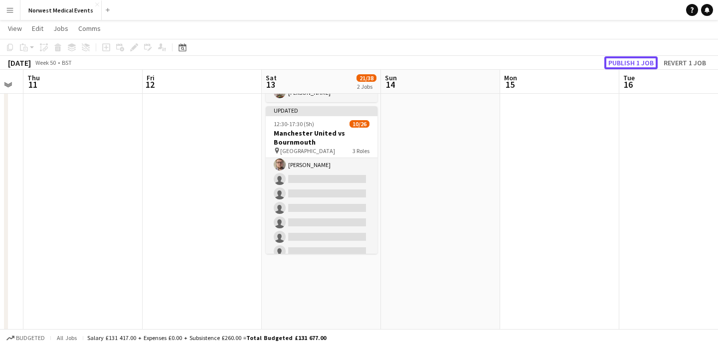
click at [621, 64] on button "Publish 1 job" at bounding box center [630, 62] width 53 height 13
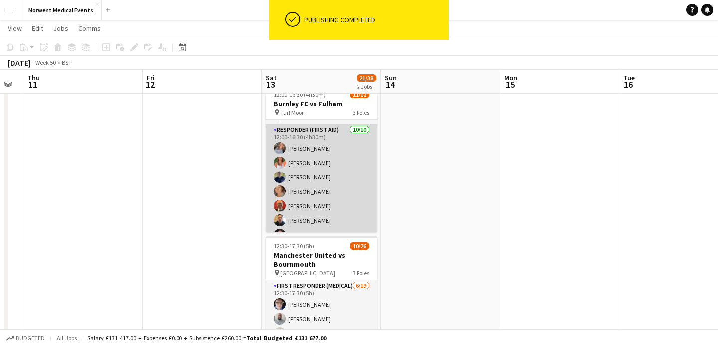
scroll to position [0, 0]
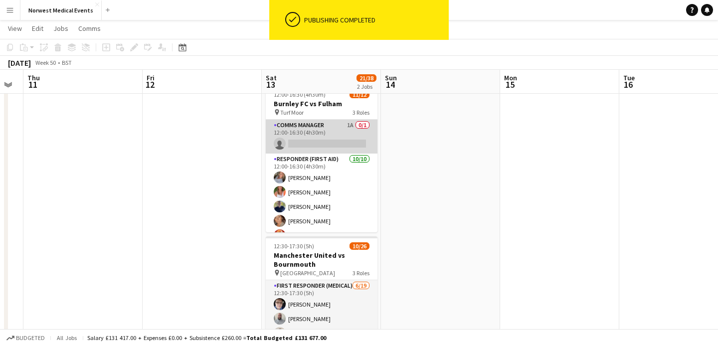
click at [341, 144] on app-card-role "Comms Manager 1A 0/1 12:00-16:30 (4h30m) single-neutral-actions" at bounding box center [322, 137] width 112 height 34
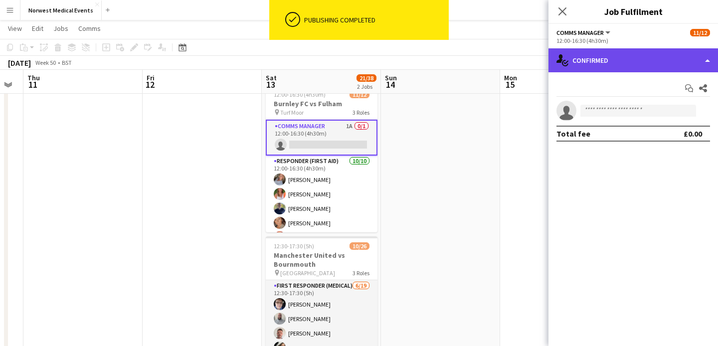
click at [609, 59] on div "single-neutral-actions-check-2 Confirmed" at bounding box center [632, 60] width 169 height 24
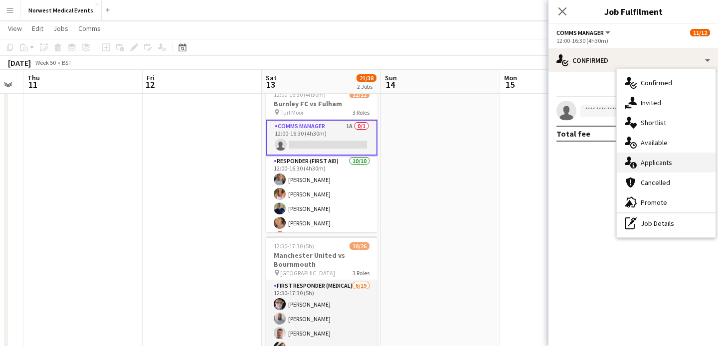
click at [678, 167] on div "single-neutral-actions-information Applicants" at bounding box center [666, 163] width 99 height 20
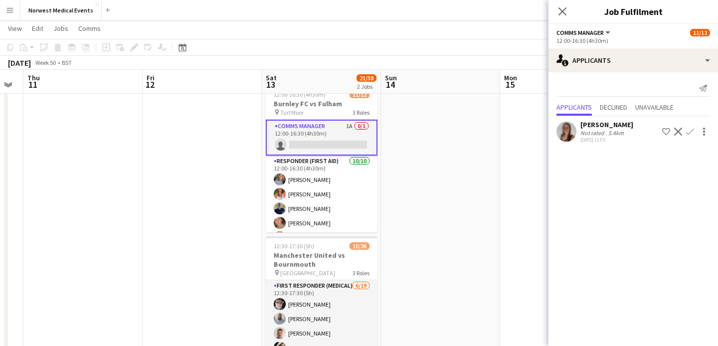
click at [688, 130] on app-icon "Confirm" at bounding box center [690, 132] width 8 height 8
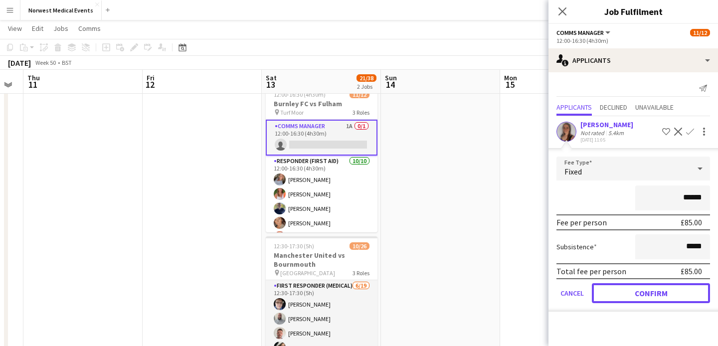
click at [653, 295] on button "Confirm" at bounding box center [651, 293] width 118 height 20
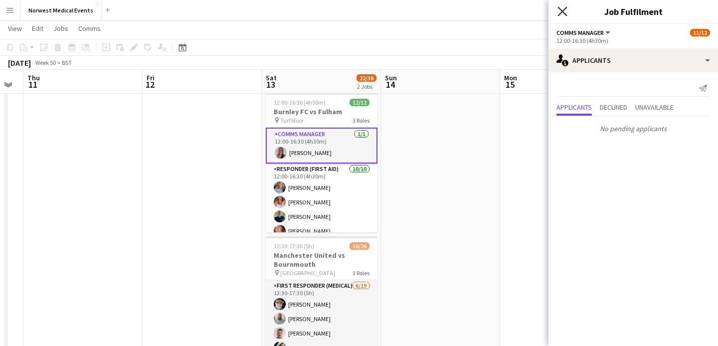
click at [564, 9] on icon at bounding box center [561, 10] width 9 height 9
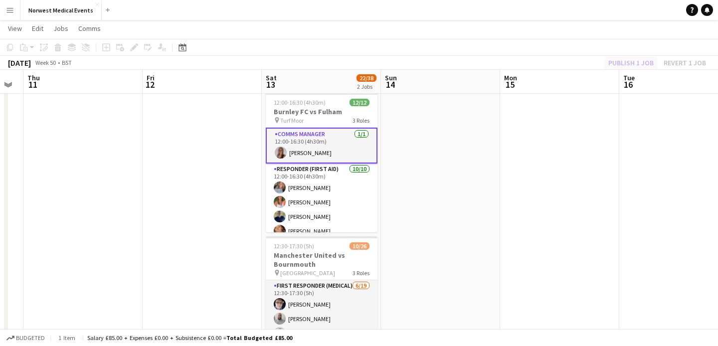
click at [638, 64] on div "Publish 1 job Revert 1 job" at bounding box center [657, 62] width 122 height 13
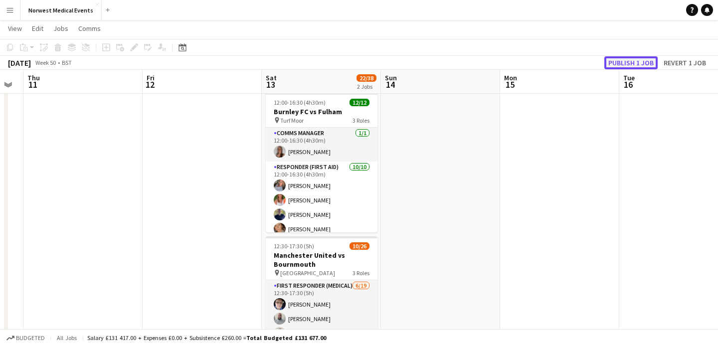
click at [637, 64] on button "Publish 1 job" at bounding box center [630, 62] width 53 height 13
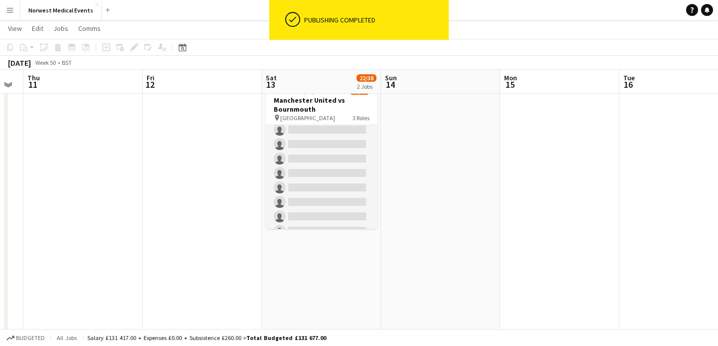
scroll to position [281, 0]
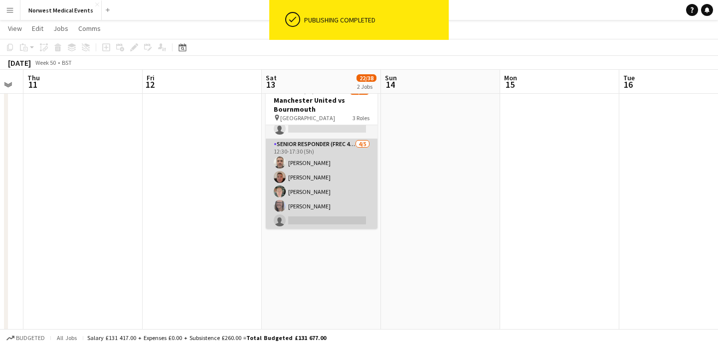
click at [344, 164] on app-card-role "Senior Responder (FREC 4 or Above) [DATE] 12:30-17:30 (5h) [PERSON_NAME] [PERSO…" at bounding box center [322, 185] width 112 height 92
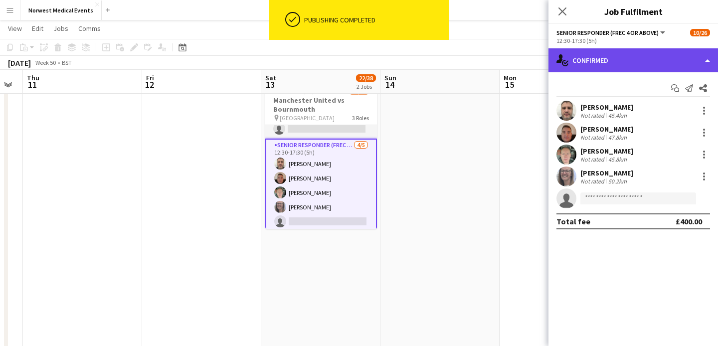
click at [637, 53] on div "single-neutral-actions-check-2 Confirmed" at bounding box center [632, 60] width 169 height 24
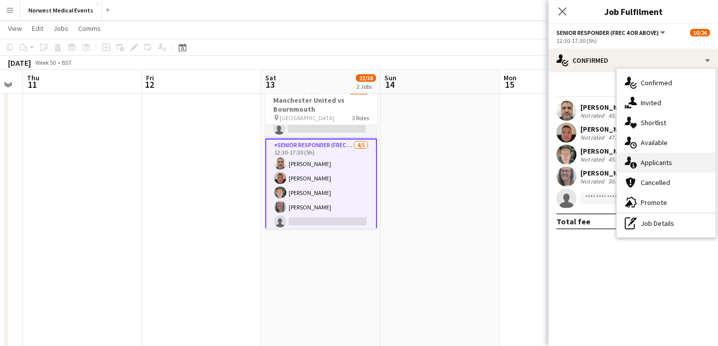
click at [662, 159] on span "Applicants" at bounding box center [655, 162] width 31 height 9
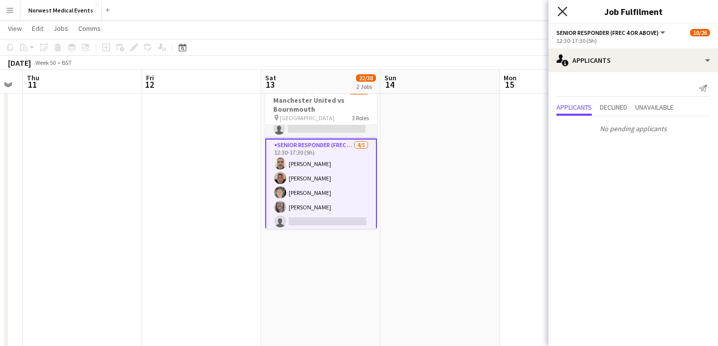
click at [560, 11] on icon "Close pop-in" at bounding box center [561, 10] width 9 height 9
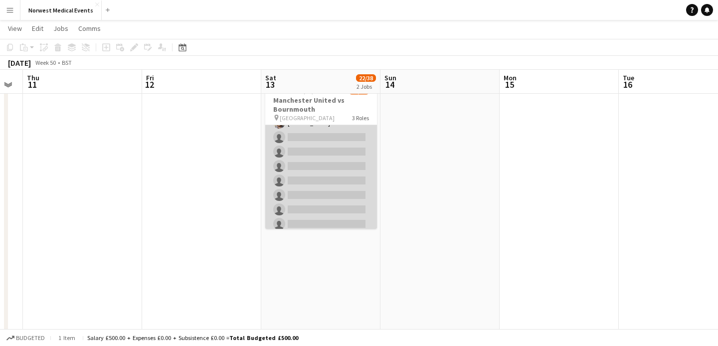
scroll to position [0, 0]
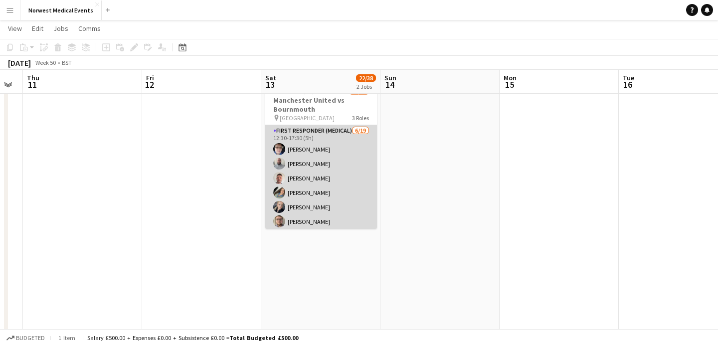
click at [333, 191] on app-card-role "First Responder (Medical) [DATE] 12:30-17:30 (5h) [PERSON_NAME] [PERSON_NAME] […" at bounding box center [321, 272] width 112 height 294
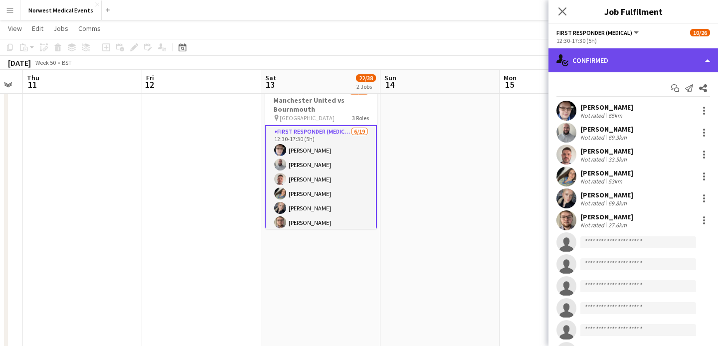
click at [614, 62] on div "single-neutral-actions-check-2 Confirmed" at bounding box center [632, 60] width 169 height 24
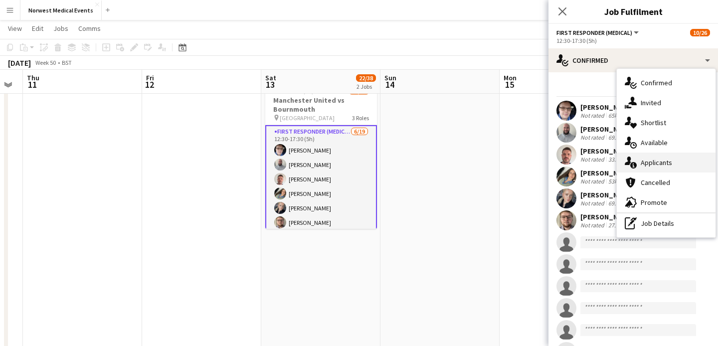
click at [677, 168] on div "single-neutral-actions-information Applicants" at bounding box center [666, 163] width 99 height 20
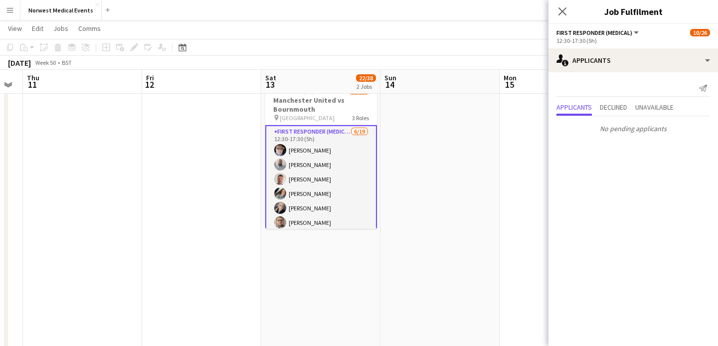
click at [560, 11] on icon "Close pop-in" at bounding box center [562, 11] width 8 height 8
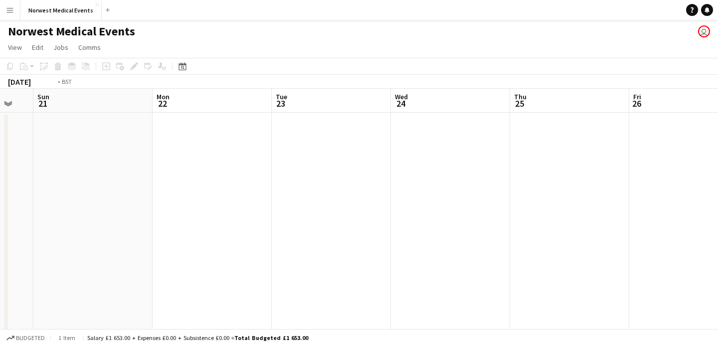
scroll to position [0, 284]
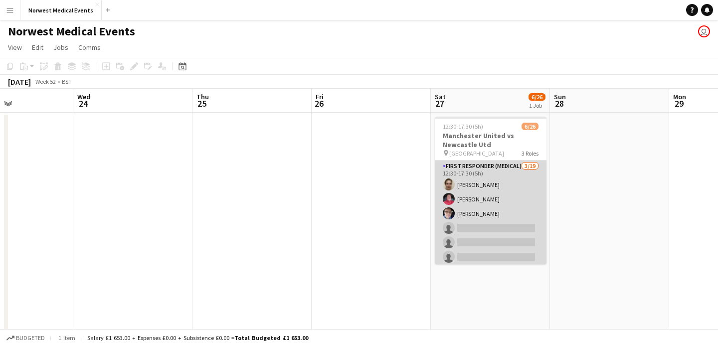
click at [480, 209] on app-card-role "First Responder (Medical) [DATE] 12:30-17:30 (5h) [PERSON_NAME] [PERSON_NAME] […" at bounding box center [491, 307] width 112 height 294
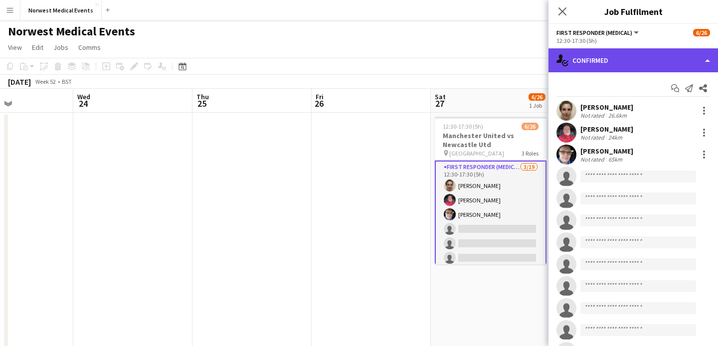
click at [620, 55] on div "single-neutral-actions-check-2 Confirmed" at bounding box center [632, 60] width 169 height 24
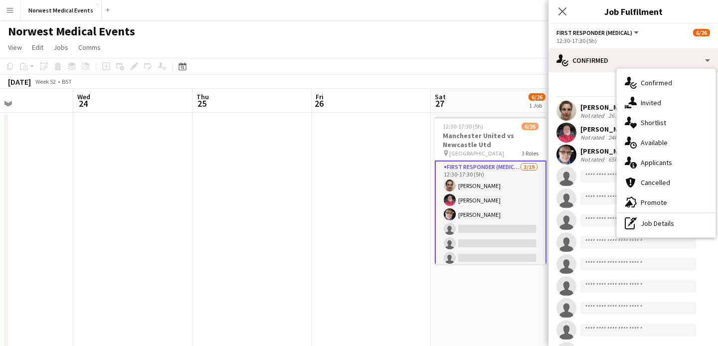
click at [662, 163] on span "Applicants" at bounding box center [655, 162] width 31 height 9
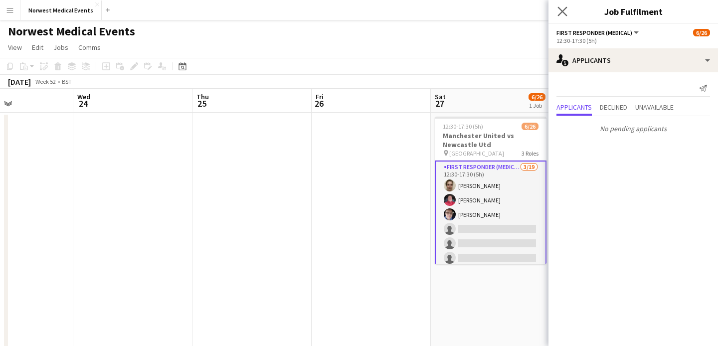
click at [562, 6] on app-icon "Close pop-in" at bounding box center [562, 11] width 14 height 14
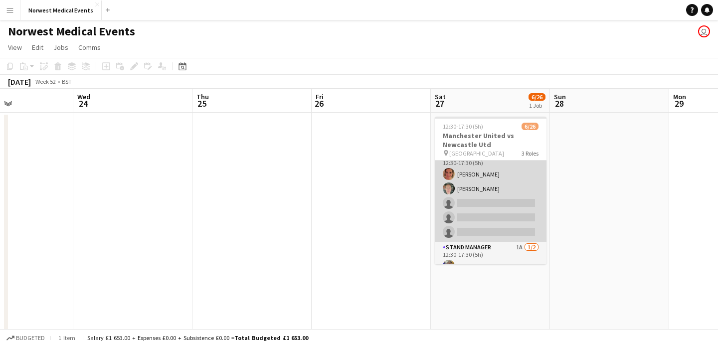
click at [508, 203] on app-card-role "Senior Responder (FREC 4 or Above) 1A [DATE] 12:30-17:30 (5h) [PERSON_NAME] [PE…" at bounding box center [491, 196] width 112 height 92
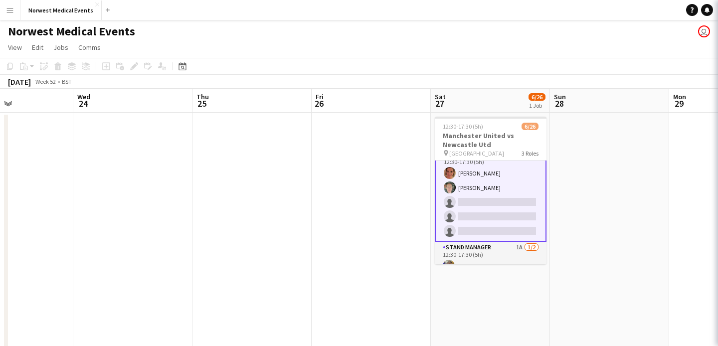
scroll to position [306, 0]
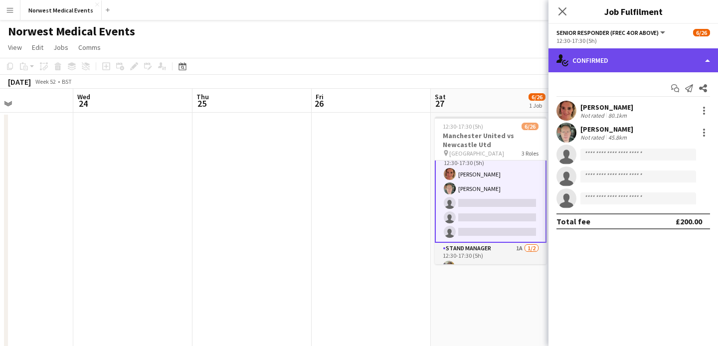
click at [623, 63] on div "single-neutral-actions-check-2 Confirmed" at bounding box center [632, 60] width 169 height 24
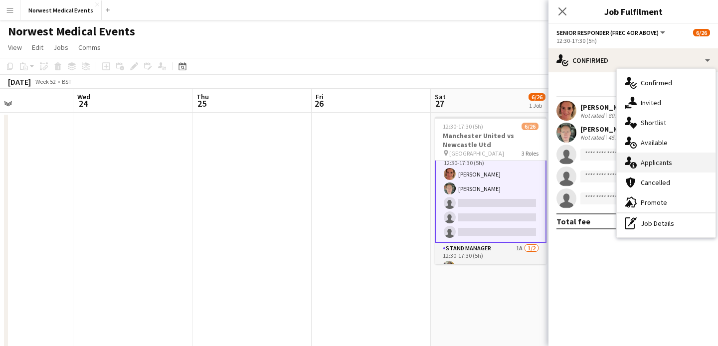
click at [657, 157] on div "single-neutral-actions-information Applicants" at bounding box center [666, 163] width 99 height 20
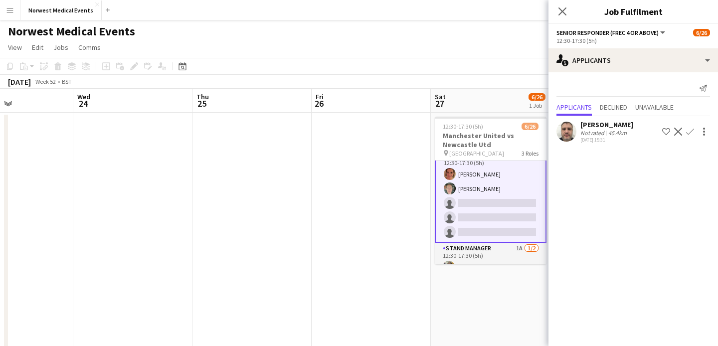
click at [689, 134] on app-icon "Confirm" at bounding box center [690, 132] width 8 height 8
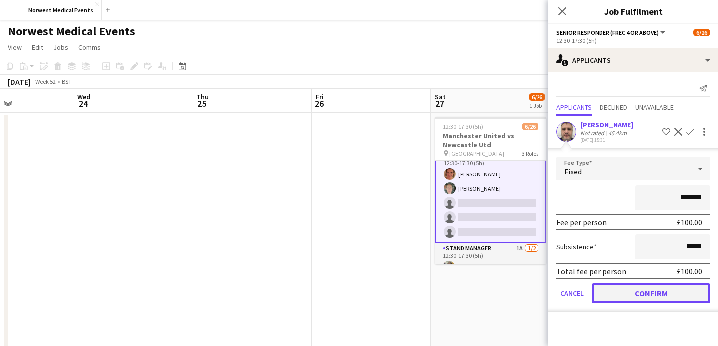
click at [656, 292] on button "Confirm" at bounding box center [651, 293] width 118 height 20
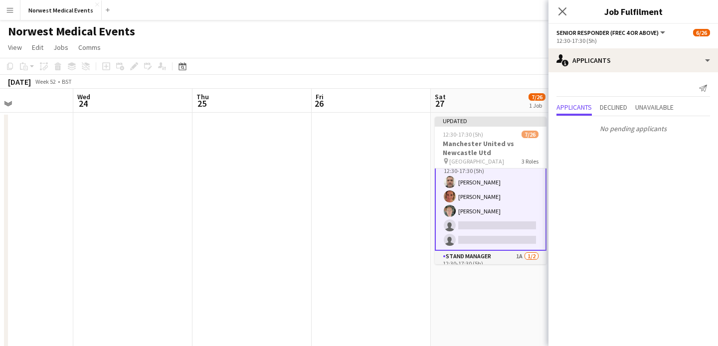
click at [563, 9] on icon "Close pop-in" at bounding box center [562, 11] width 8 height 8
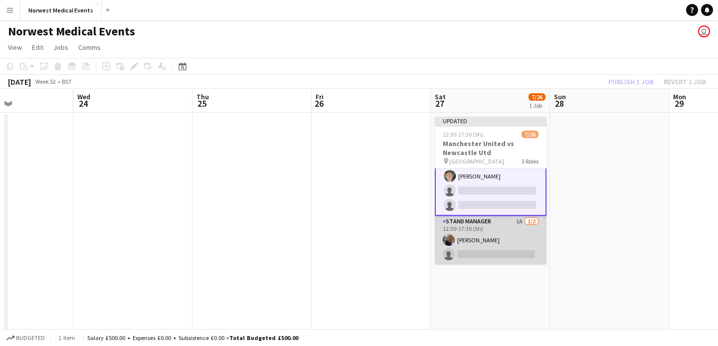
click at [493, 238] on app-card-role "Stand Manager 1A [DATE] 12:30-17:30 (5h) [PERSON_NAME] single-neutral-actions" at bounding box center [491, 240] width 112 height 48
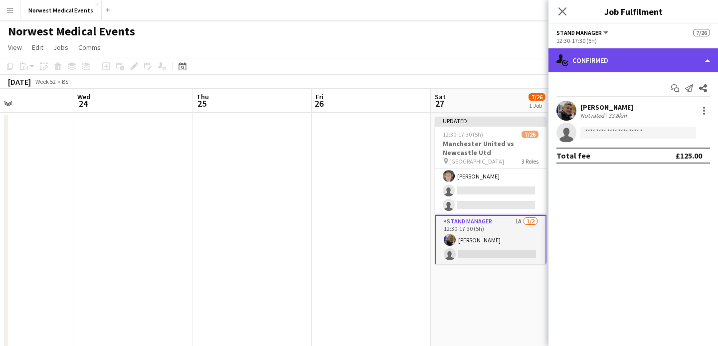
click at [612, 61] on div "single-neutral-actions-check-2 Confirmed" at bounding box center [632, 60] width 169 height 24
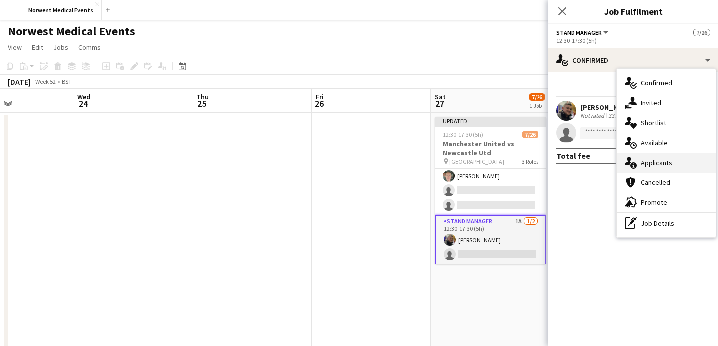
click at [644, 161] on span "Applicants" at bounding box center [655, 162] width 31 height 9
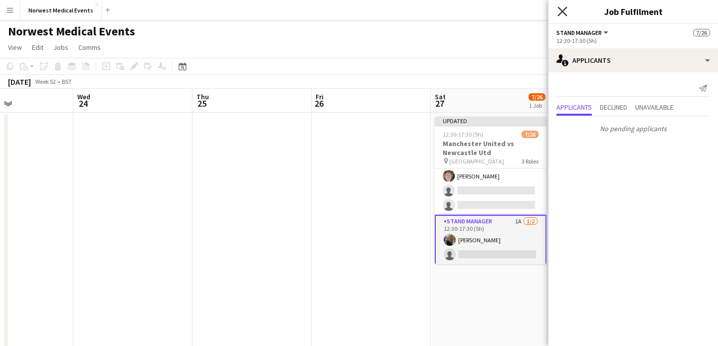
click at [561, 13] on icon at bounding box center [561, 10] width 9 height 9
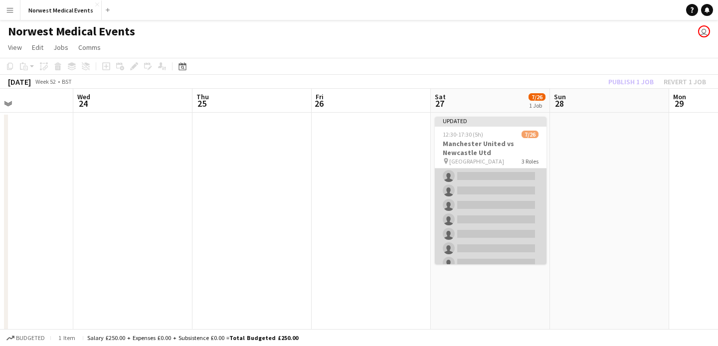
scroll to position [0, 0]
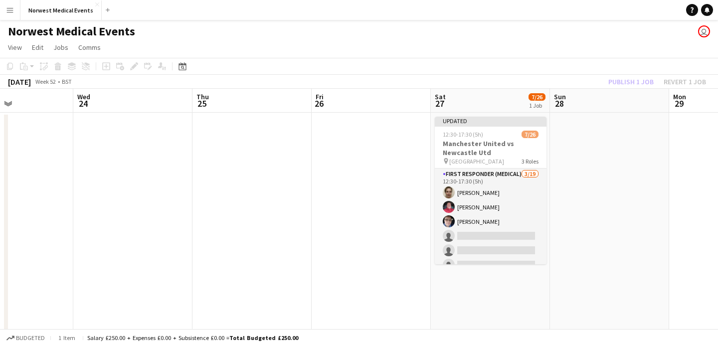
click at [627, 85] on div "Publish 1 job Revert 1 job" at bounding box center [657, 81] width 122 height 13
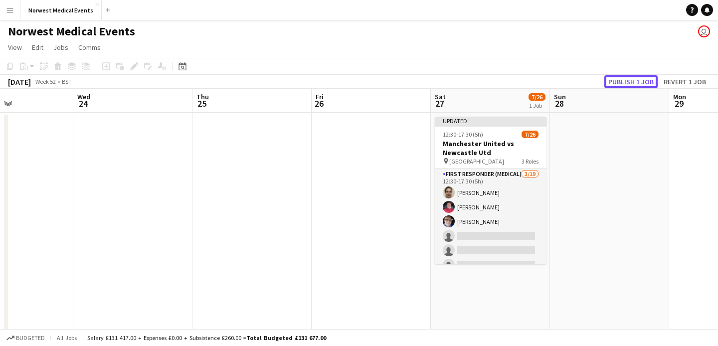
click at [627, 85] on button "Publish 1 job" at bounding box center [630, 81] width 53 height 13
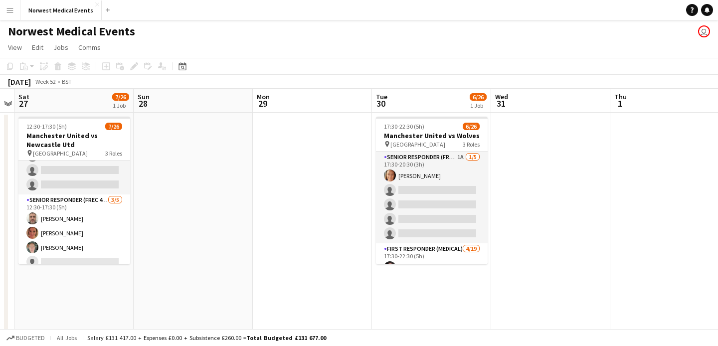
scroll to position [0, 482]
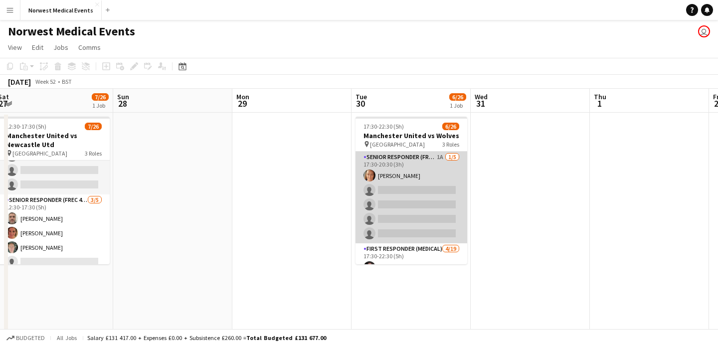
click at [401, 215] on app-card-role "Senior Responder (FREC 4 or Above) 1A [DATE] 17:30-20:30 (3h) [PERSON_NAME] sin…" at bounding box center [411, 198] width 112 height 92
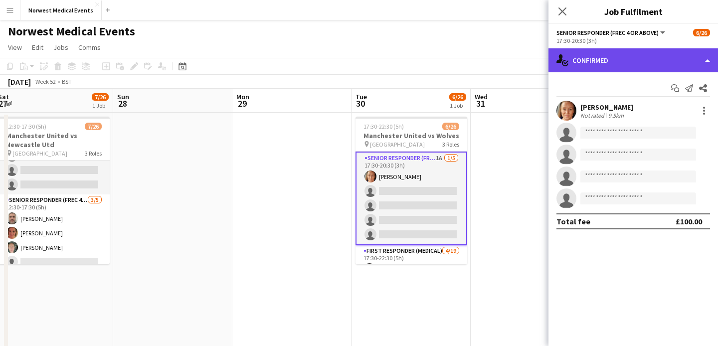
click at [662, 59] on div "single-neutral-actions-check-2 Confirmed" at bounding box center [632, 60] width 169 height 24
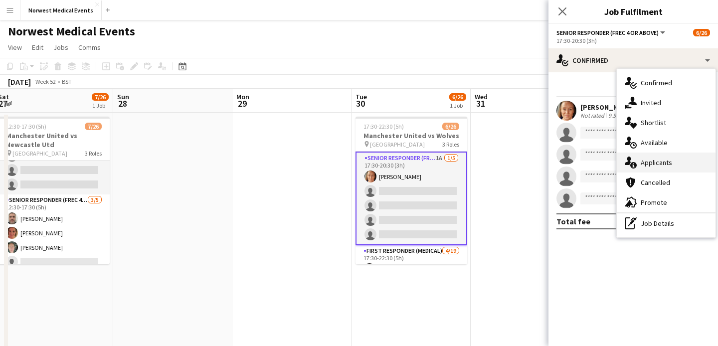
click at [669, 163] on span "Applicants" at bounding box center [655, 162] width 31 height 9
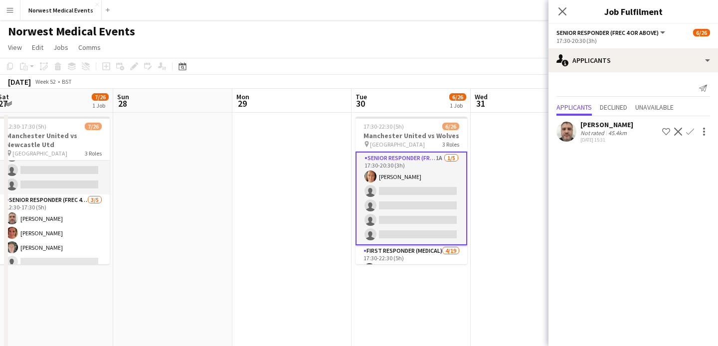
click at [693, 131] on app-icon "Confirm" at bounding box center [690, 132] width 8 height 8
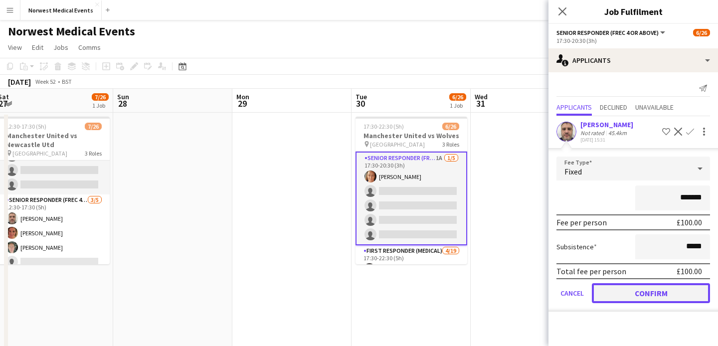
click at [669, 290] on button "Confirm" at bounding box center [651, 293] width 118 height 20
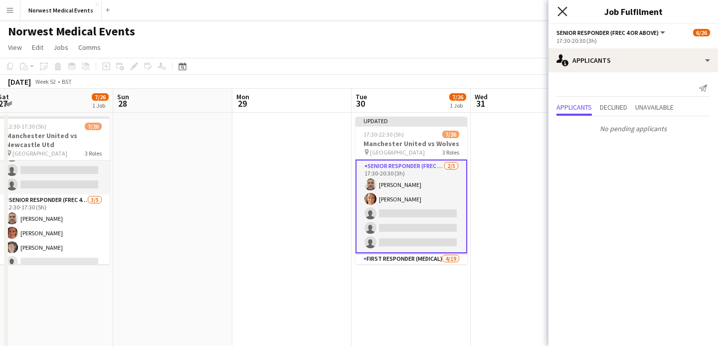
click at [564, 16] on icon "Close pop-in" at bounding box center [561, 10] width 9 height 9
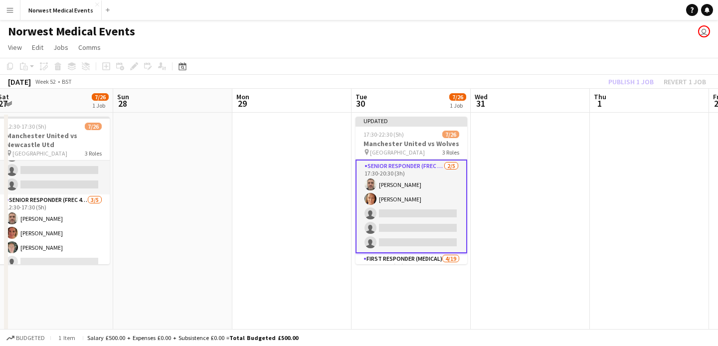
click at [633, 78] on div "Publish 1 job Revert 1 job" at bounding box center [657, 81] width 122 height 13
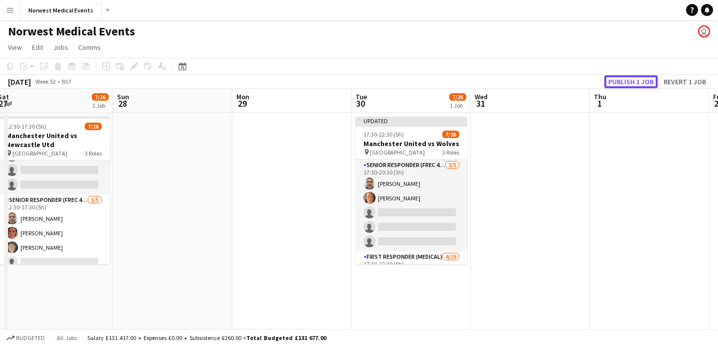
click at [633, 78] on button "Publish 1 job" at bounding box center [630, 81] width 53 height 13
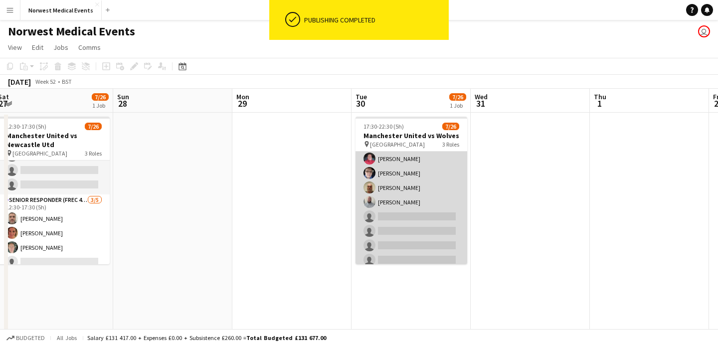
click at [421, 208] on app-card-role "First Responder (Medical) [DATE] 17:30-22:30 (5h) [PERSON_NAME] [PERSON_NAME] […" at bounding box center [411, 282] width 112 height 294
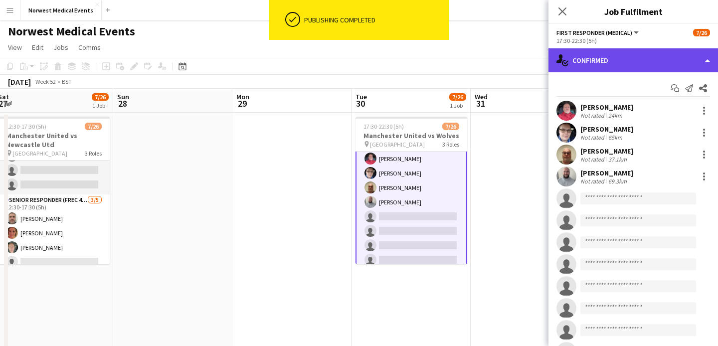
click at [618, 59] on div "single-neutral-actions-check-2 Confirmed" at bounding box center [632, 60] width 169 height 24
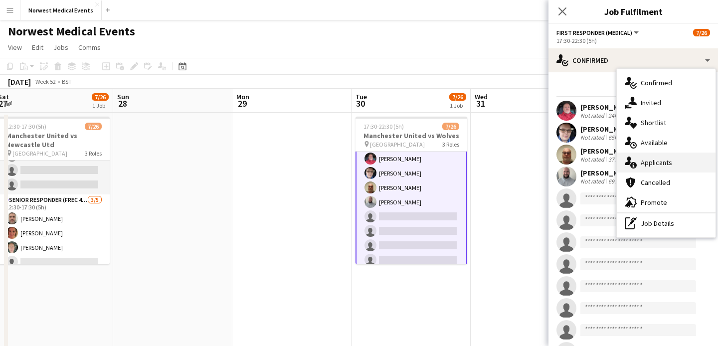
click at [657, 166] on span "Applicants" at bounding box center [655, 162] width 31 height 9
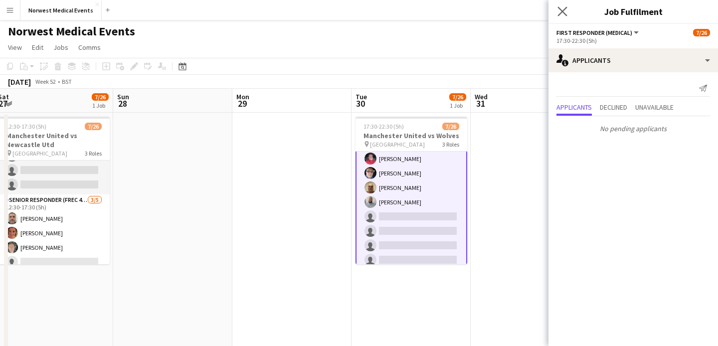
click at [562, 6] on app-icon "Close pop-in" at bounding box center [562, 11] width 14 height 14
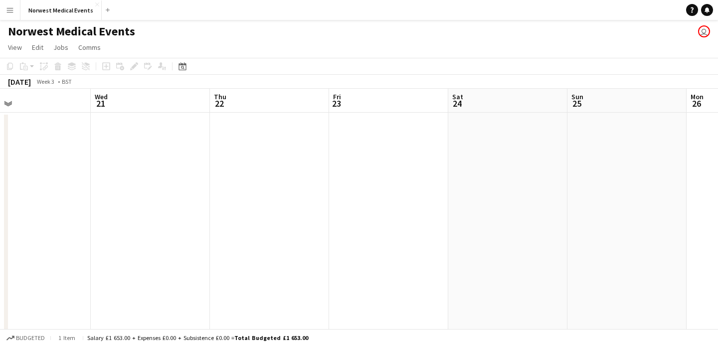
scroll to position [0, 334]
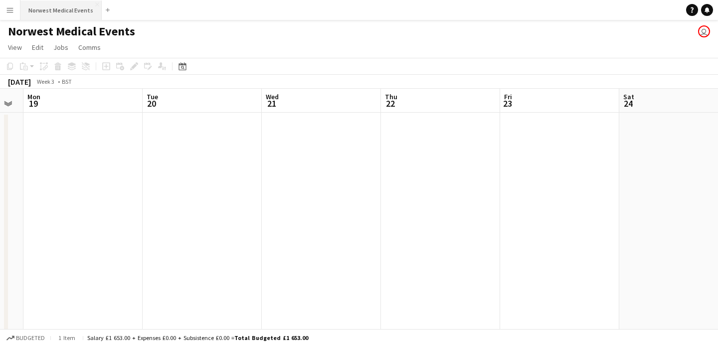
click at [61, 10] on button "Norwest Medical Events Close" at bounding box center [60, 9] width 81 height 19
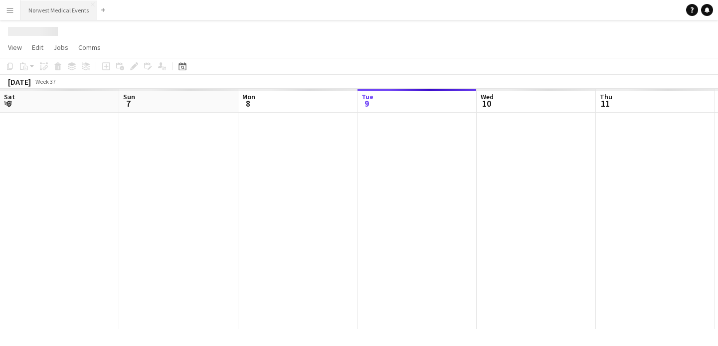
scroll to position [0, 238]
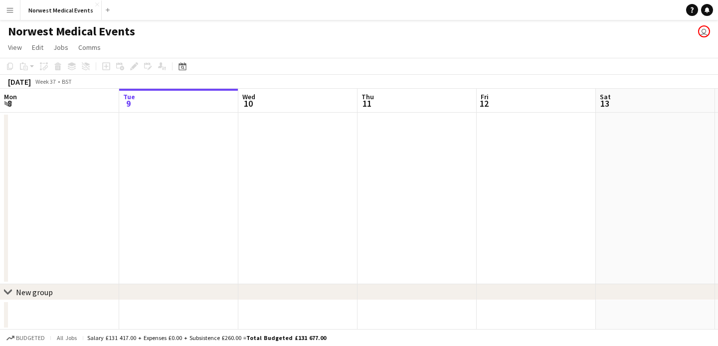
click at [14, 12] on button "Menu" at bounding box center [10, 10] width 20 height 20
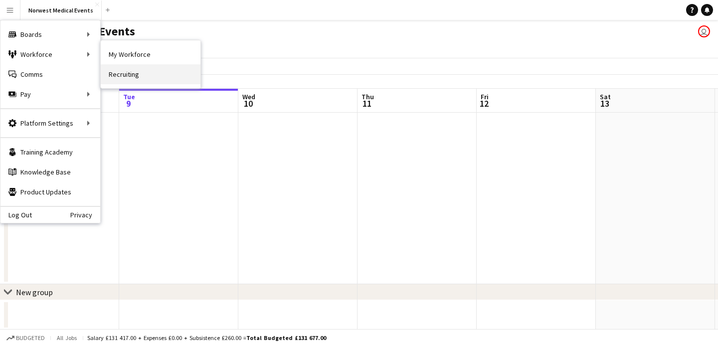
click at [136, 73] on link "Recruiting" at bounding box center [151, 74] width 100 height 20
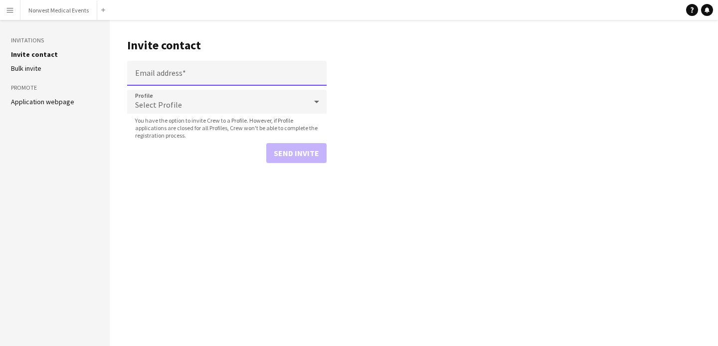
click at [189, 75] on input "Email address" at bounding box center [226, 73] width 199 height 25
paste input "**********"
type input "**********"
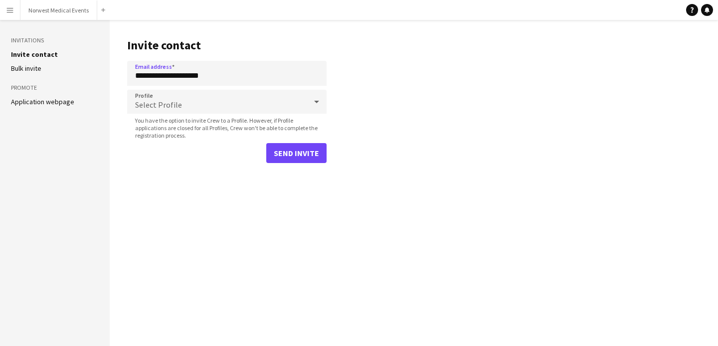
click at [187, 106] on div "Select Profile" at bounding box center [216, 102] width 179 height 24
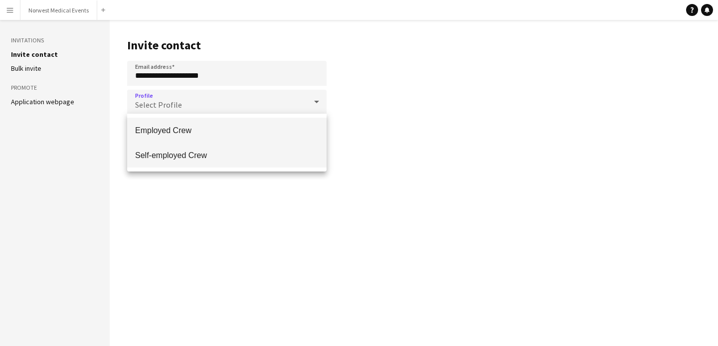
click at [186, 154] on span "Self-employed Crew" at bounding box center [226, 155] width 183 height 9
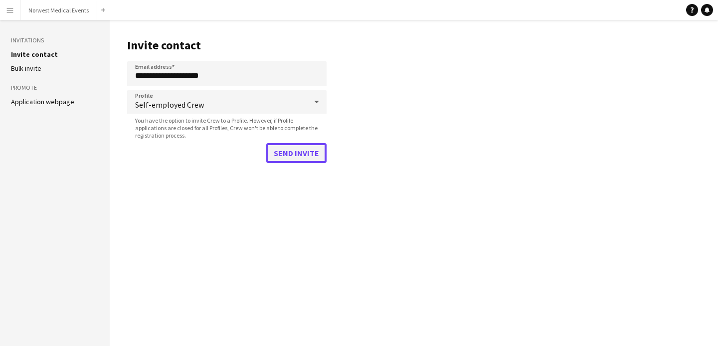
click at [307, 150] on button "Send invite" at bounding box center [296, 153] width 60 height 20
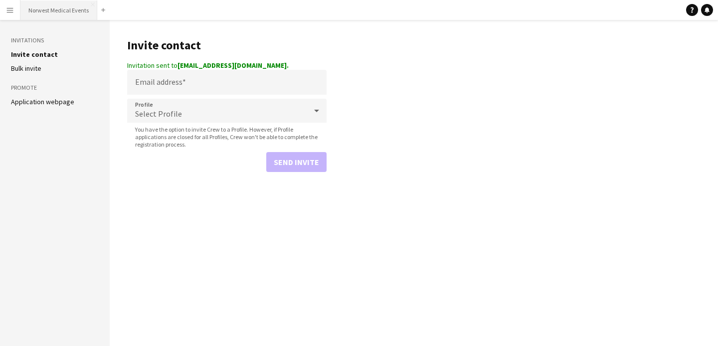
click at [59, 11] on button "Norwest Medical Events Close" at bounding box center [58, 9] width 77 height 19
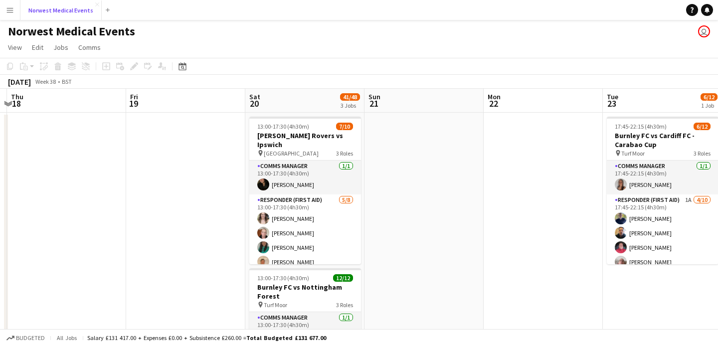
scroll to position [0, 426]
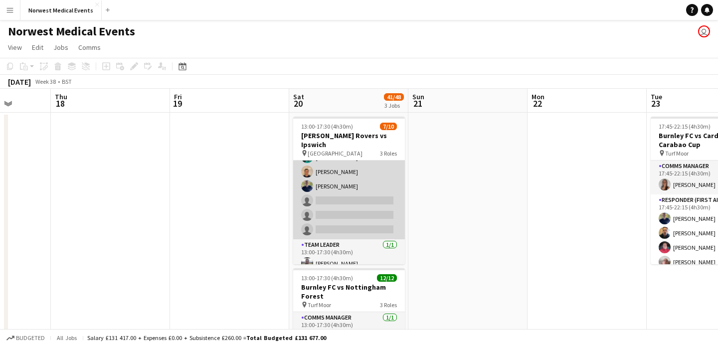
click at [365, 189] on app-card-role "Responder (First Aid) [DATE] 13:00-17:30 (4h30m) [PERSON_NAME] [PERSON_NAME] [P…" at bounding box center [349, 171] width 112 height 135
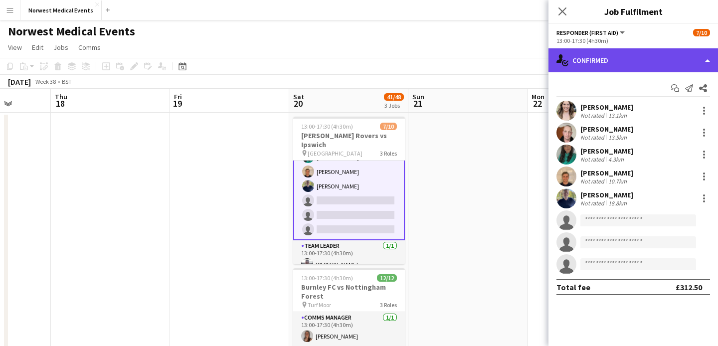
click at [621, 49] on div "single-neutral-actions-check-2 Confirmed" at bounding box center [632, 60] width 169 height 24
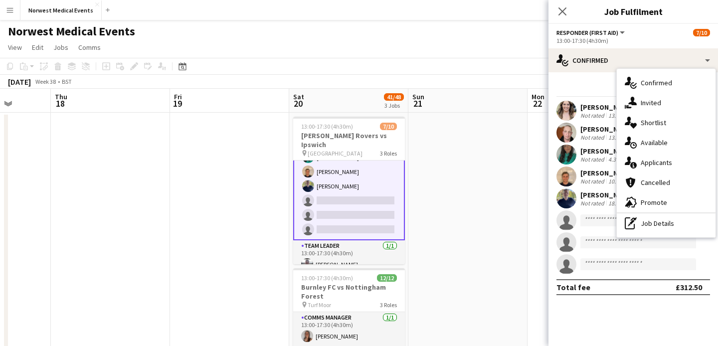
click at [664, 160] on span "Applicants" at bounding box center [655, 162] width 31 height 9
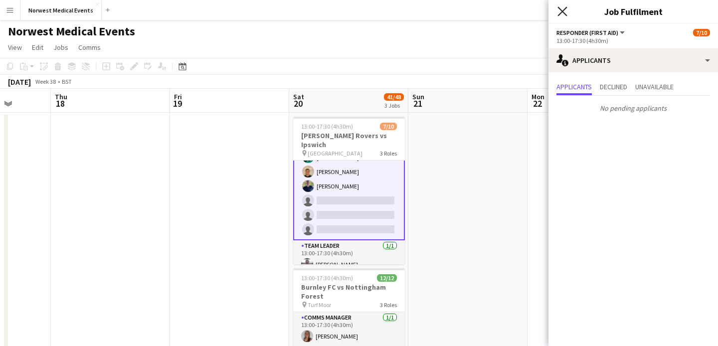
click at [561, 13] on icon "Close pop-in" at bounding box center [561, 10] width 9 height 9
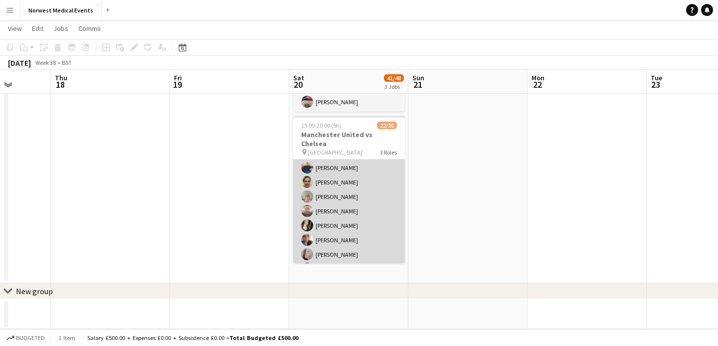
scroll to position [167, 0]
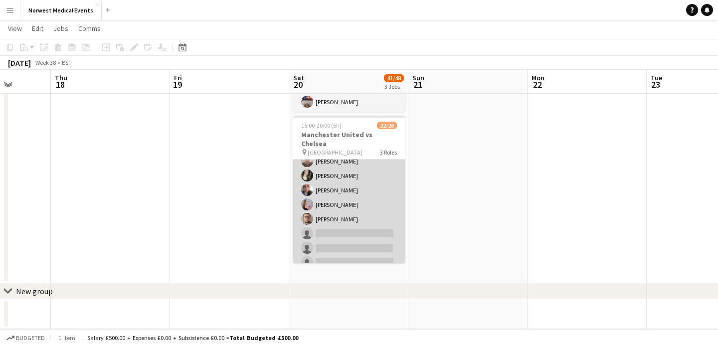
click at [364, 201] on app-card-role "First Responder (Medical) 15/19 15:00-20:00 (5h) [PERSON_NAME] [PERSON_NAME] [P…" at bounding box center [349, 140] width 112 height 294
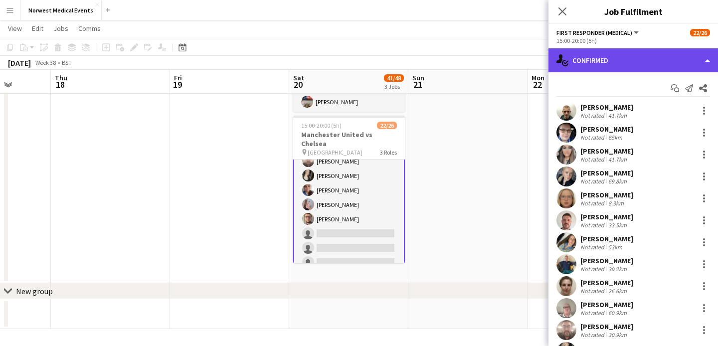
click at [612, 60] on div "single-neutral-actions-check-2 Confirmed" at bounding box center [632, 60] width 169 height 24
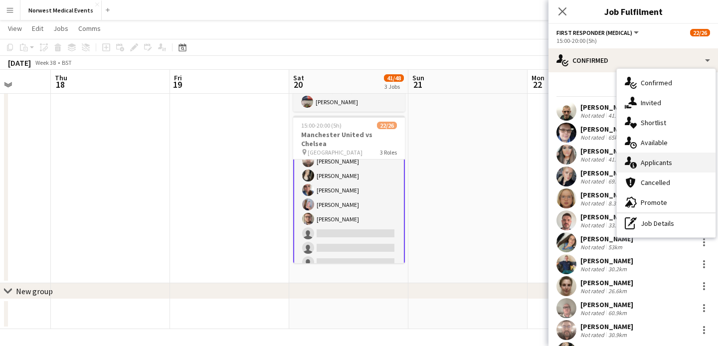
click at [671, 163] on div "single-neutral-actions-information Applicants" at bounding box center [666, 163] width 99 height 20
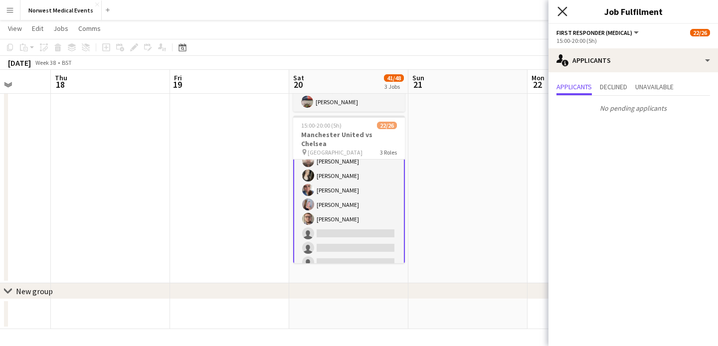
click at [561, 8] on icon "Close pop-in" at bounding box center [561, 10] width 9 height 9
